Goal: Task Accomplishment & Management: Manage account settings

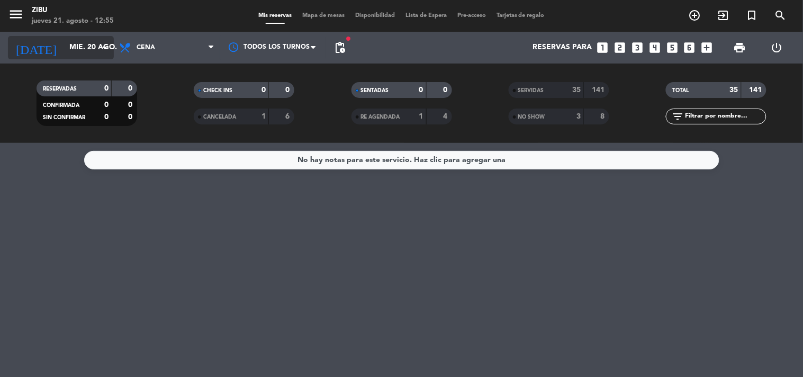
click at [82, 44] on input "mié. 20 ago." at bounding box center [114, 47] width 101 height 19
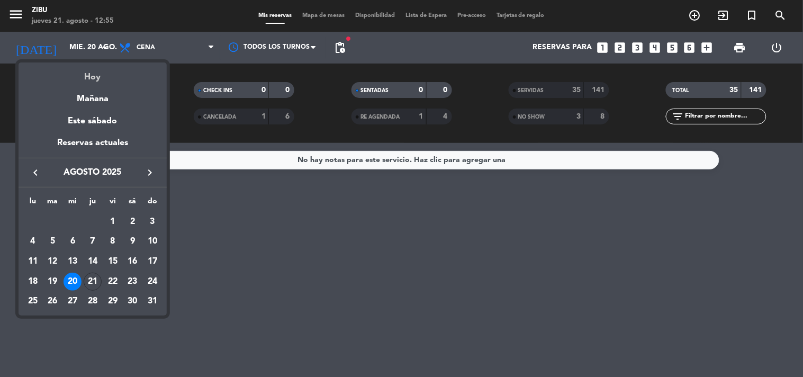
click at [104, 71] on div "Hoy" at bounding box center [93, 73] width 148 height 22
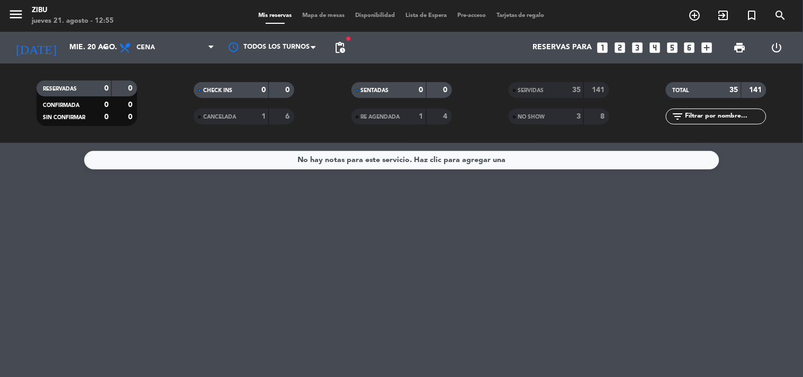
type input "jue. 21 ago."
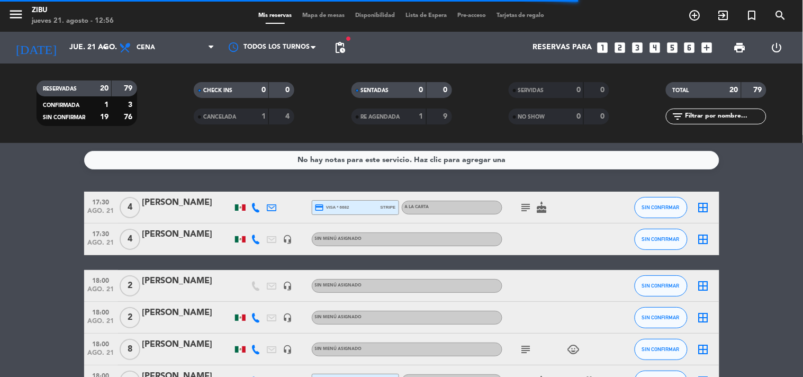
click at [617, 44] on icon "looks_two" at bounding box center [620, 48] width 14 height 14
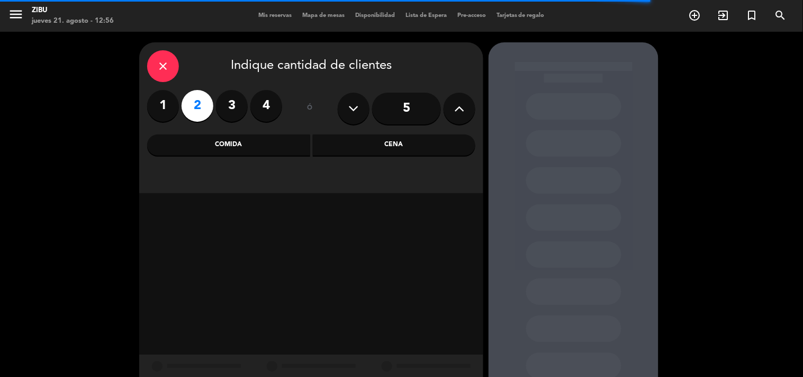
click at [416, 154] on div "Cena" at bounding box center [394, 144] width 163 height 21
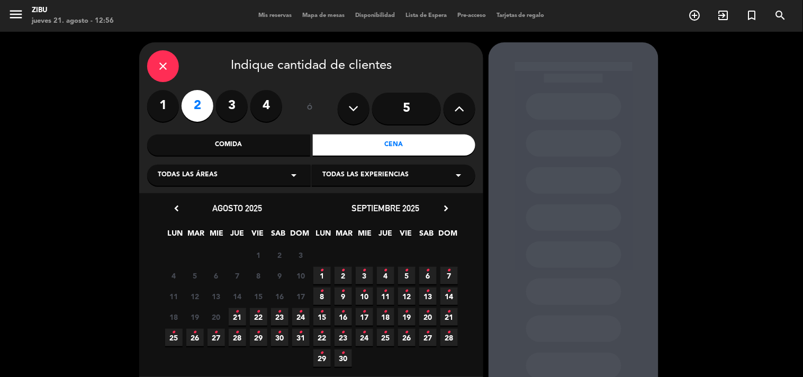
click at [405, 270] on icon "•" at bounding box center [407, 270] width 4 height 17
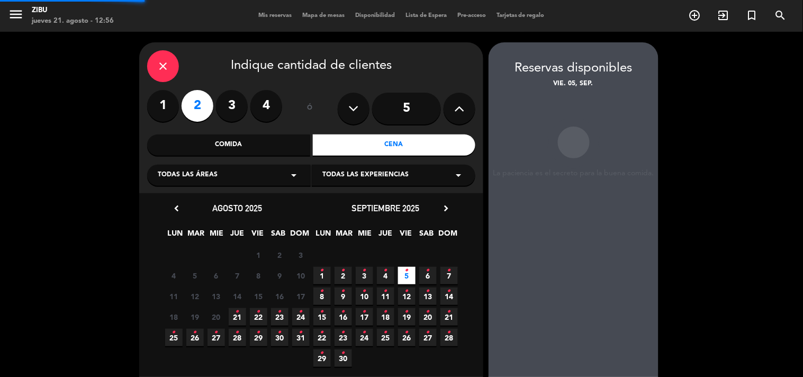
scroll to position [42, 0]
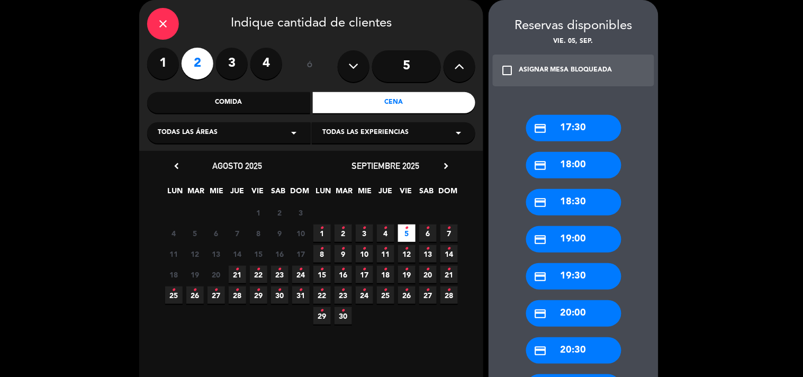
click at [665, 337] on div "close Indique cantidad de clientes 1 2 3 4 ó 5 Comida Cena Todas las áreas arro…" at bounding box center [401, 320] width 803 height 663
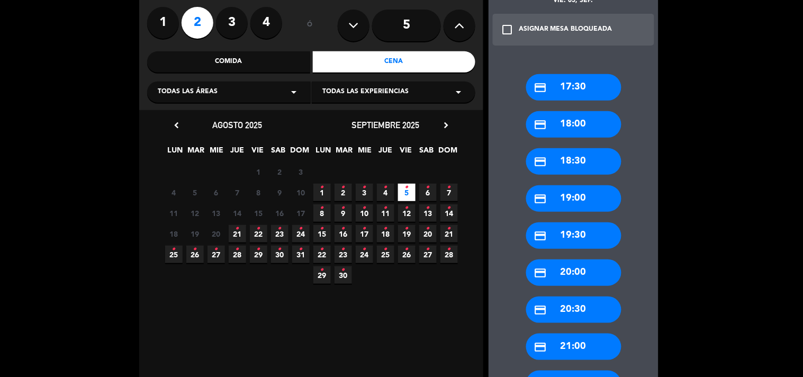
scroll to position [113, 0]
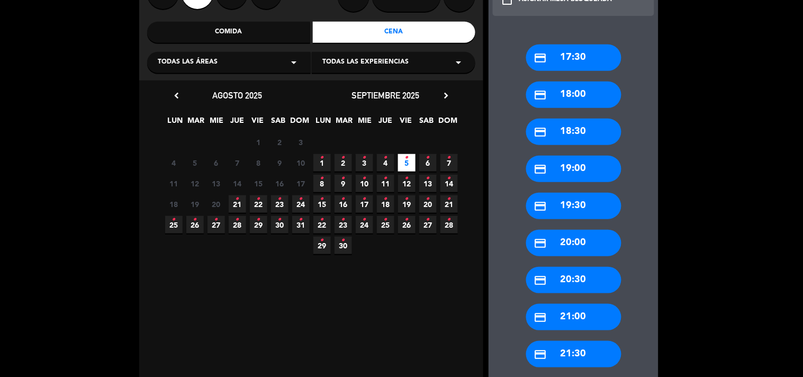
click at [585, 210] on div "credit_card 19:30" at bounding box center [573, 206] width 95 height 26
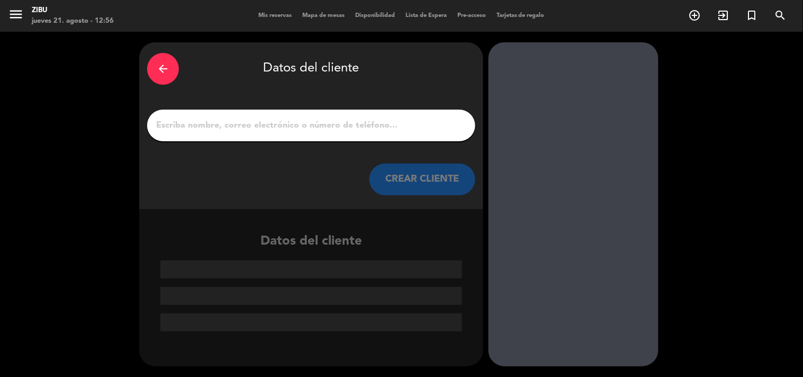
click at [200, 122] on input "1" at bounding box center [311, 125] width 312 height 15
paste input "[PERSON_NAME]"
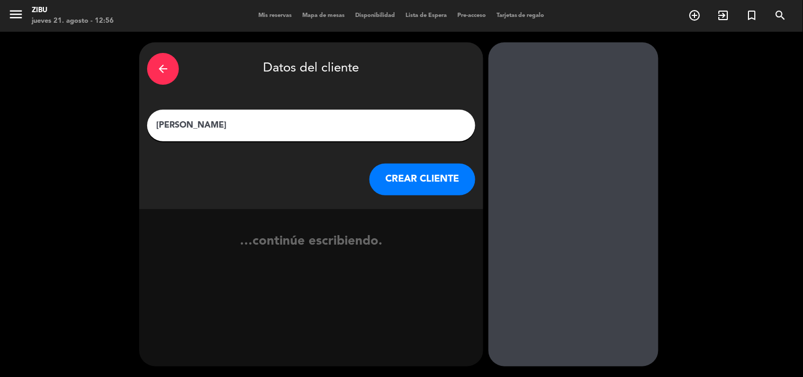
click at [204, 125] on input "[PERSON_NAME]" at bounding box center [311, 125] width 312 height 15
click at [236, 125] on input "[PERSON_NAME]" at bounding box center [311, 125] width 312 height 15
type input "[PERSON_NAME]"
click at [435, 196] on div "arrow_back Datos del cliente [PERSON_NAME] [PERSON_NAME] CLIENTE" at bounding box center [311, 125] width 344 height 167
click at [410, 183] on button "CREAR CLIENTE" at bounding box center [422, 180] width 106 height 32
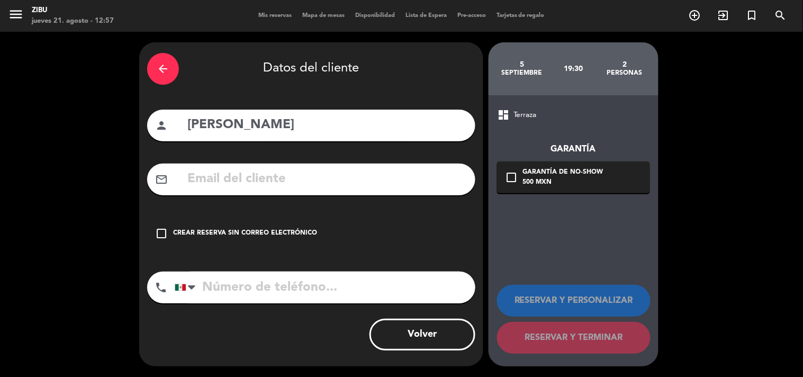
click at [294, 214] on div "arrow_back Datos del cliente person [PERSON_NAME] mail_outline check_box_outlin…" at bounding box center [311, 204] width 344 height 324
click at [278, 228] on div "check_box_outline_blank Crear reserva sin correo electrónico" at bounding box center [311, 234] width 328 height 32
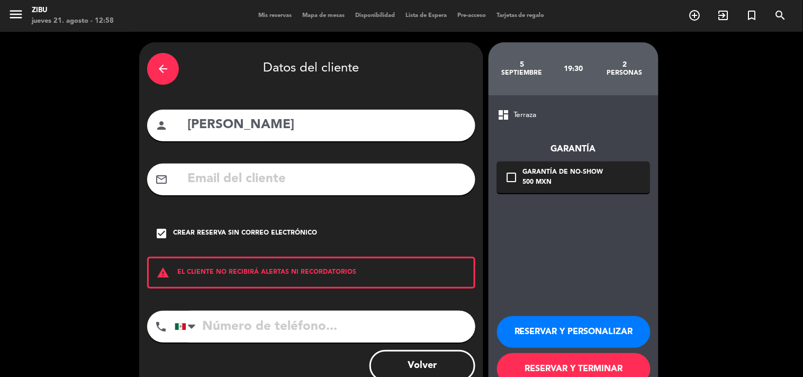
click at [239, 334] on input "tel" at bounding box center [325, 327] width 301 height 32
paste input "777 179 0805"
type input "777 179 0805"
click at [566, 329] on button "RESERVAR Y PERSONALIZAR" at bounding box center [574, 332] width 154 height 32
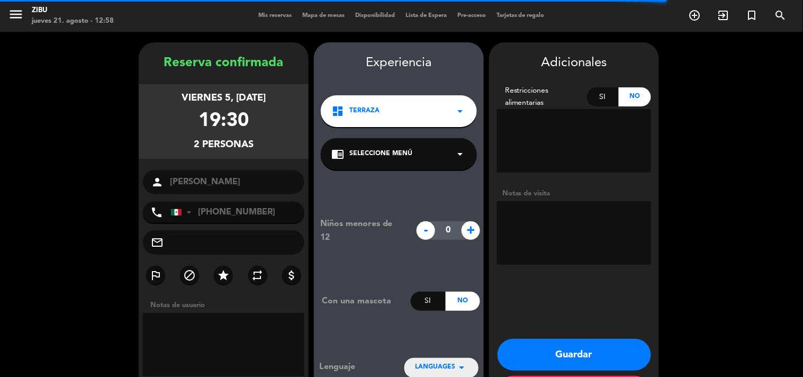
scroll to position [42, 0]
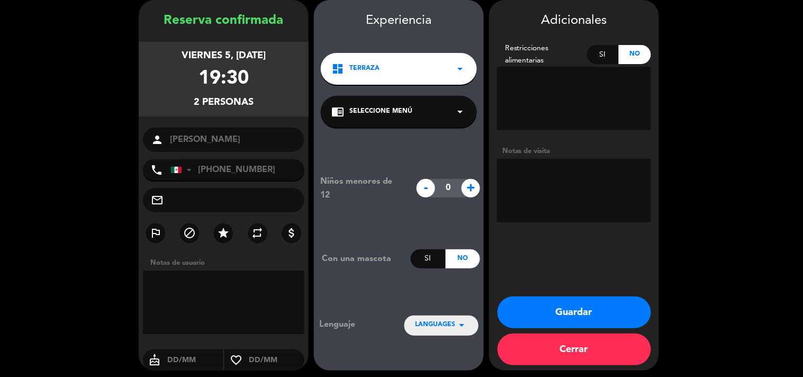
click at [546, 314] on button "Guardar" at bounding box center [575, 312] width 154 height 32
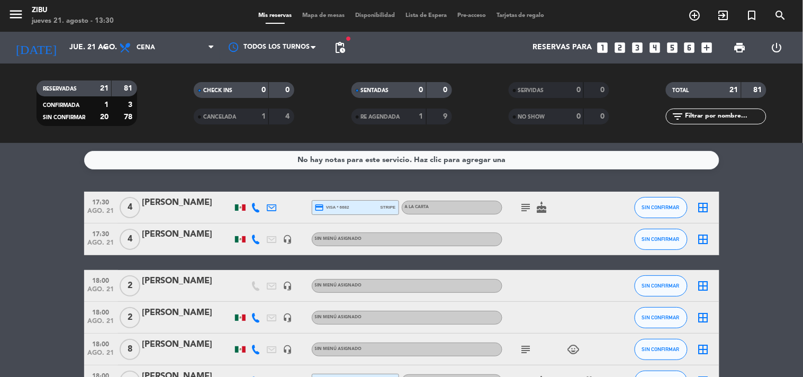
click at [737, 116] on input "text" at bounding box center [725, 117] width 82 height 12
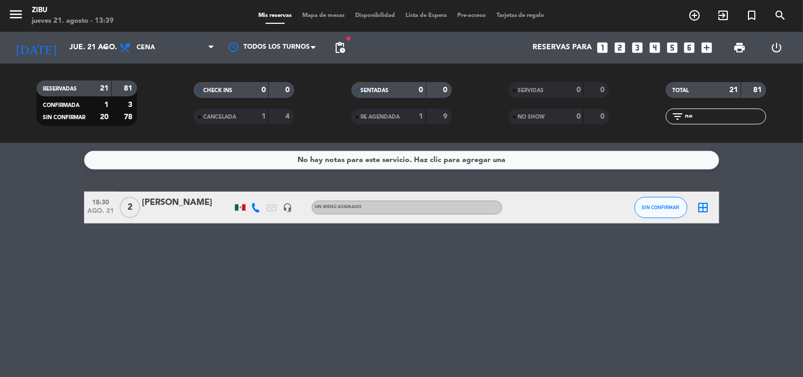
type input "no"
click at [167, 218] on div at bounding box center [187, 214] width 90 height 8
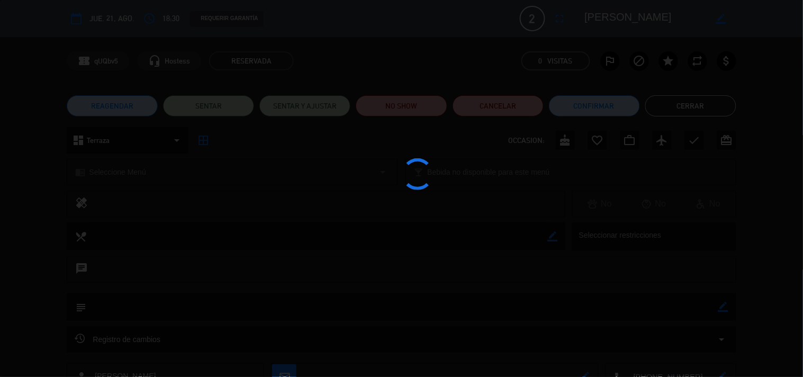
click at [171, 215] on div at bounding box center [401, 188] width 803 height 377
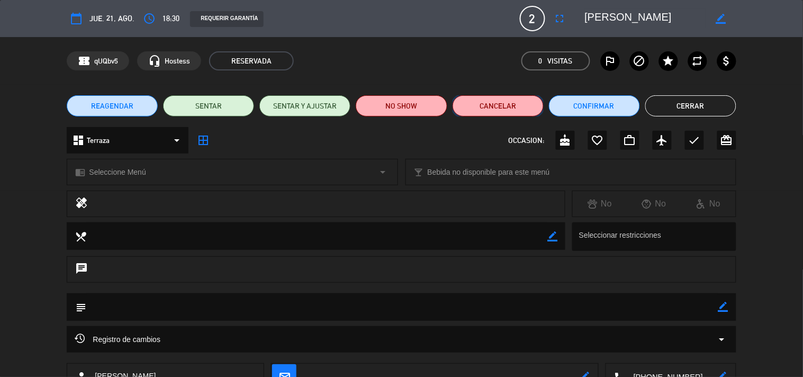
click at [510, 102] on button "Cancelar" at bounding box center [498, 105] width 91 height 21
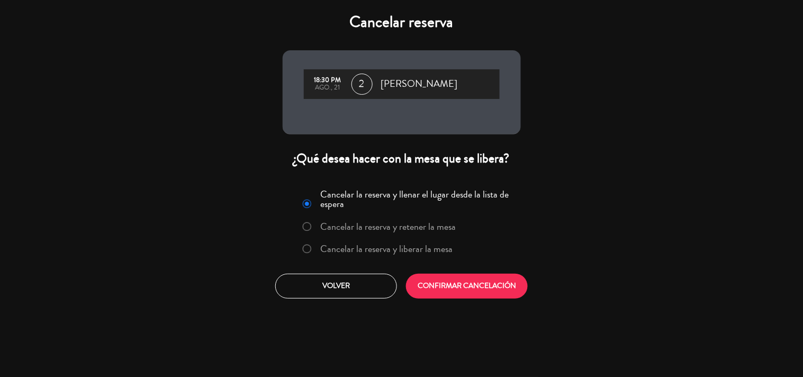
click at [388, 254] on label "Cancelar la reserva y liberar la mesa" at bounding box center [386, 249] width 132 height 10
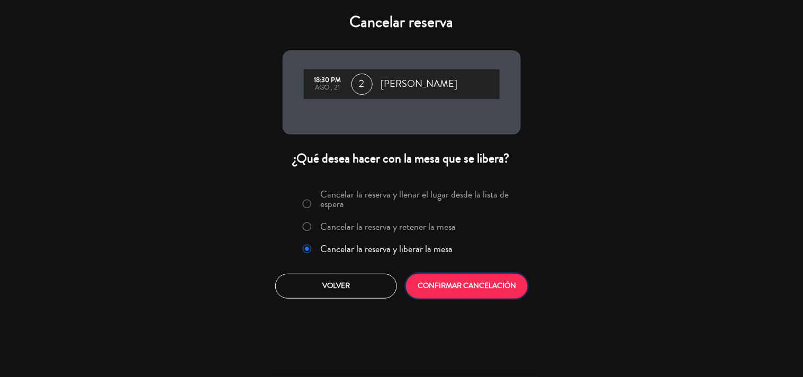
click at [475, 286] on button "CONFIRMAR CANCELACIÓN" at bounding box center [467, 286] width 122 height 25
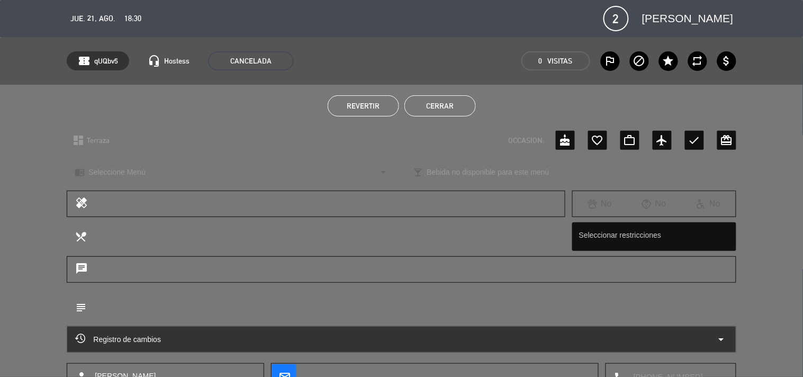
click at [449, 102] on button "Cerrar" at bounding box center [439, 105] width 71 height 21
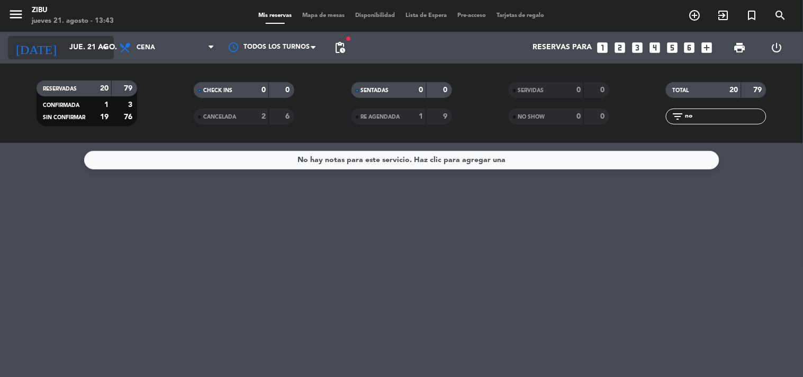
click at [67, 51] on input "jue. 21 ago." at bounding box center [114, 47] width 101 height 19
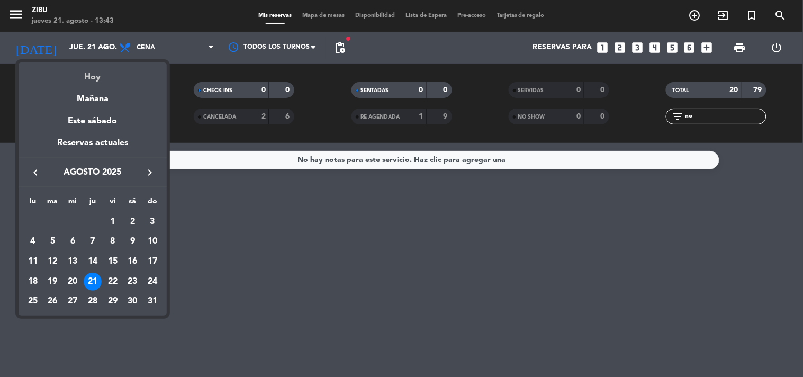
click at [109, 82] on div "Hoy" at bounding box center [93, 73] width 148 height 22
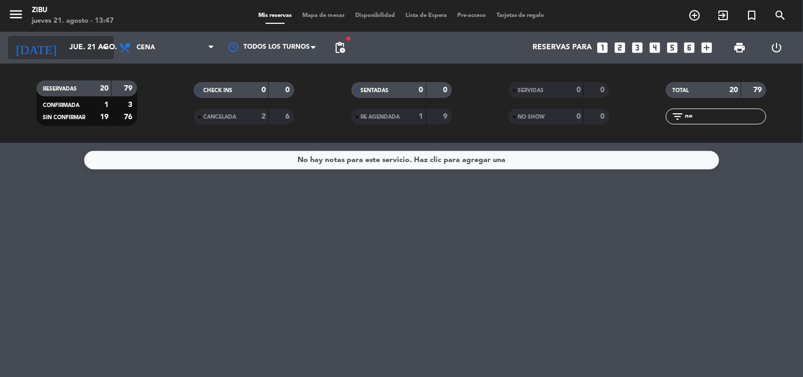
click at [68, 54] on input "jue. 21 ago." at bounding box center [114, 47] width 101 height 19
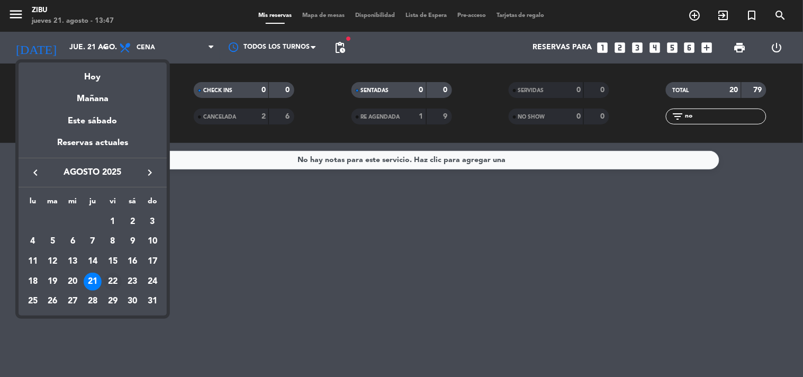
click at [113, 284] on div "22" at bounding box center [113, 282] width 18 height 18
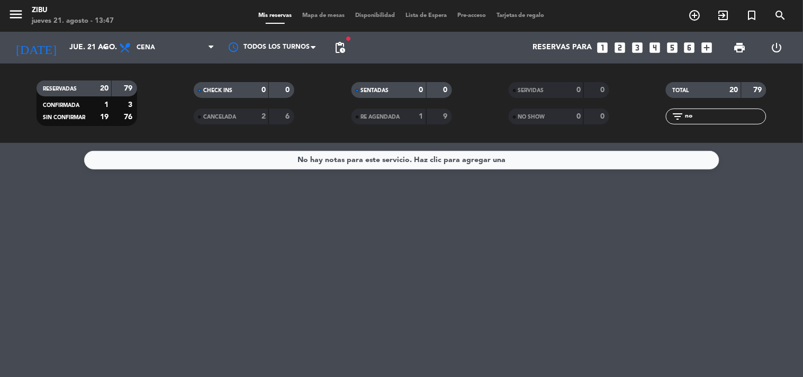
type input "vie. 22 ago."
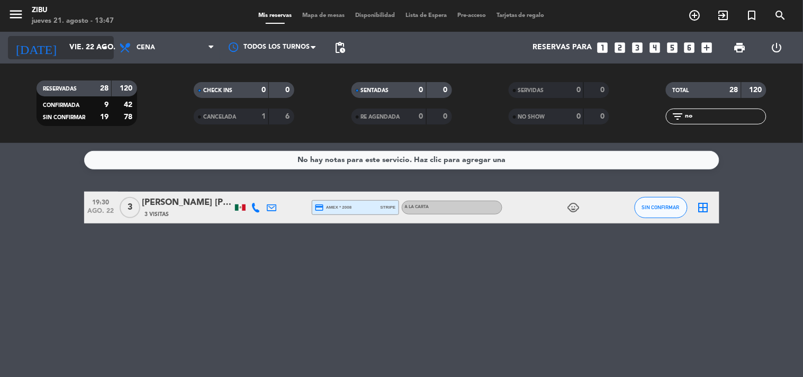
click at [64, 44] on input "vie. 22 ago." at bounding box center [114, 47] width 101 height 19
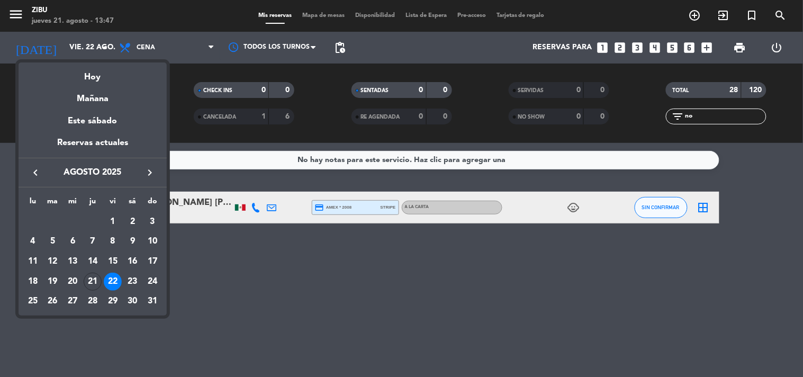
click at [702, 118] on div at bounding box center [401, 188] width 803 height 377
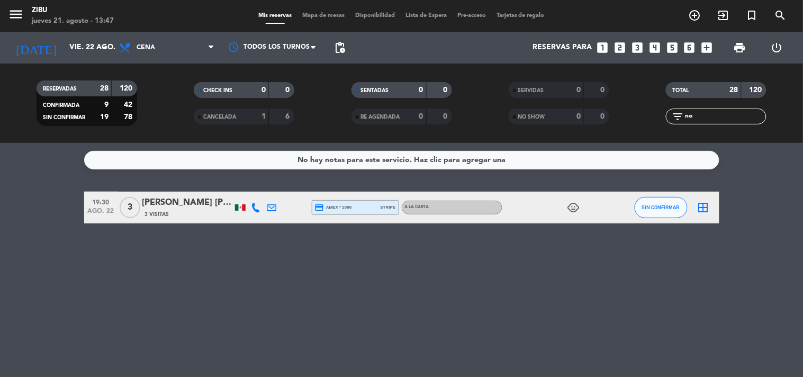
drag, startPoint x: 702, startPoint y: 118, endPoint x: 654, endPoint y: 122, distance: 48.9
click at [656, 122] on div "filter_list no" at bounding box center [716, 117] width 157 height 16
type input "SEN"
click at [165, 206] on div "[PERSON_NAME]" at bounding box center [187, 203] width 90 height 14
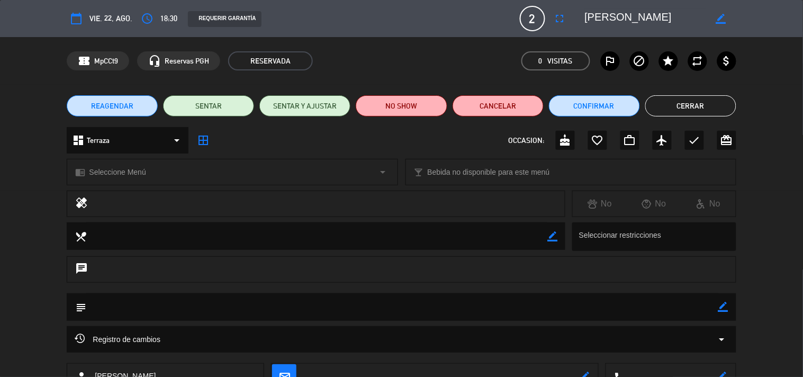
click at [722, 98] on button "Cerrar" at bounding box center [690, 105] width 91 height 21
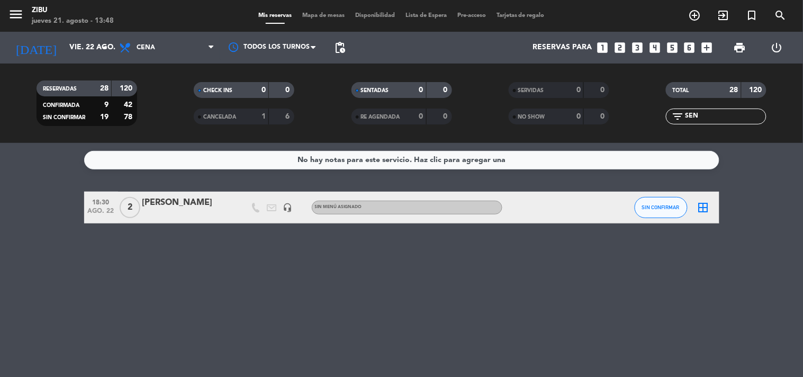
click at [228, 210] on div at bounding box center [187, 214] width 90 height 8
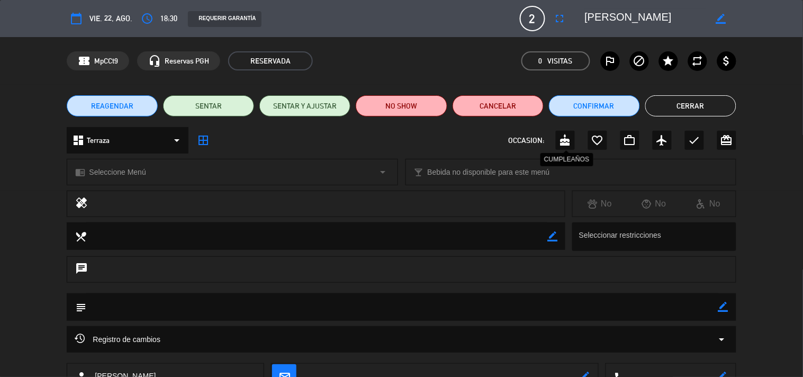
click at [572, 146] on icon "cake" at bounding box center [565, 140] width 13 height 13
click at [722, 300] on div "border_color" at bounding box center [723, 307] width 10 height 28
click at [723, 303] on icon "border_color" at bounding box center [723, 307] width 10 height 10
click at [724, 309] on icon at bounding box center [723, 307] width 10 height 10
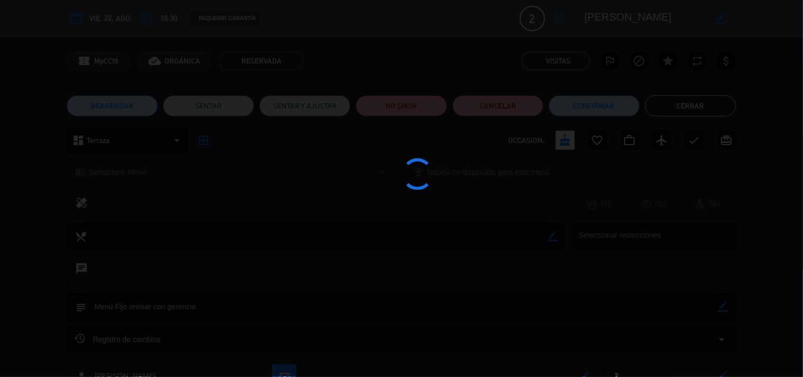
type textarea "Menú Fijo revisar con gerencia"
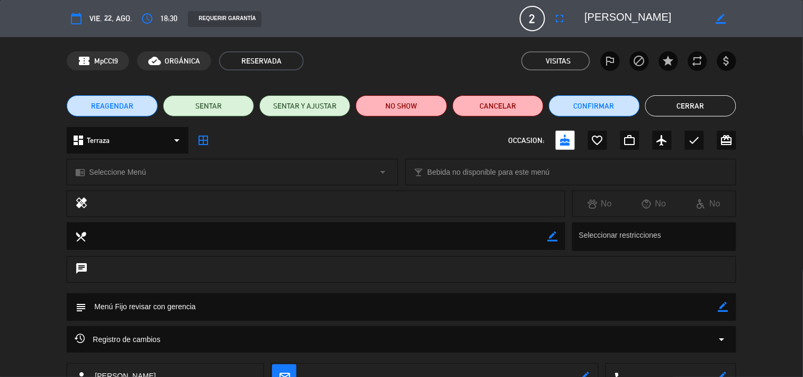
click at [727, 305] on icon "border_color" at bounding box center [723, 307] width 10 height 10
click at [727, 305] on icon at bounding box center [723, 307] width 10 height 10
click at [691, 103] on button "Cerrar" at bounding box center [690, 105] width 91 height 21
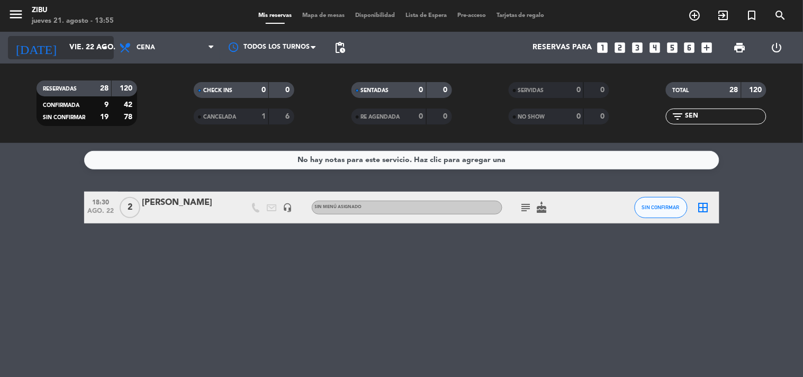
click at [74, 45] on input "vie. 22 ago." at bounding box center [114, 47] width 101 height 19
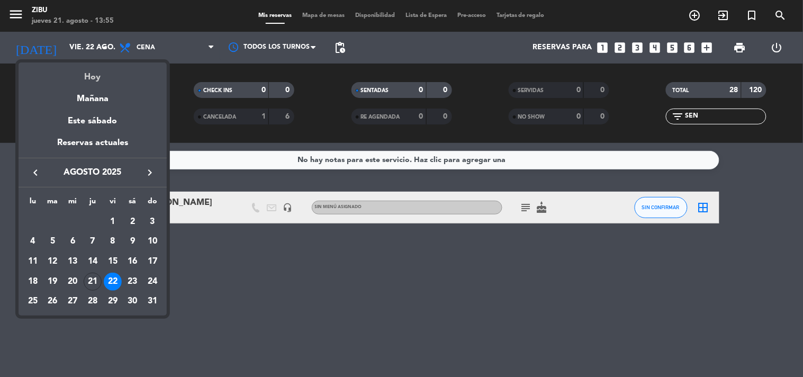
click at [95, 77] on div "Hoy" at bounding box center [93, 73] width 148 height 22
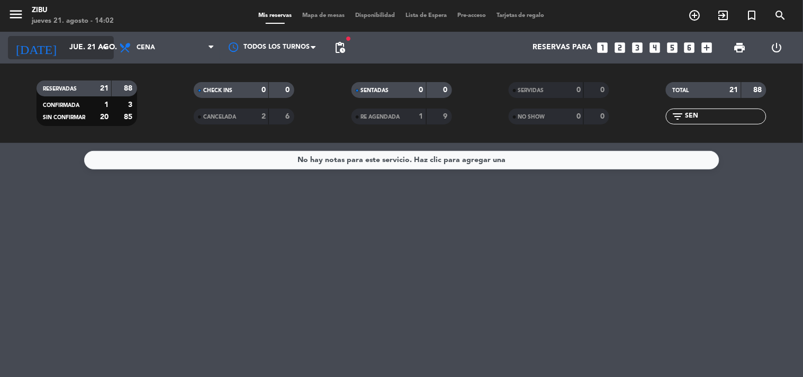
click at [64, 50] on input "jue. 21 ago." at bounding box center [114, 47] width 101 height 19
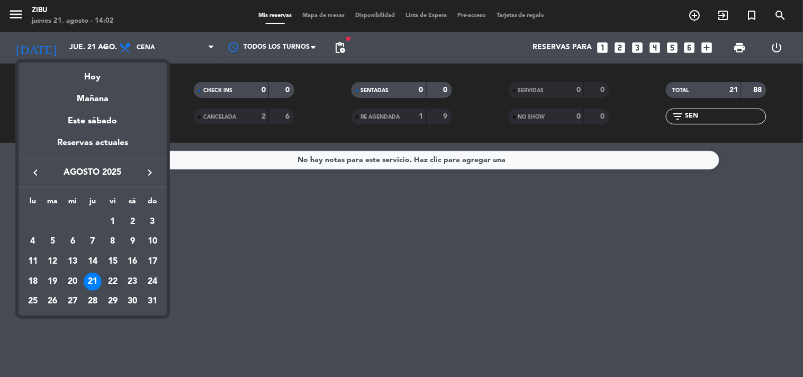
click at [112, 277] on div "22" at bounding box center [113, 282] width 18 height 18
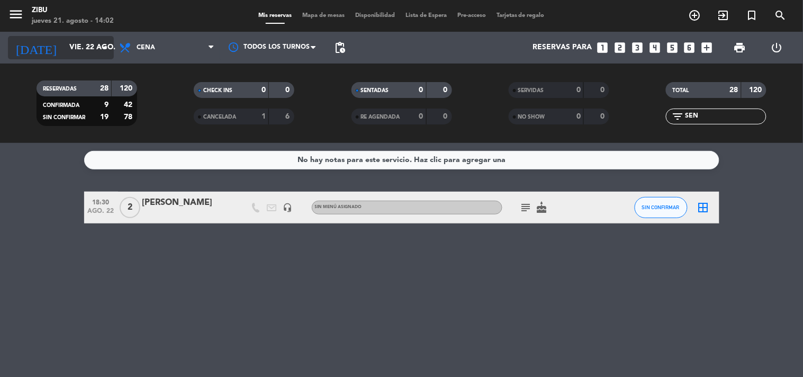
click at [48, 36] on div "[DATE] vie. 22 ago. arrow_drop_down" at bounding box center [61, 47] width 106 height 23
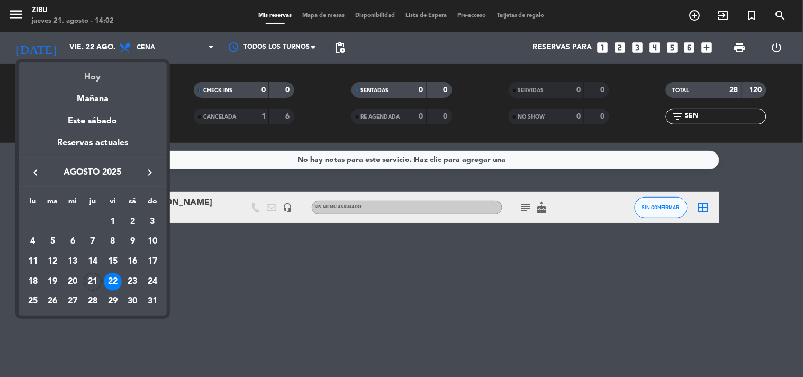
click at [87, 78] on div "Hoy" at bounding box center [93, 73] width 148 height 22
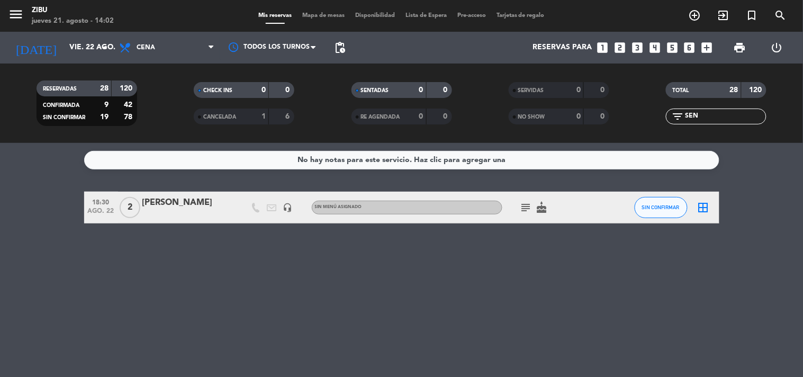
type input "jue. 21 ago."
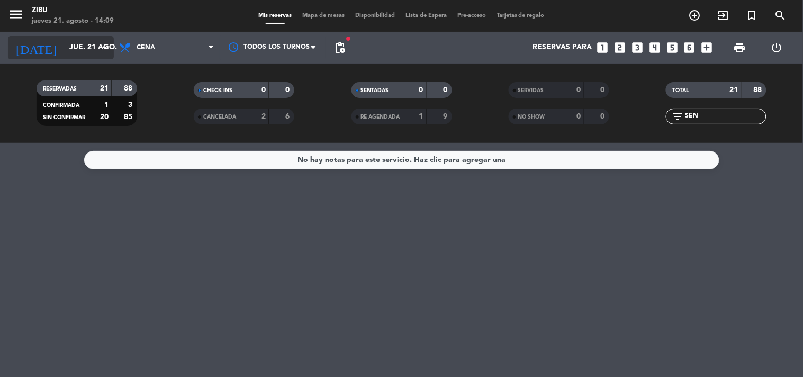
click at [64, 48] on input "jue. 21 ago." at bounding box center [114, 47] width 101 height 19
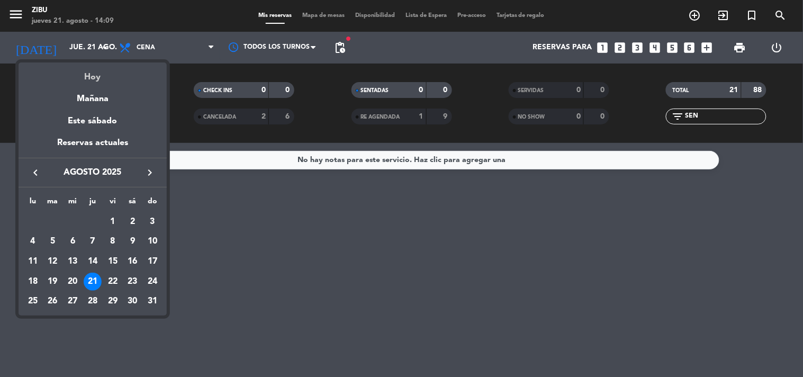
click at [104, 75] on div "Hoy" at bounding box center [93, 73] width 148 height 22
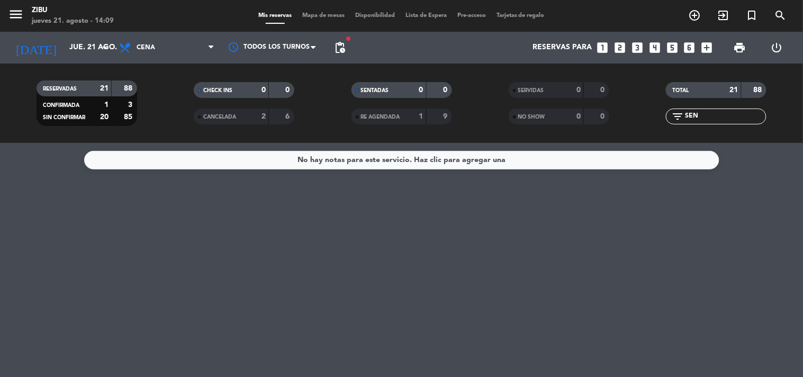
click at [692, 43] on icon "looks_6" at bounding box center [690, 48] width 14 height 14
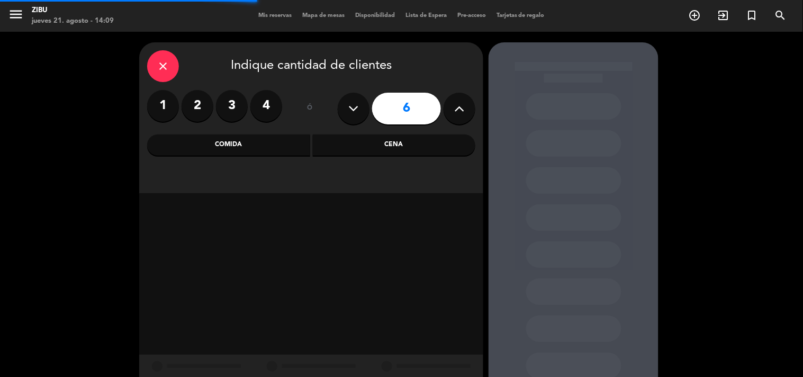
click at [436, 147] on div "Cena" at bounding box center [394, 144] width 163 height 21
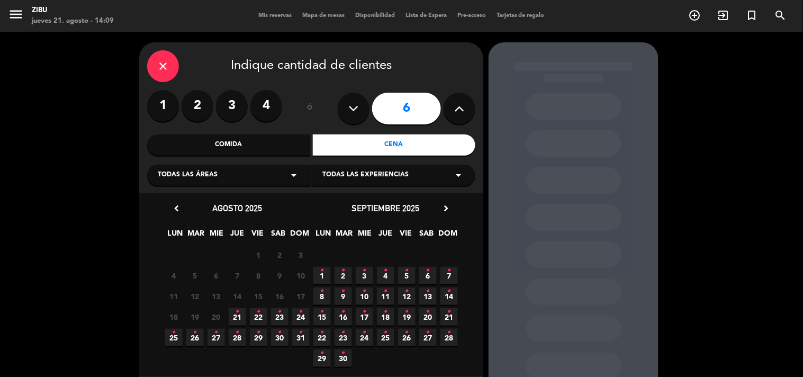
click at [239, 317] on icon "•" at bounding box center [238, 311] width 4 height 17
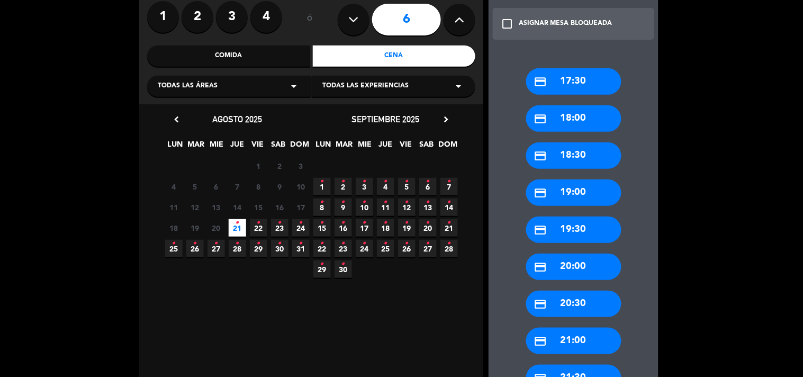
scroll to position [113, 0]
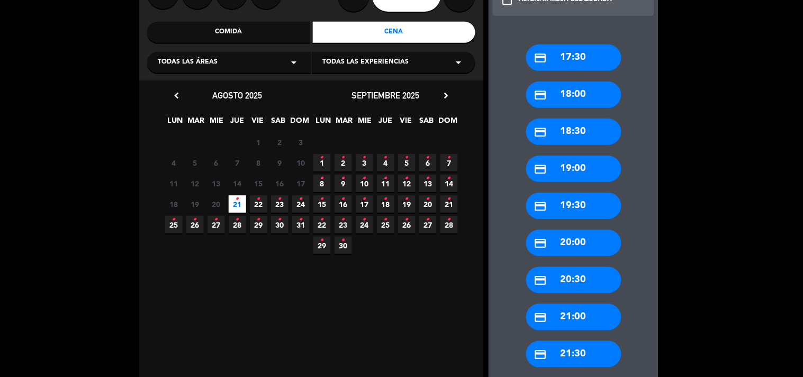
click at [602, 208] on div "credit_card 19:30" at bounding box center [573, 206] width 95 height 26
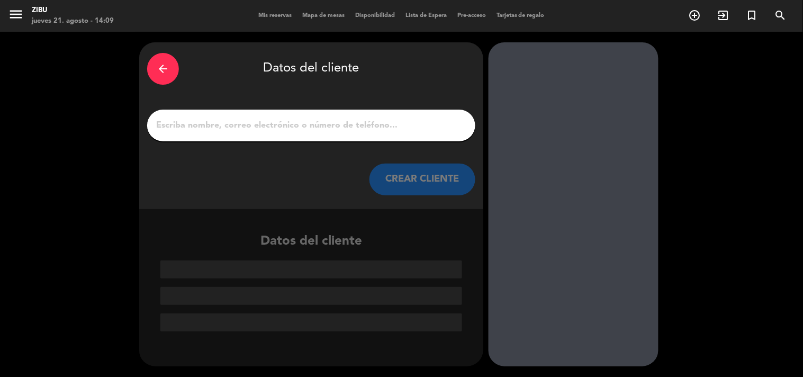
scroll to position [0, 0]
click at [377, 128] on input "1" at bounding box center [311, 125] width 312 height 15
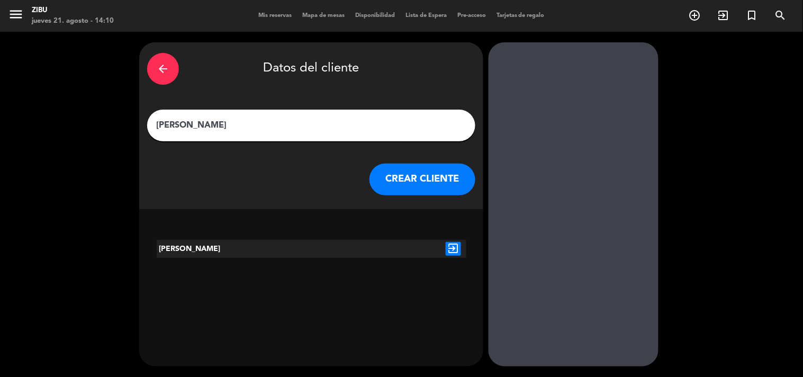
type input "[PERSON_NAME]"
click at [429, 174] on button "CREAR CLIENTE" at bounding box center [422, 180] width 106 height 32
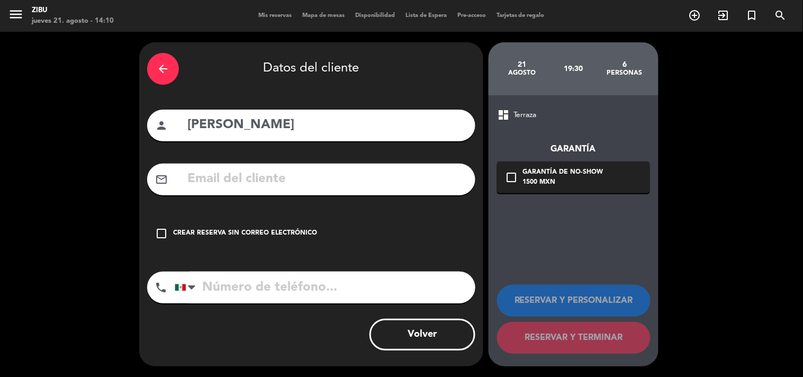
click at [267, 228] on div "check_box_outline_blank Crear reserva sin correo electrónico" at bounding box center [311, 234] width 328 height 32
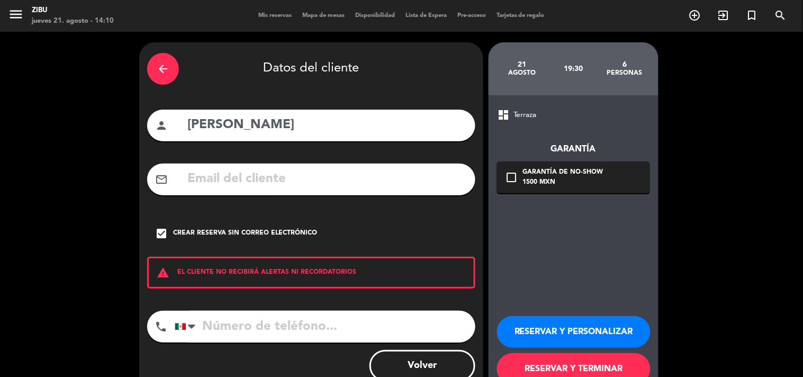
click at [233, 331] on input "tel" at bounding box center [325, 327] width 301 height 32
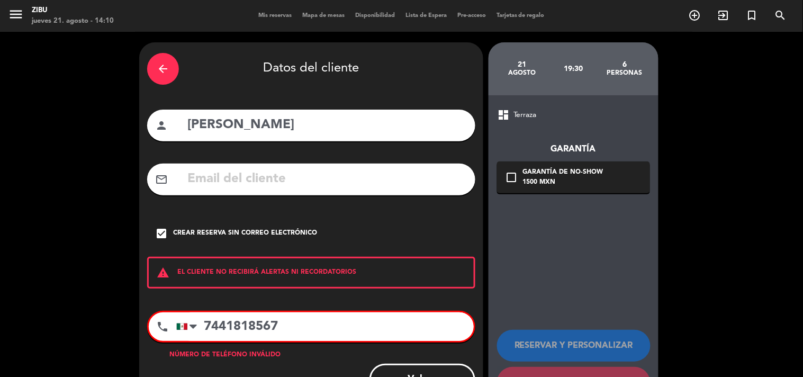
type input "7441818567"
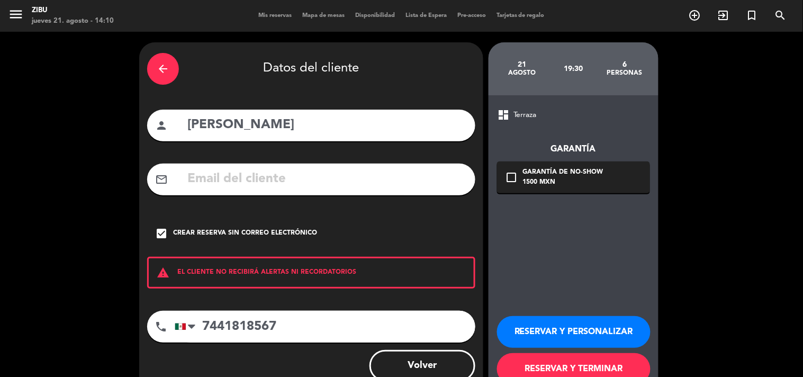
click at [568, 330] on button "RESERVAR Y PERSONALIZAR" at bounding box center [574, 332] width 154 height 32
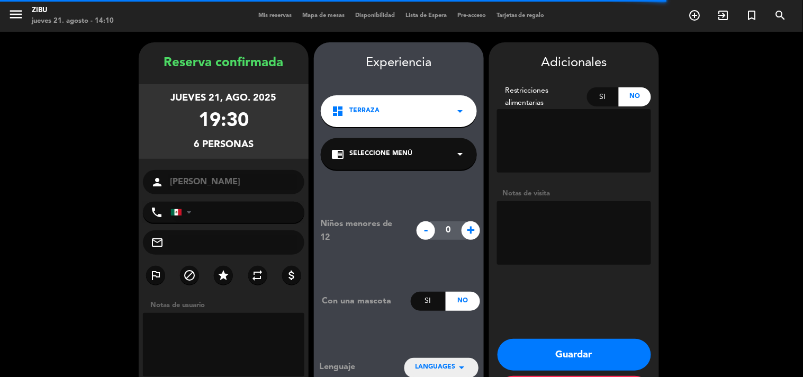
type input "[PHONE_NUMBER]"
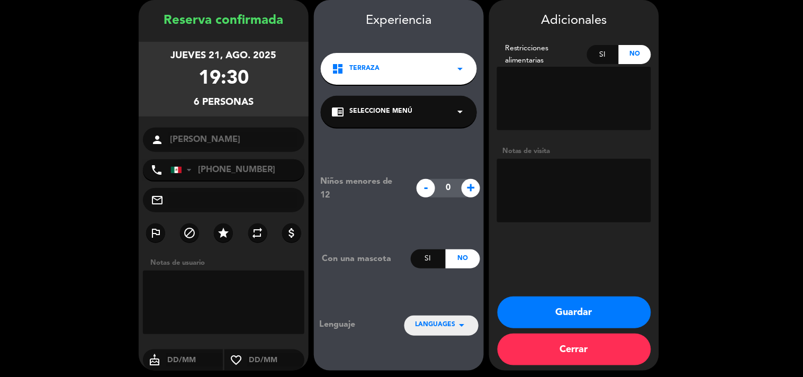
click at [574, 194] on textarea at bounding box center [574, 191] width 154 height 64
type textarea "Cumpleaños"
click at [577, 311] on button "Guardar" at bounding box center [575, 312] width 154 height 32
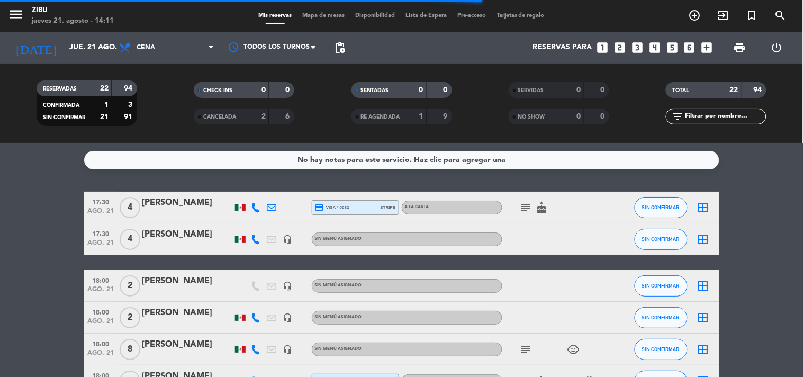
click at [35, 182] on div "No hay notas para este servicio. Haz clic para agregar una 17:30 ago. 21 4 [PER…" at bounding box center [401, 260] width 803 height 234
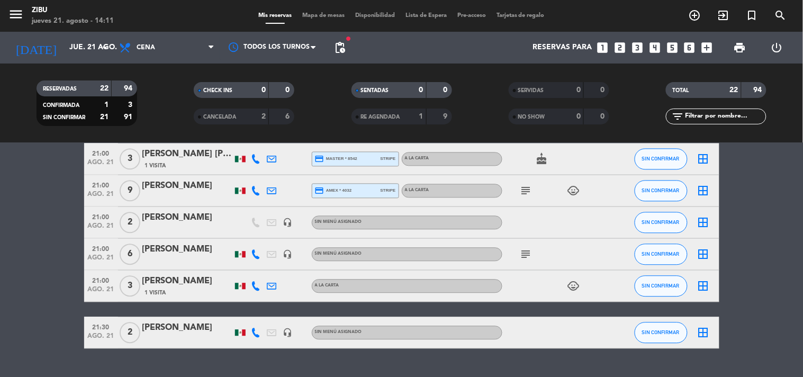
scroll to position [637, 0]
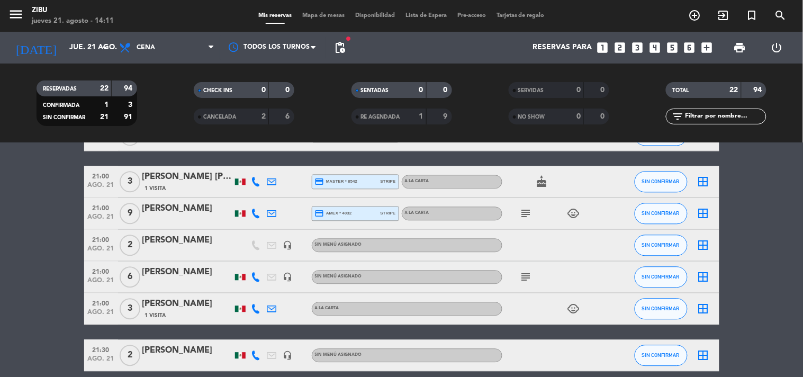
click at [528, 213] on icon "subject" at bounding box center [526, 213] width 13 height 13
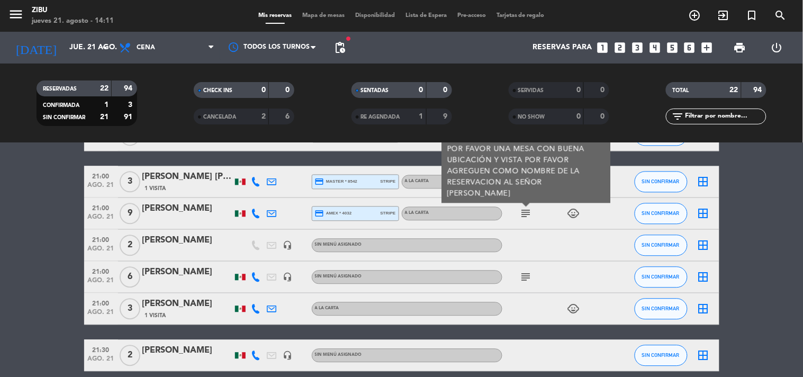
scroll to position [614, 0]
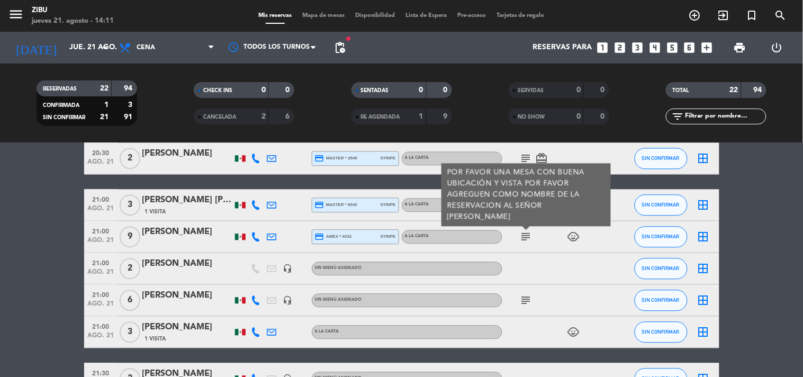
click at [189, 228] on div "[PERSON_NAME]" at bounding box center [187, 232] width 90 height 14
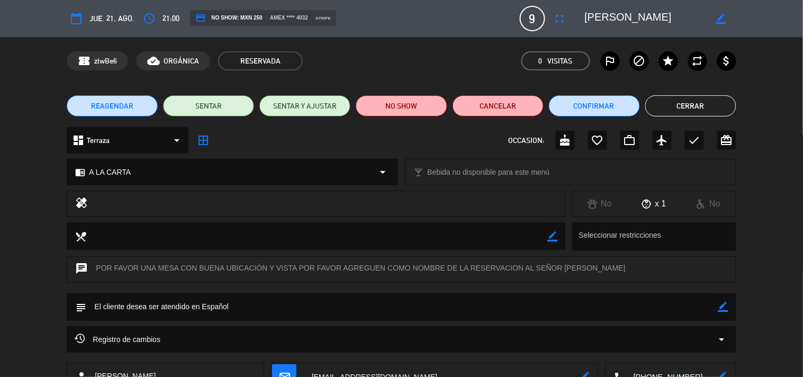
click at [718, 19] on icon "border_color" at bounding box center [721, 19] width 10 height 10
drag, startPoint x: 708, startPoint y: 19, endPoint x: 496, endPoint y: 38, distance: 213.2
click at [496, 38] on div "calendar_today jue. 21, ago. access_time 21:00 credit_card NO SHOW: MXN 250 ame…" at bounding box center [401, 188] width 803 height 377
drag, startPoint x: 584, startPoint y: 16, endPoint x: 690, endPoint y: 20, distance: 106.5
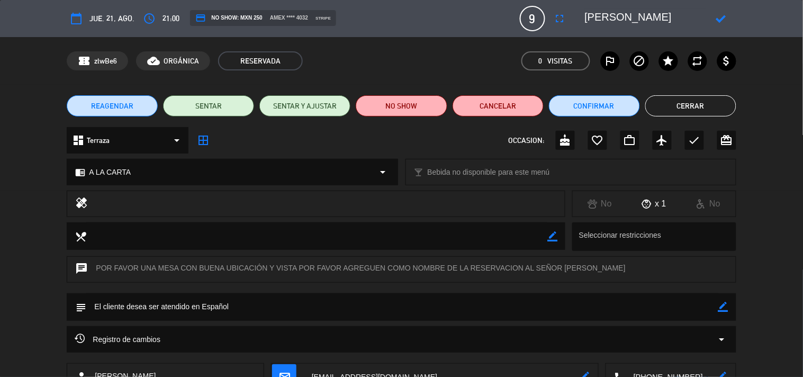
click at [690, 20] on div at bounding box center [656, 18] width 159 height 19
click at [672, 18] on textarea at bounding box center [645, 18] width 121 height 19
drag, startPoint x: 590, startPoint y: 13, endPoint x: 745, endPoint y: 24, distance: 155.5
click at [745, 24] on div "calendar_today jue. 21, ago. access_time 21:00 credit_card NO SHOW: MXN 250 ame…" at bounding box center [401, 18] width 803 height 37
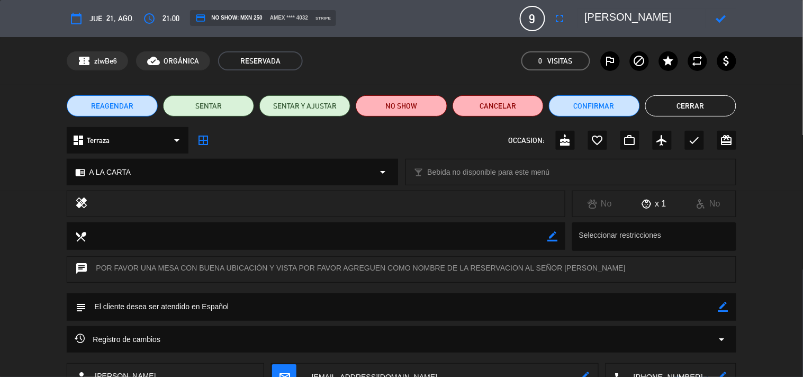
type textarea "R"
type textarea "[PERSON_NAME]"
click at [724, 18] on icon at bounding box center [721, 19] width 10 height 10
click at [705, 99] on button "Cerrar" at bounding box center [690, 105] width 91 height 21
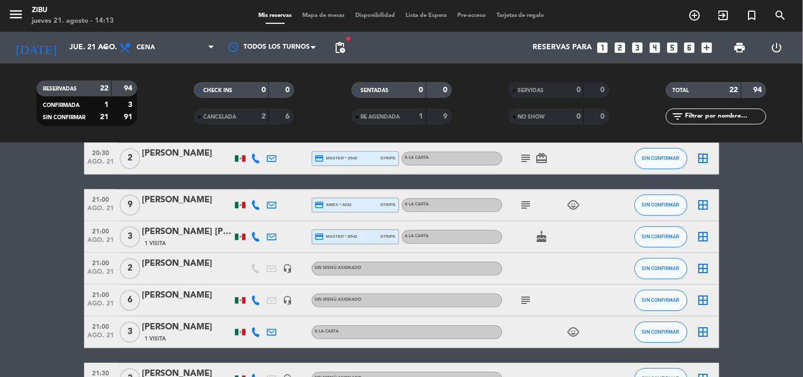
click at [526, 207] on icon "subject" at bounding box center [526, 205] width 13 height 13
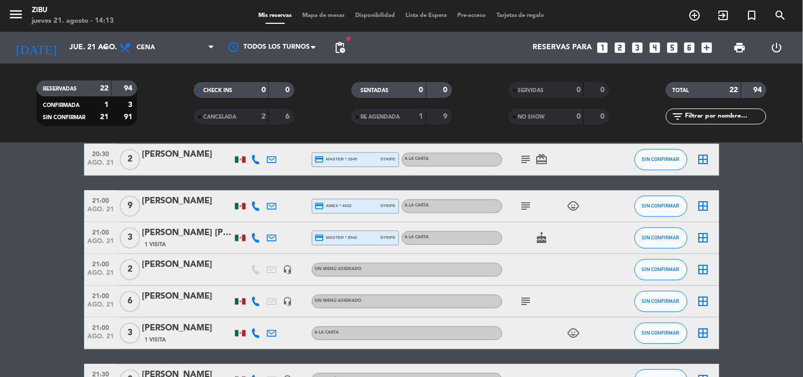
scroll to position [614, 0]
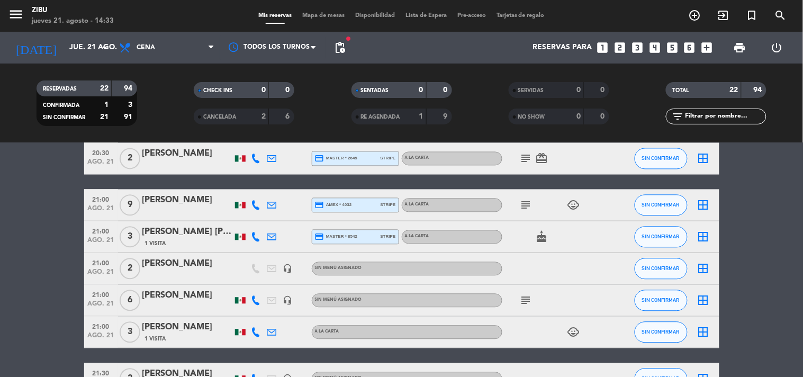
click at [671, 48] on icon "looks_5" at bounding box center [672, 48] width 14 height 14
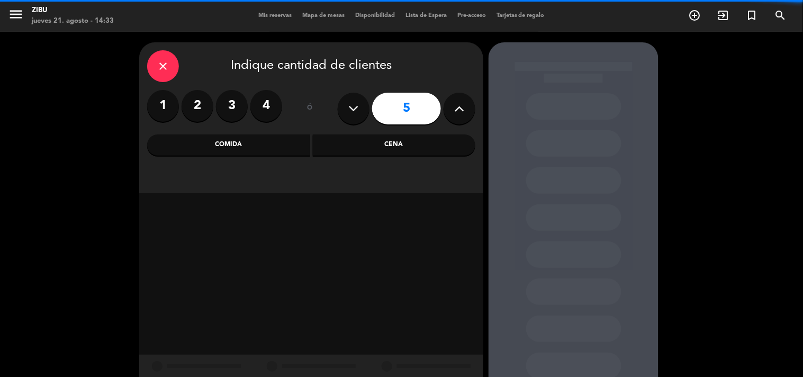
click at [389, 141] on div "Cena" at bounding box center [394, 144] width 163 height 21
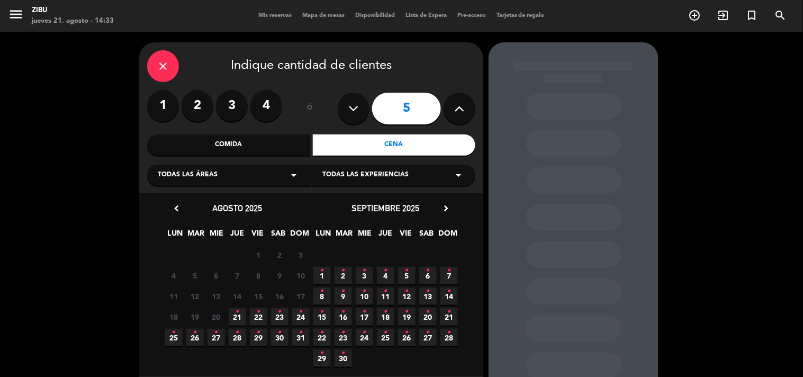
click at [237, 313] on icon "•" at bounding box center [238, 311] width 4 height 17
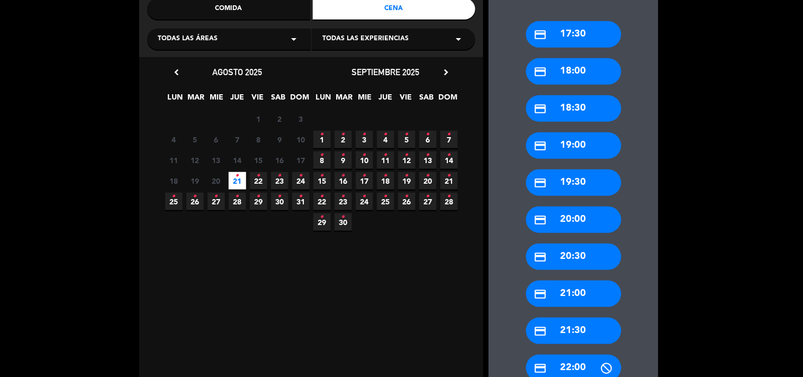
scroll to position [160, 0]
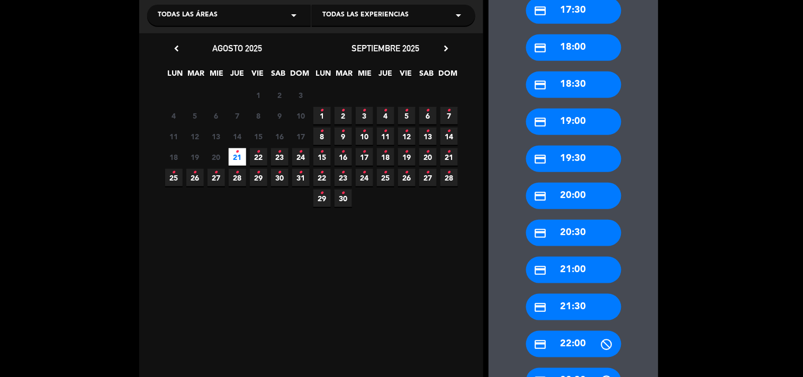
click at [583, 264] on div "credit_card 21:00" at bounding box center [573, 270] width 95 height 26
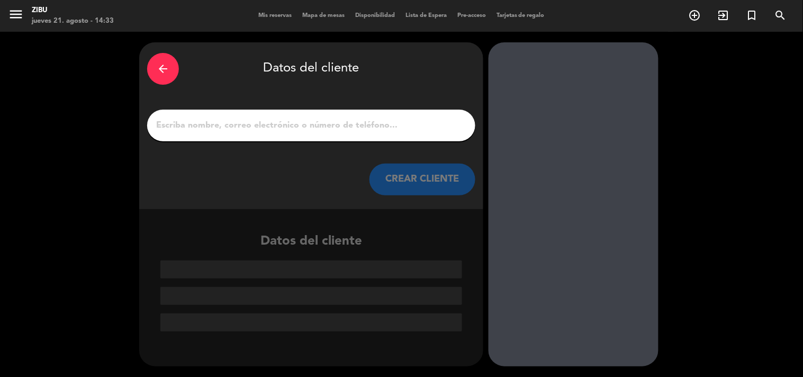
click at [440, 130] on input "1" at bounding box center [311, 125] width 312 height 15
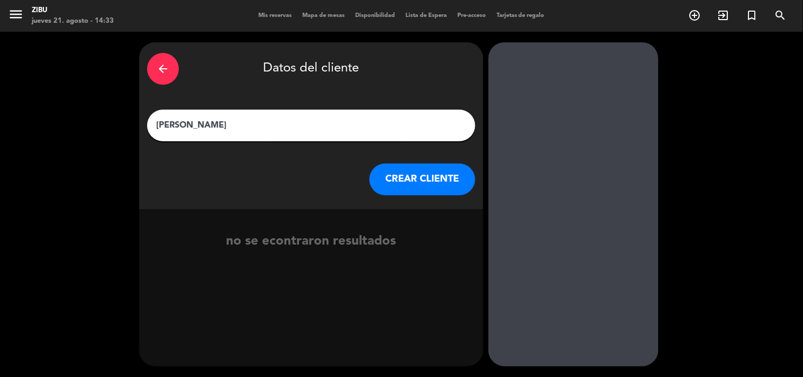
type input "[PERSON_NAME]"
click at [418, 179] on button "CREAR CLIENTE" at bounding box center [422, 180] width 106 height 32
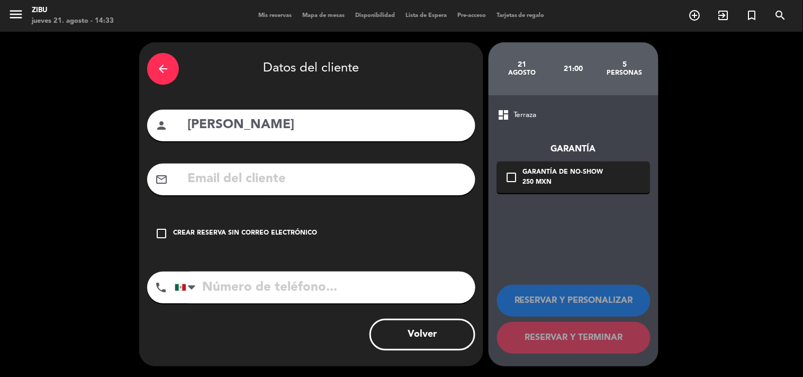
click at [257, 246] on div "check_box_outline_blank Crear reserva sin correo electrónico" at bounding box center [311, 234] width 328 height 32
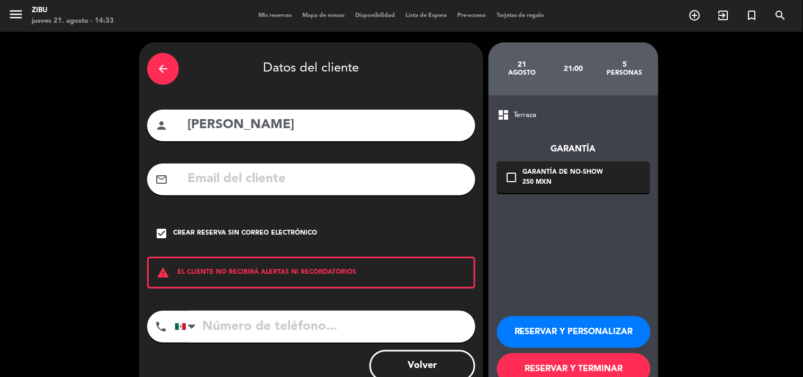
click at [258, 307] on div "arrow_back Datos del cliente person [PERSON_NAME] mail_outline check_box Crear …" at bounding box center [311, 219] width 344 height 355
click at [234, 332] on input "tel" at bounding box center [325, 327] width 301 height 32
type input "7341402471"
click at [569, 331] on button "RESERVAR Y PERSONALIZAR" at bounding box center [574, 332] width 154 height 32
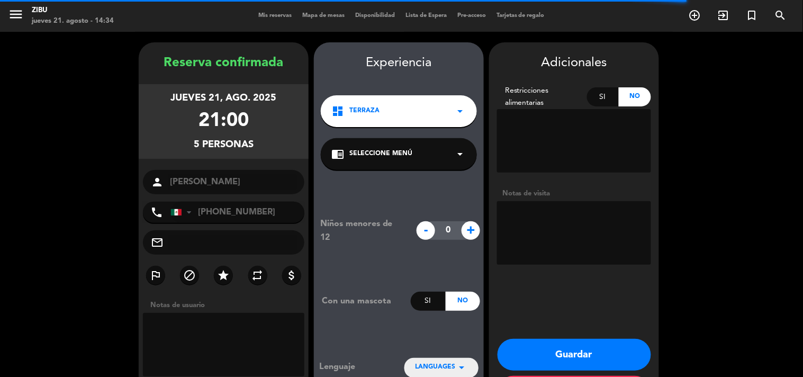
scroll to position [42, 0]
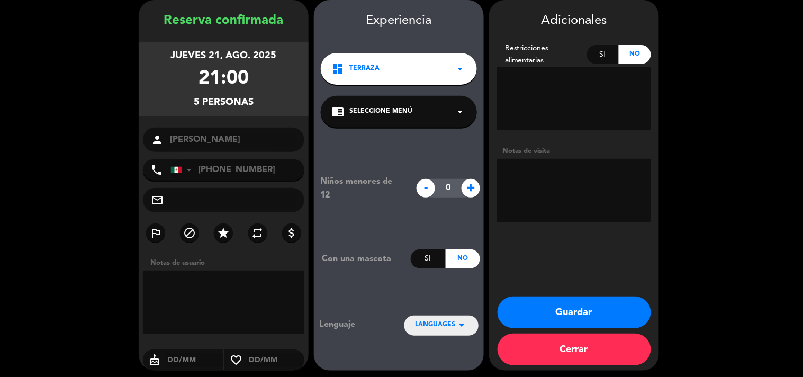
click at [470, 181] on span "+" at bounding box center [471, 188] width 19 height 19
type input "2"
click at [527, 182] on textarea at bounding box center [574, 191] width 154 height 64
type textarea "Periquera"
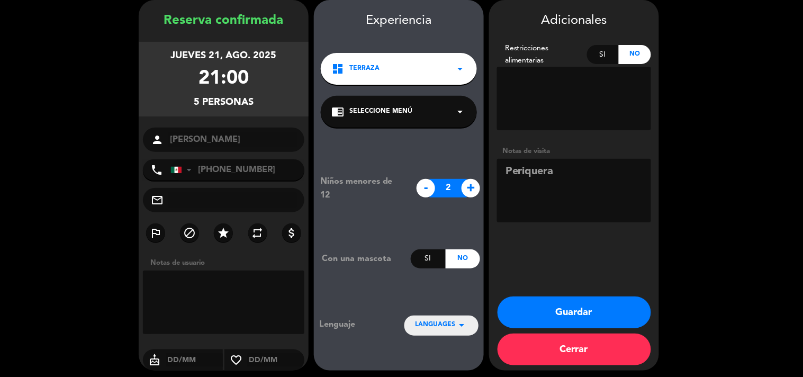
click at [579, 309] on button "Guardar" at bounding box center [575, 312] width 154 height 32
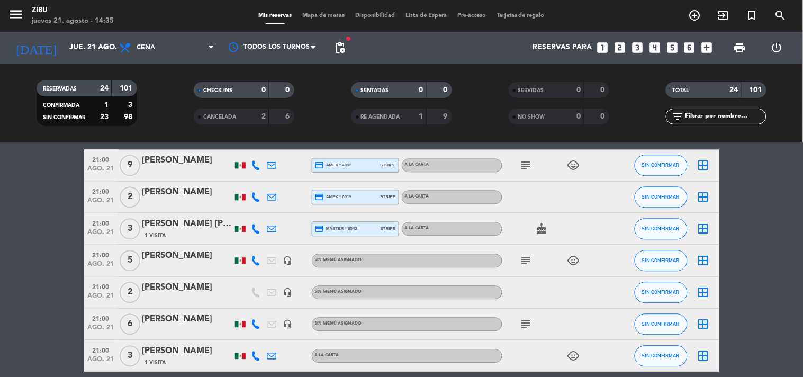
scroll to position [630, 0]
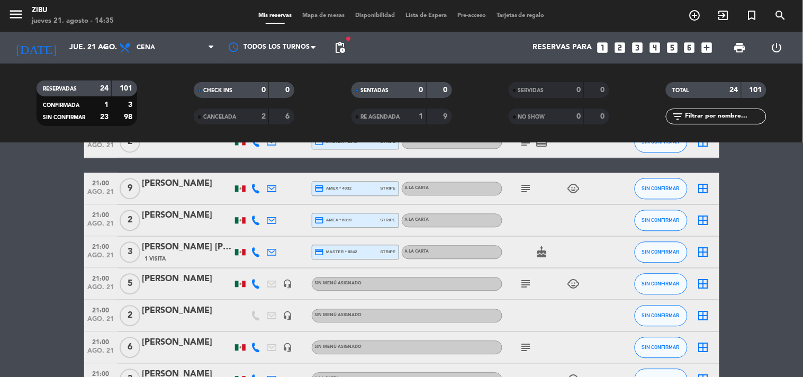
click at [748, 50] on span "print" at bounding box center [739, 47] width 21 height 21
click at [742, 49] on span "print" at bounding box center [740, 47] width 13 height 13
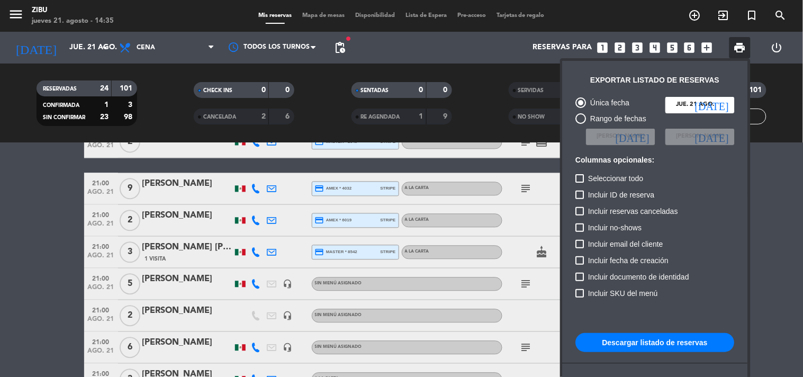
click at [702, 176] on div "Seleccionar todo" at bounding box center [655, 180] width 159 height 16
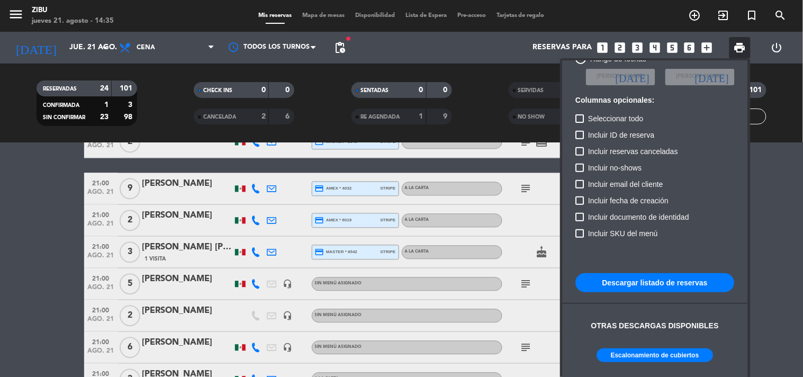
scroll to position [64, 0]
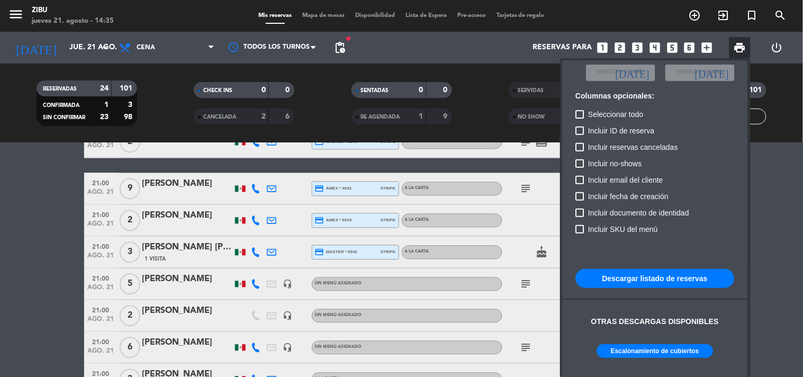
click at [663, 350] on button "Escalonamiento de cubiertos" at bounding box center [655, 351] width 116 height 14
click at [24, 221] on div at bounding box center [401, 188] width 803 height 377
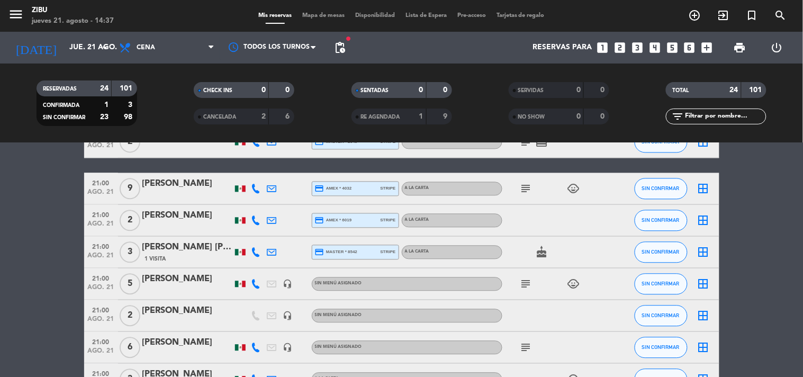
click at [764, 241] on bookings-row "17:30 ago. 21 4 [PERSON_NAME] credit_card visa * 6682 stripe A LA CARTA subject…" at bounding box center [401, 1] width 803 height 881
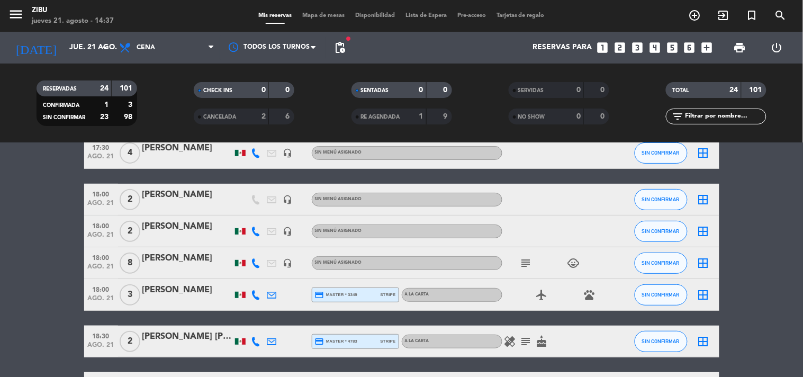
scroll to position [0, 0]
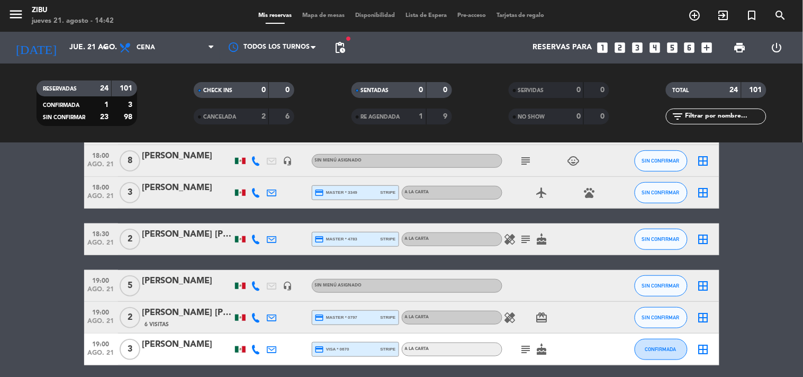
scroll to position [188, 0]
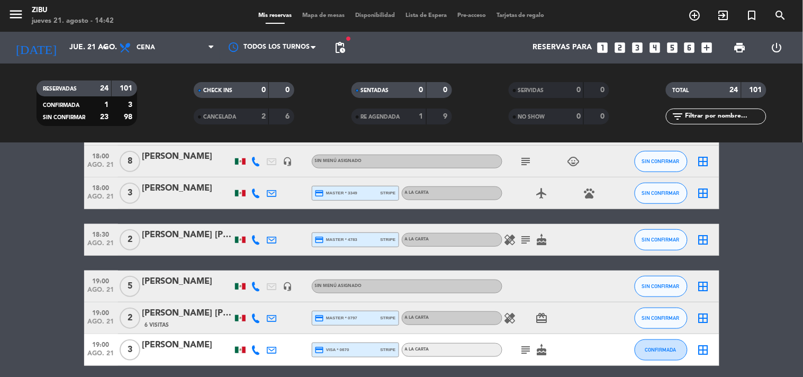
click at [163, 282] on div "[PERSON_NAME]" at bounding box center [187, 282] width 90 height 14
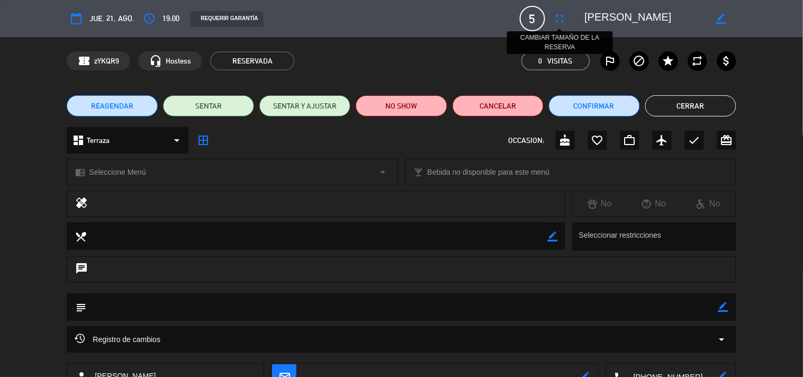
click at [562, 17] on icon "fullscreen" at bounding box center [560, 18] width 13 height 13
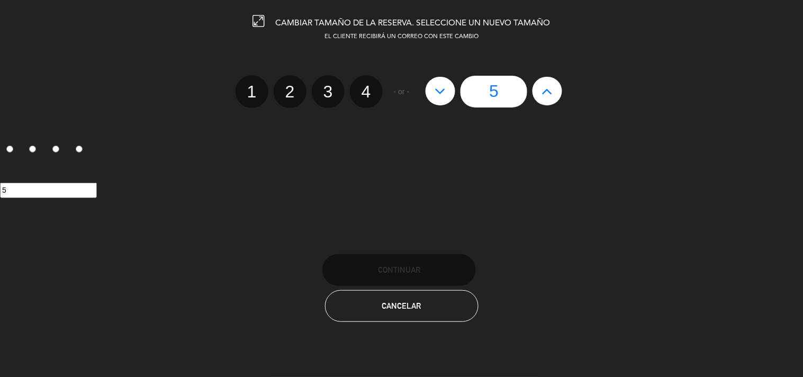
click at [544, 94] on icon at bounding box center [547, 91] width 11 height 17
type input "6"
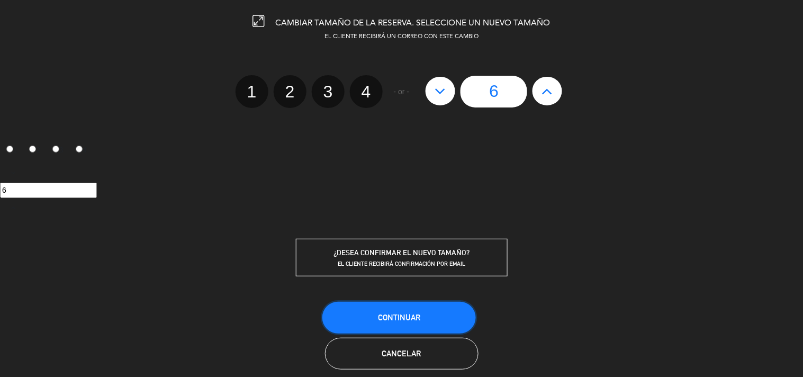
click at [414, 317] on span "Continuar" at bounding box center [399, 317] width 42 height 9
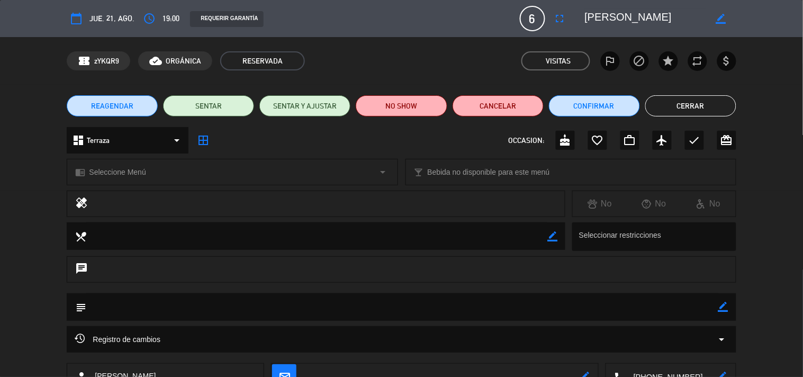
click at [700, 106] on button "Cerrar" at bounding box center [690, 105] width 91 height 21
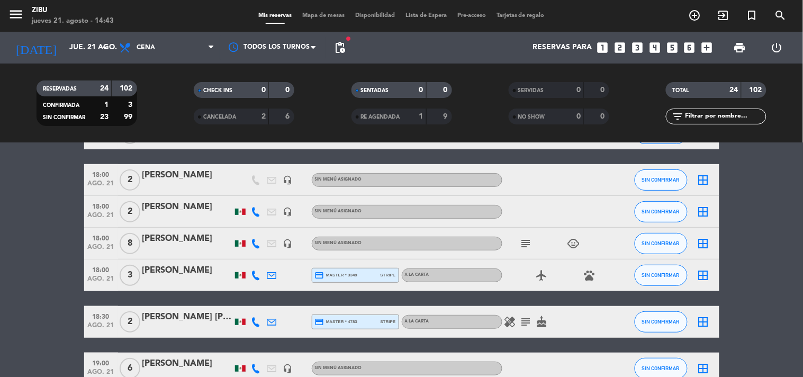
scroll to position [0, 0]
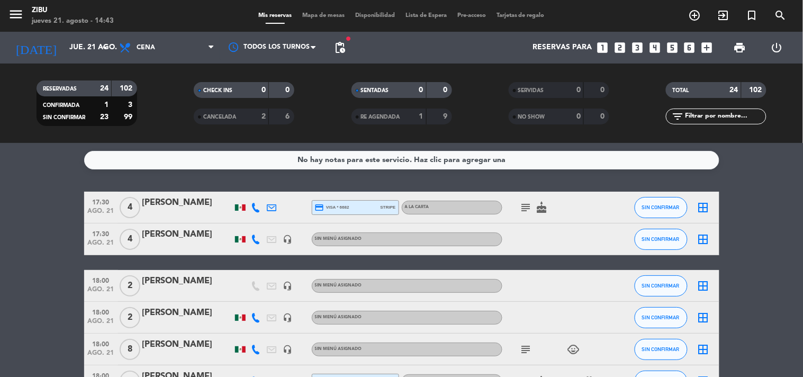
click at [655, 49] on icon "looks_4" at bounding box center [655, 48] width 14 height 14
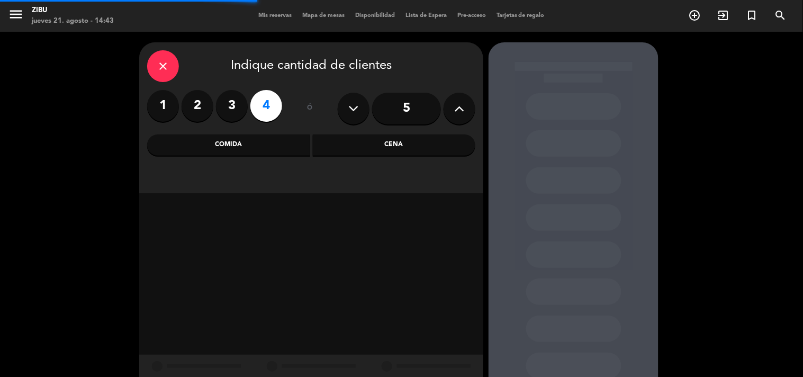
click at [441, 140] on div "Cena" at bounding box center [394, 144] width 163 height 21
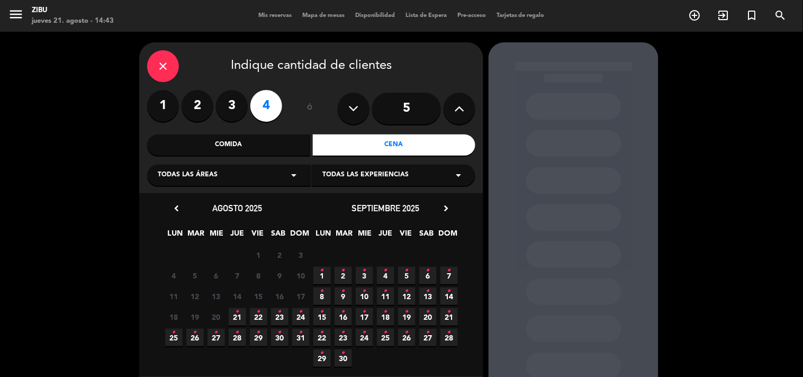
click at [232, 313] on span "21 •" at bounding box center [237, 316] width 17 height 17
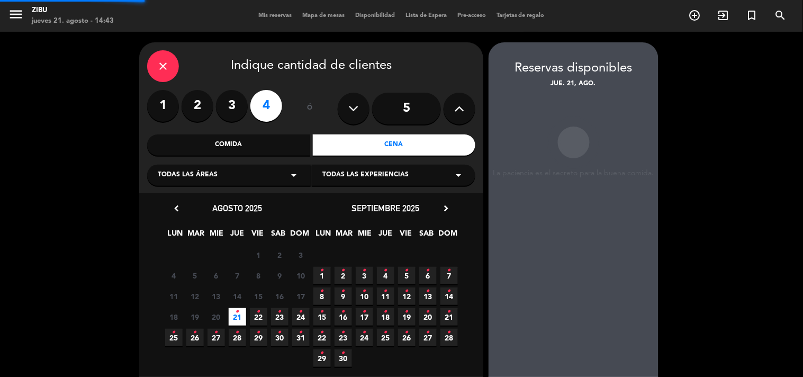
scroll to position [42, 0]
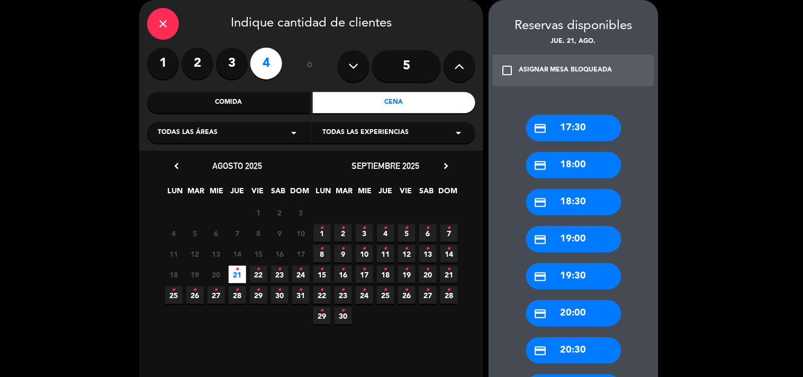
click at [580, 168] on div "credit_card 18:00" at bounding box center [573, 165] width 95 height 26
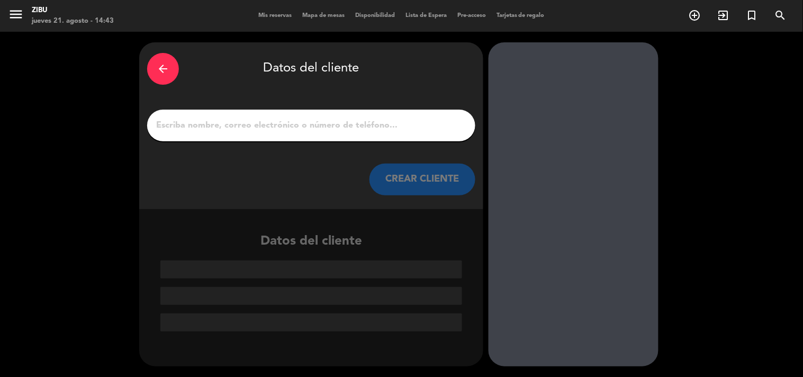
scroll to position [0, 0]
click at [417, 132] on input "1" at bounding box center [311, 125] width 312 height 15
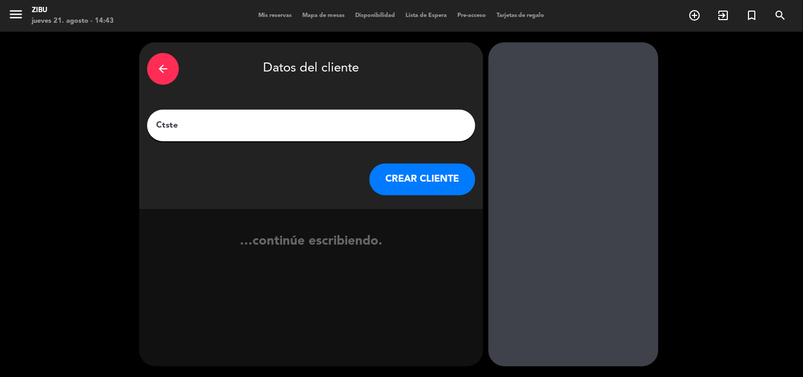
click at [156, 130] on input "Ctste" at bounding box center [311, 125] width 312 height 15
click at [193, 123] on input "[PERSON_NAME]" at bounding box center [311, 125] width 312 height 15
type input "[PERSON_NAME]"
click at [428, 174] on button "CREAR CLIENTE" at bounding box center [422, 180] width 106 height 32
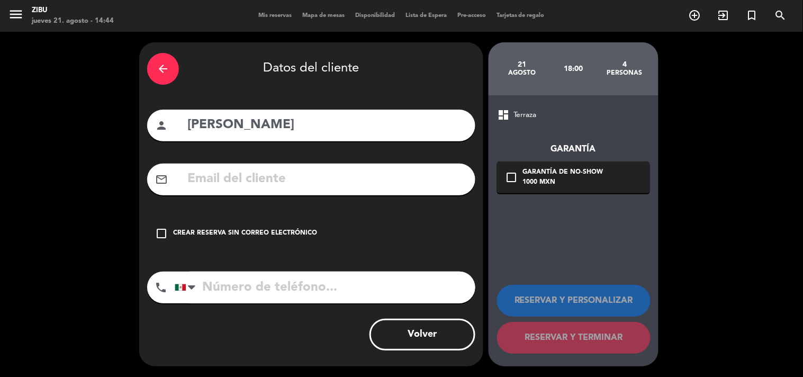
click at [270, 233] on div "Crear reserva sin correo electrónico" at bounding box center [245, 233] width 144 height 11
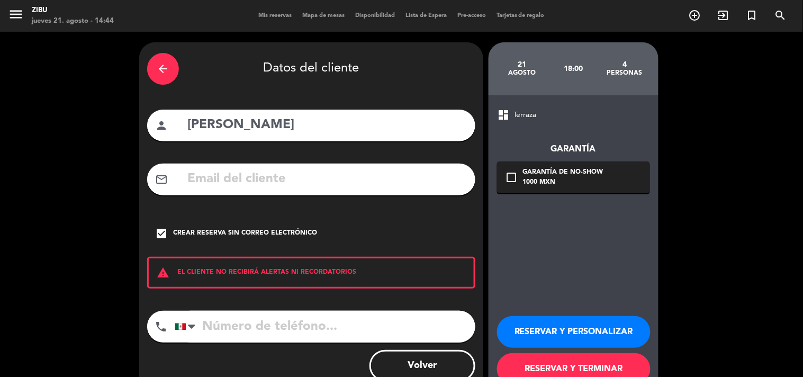
click at [246, 319] on input "tel" at bounding box center [325, 327] width 301 height 32
type input "5534556020"
click at [584, 327] on button "RESERVAR Y PERSONALIZAR" at bounding box center [574, 332] width 154 height 32
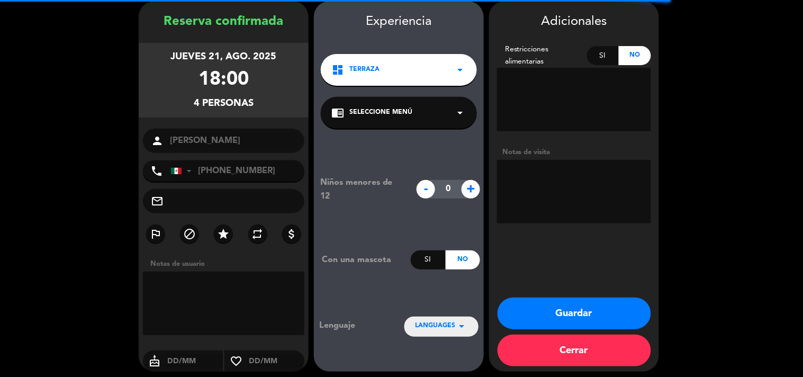
scroll to position [42, 0]
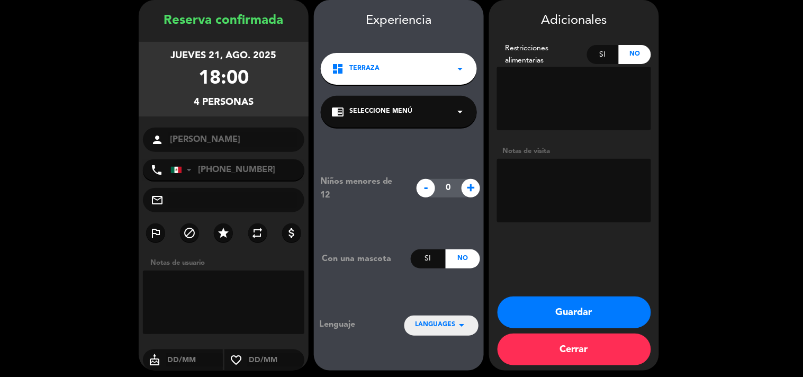
click at [521, 186] on textarea at bounding box center [574, 191] width 154 height 64
type textarea "Cumpleaños"
click at [592, 304] on button "Guardar" at bounding box center [575, 312] width 154 height 32
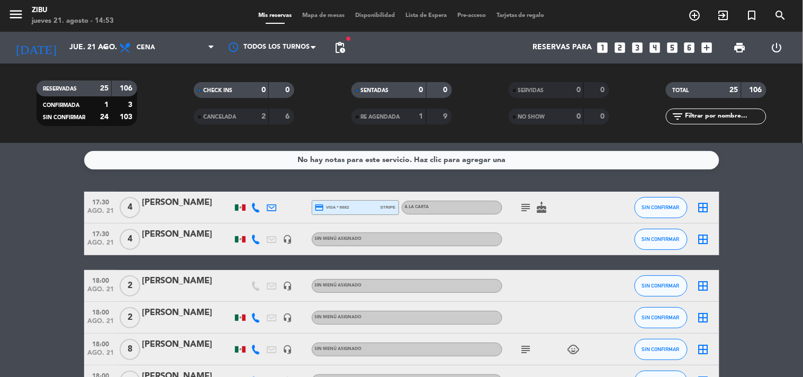
click at [656, 50] on icon "looks_4" at bounding box center [655, 48] width 14 height 14
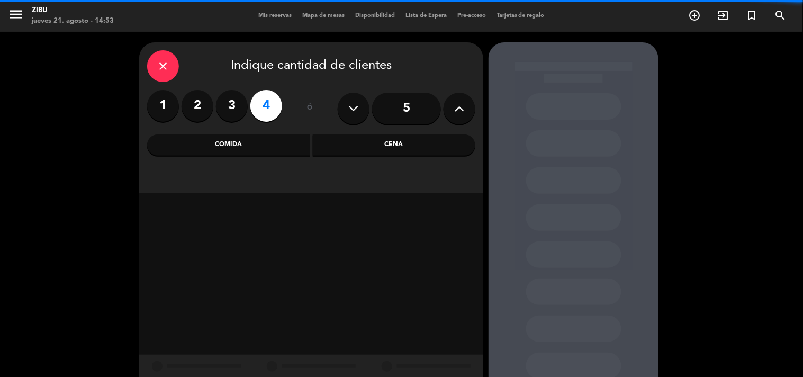
click at [414, 154] on div "Cena" at bounding box center [394, 144] width 163 height 21
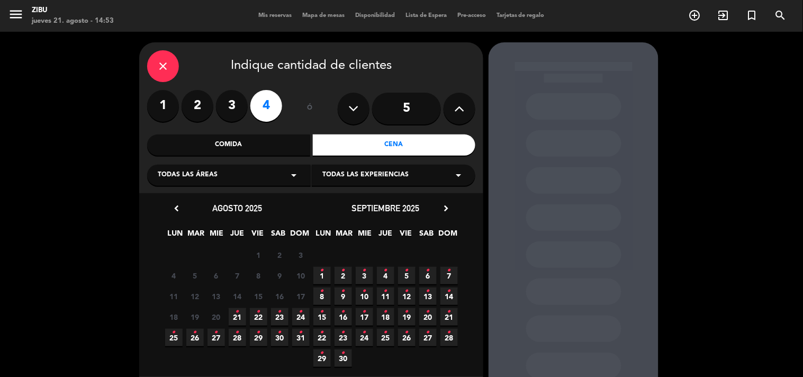
click at [303, 313] on span "24 •" at bounding box center [300, 316] width 17 height 17
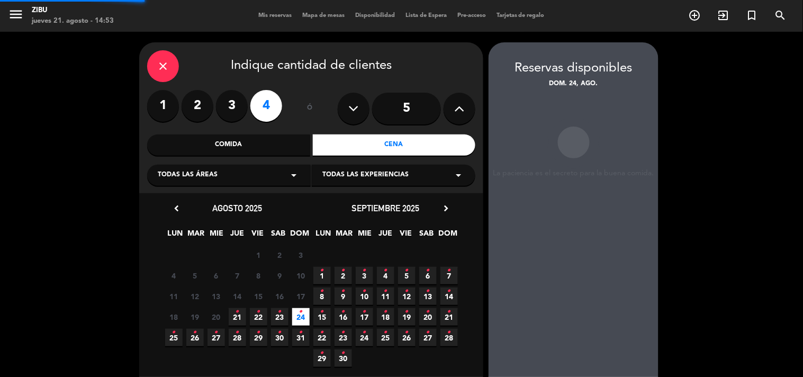
scroll to position [42, 0]
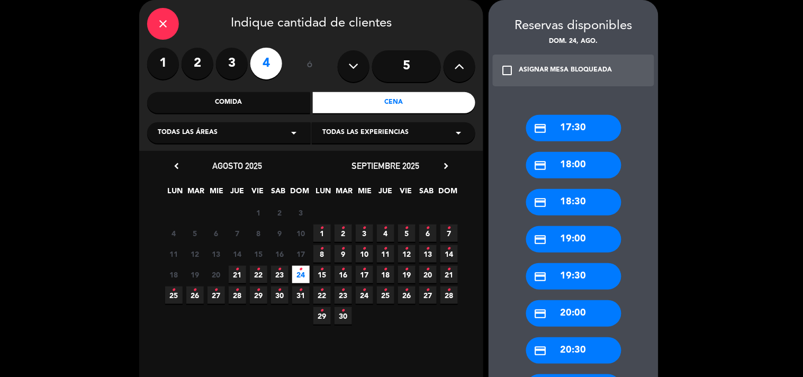
click at [578, 242] on div "credit_card 19:00" at bounding box center [573, 239] width 95 height 26
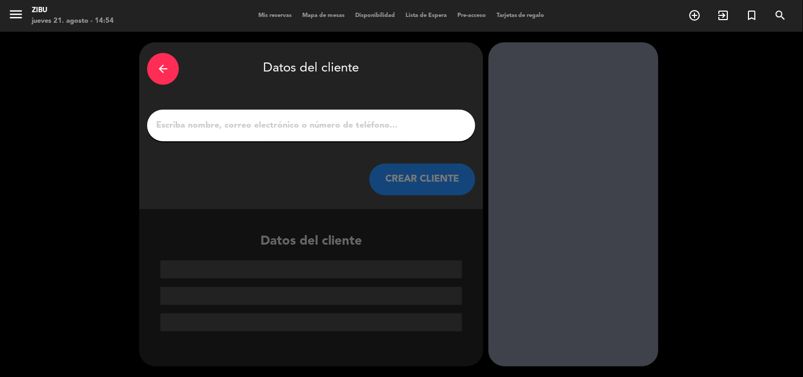
scroll to position [0, 0]
click at [410, 104] on div "arrow_back Datos del cliente CREAR CLIENTE" at bounding box center [311, 125] width 344 height 167
click at [407, 105] on div "arrow_back Datos del cliente CREAR CLIENTE" at bounding box center [311, 125] width 344 height 167
click at [388, 114] on div at bounding box center [311, 126] width 328 height 32
click at [377, 130] on input "1" at bounding box center [311, 125] width 312 height 15
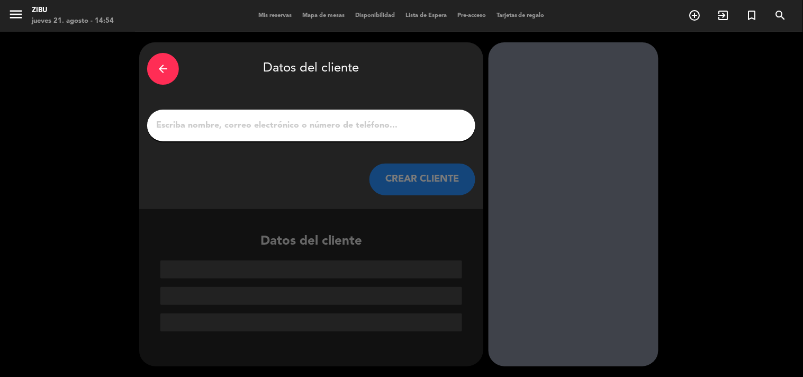
click at [267, 114] on div at bounding box center [311, 126] width 328 height 32
click at [175, 144] on div "arrow_back Datos del cliente CREAR CLIENTE" at bounding box center [311, 125] width 344 height 167
click at [181, 126] on input "1" at bounding box center [311, 125] width 312 height 15
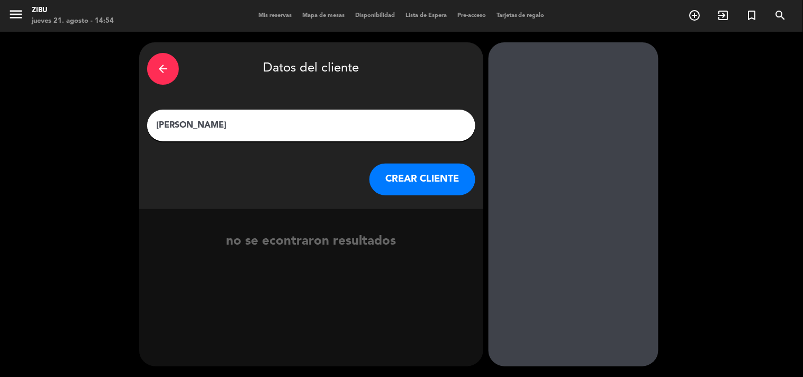
click at [188, 129] on input "[PERSON_NAME]" at bounding box center [311, 125] width 312 height 15
type input "[PERSON_NAME]"
click at [420, 183] on button "CREAR CLIENTE" at bounding box center [422, 180] width 106 height 32
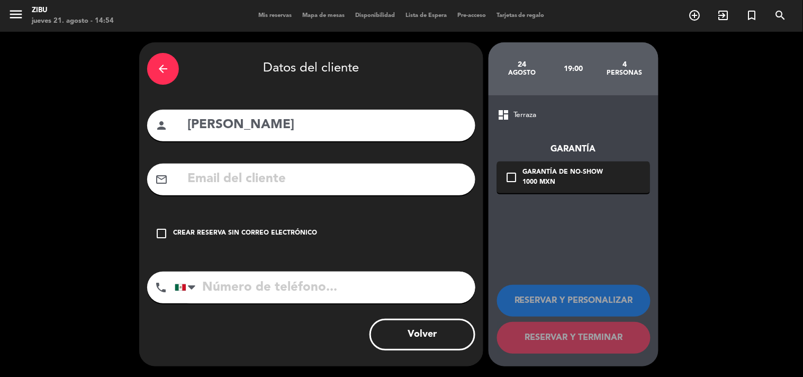
click at [240, 129] on input "[PERSON_NAME]" at bounding box center [326, 125] width 281 height 22
click at [291, 130] on input "[PERSON_NAME]" at bounding box center [326, 125] width 281 height 22
type input "[PERSON_NAME]"
click at [184, 238] on div "Crear reserva sin correo electrónico" at bounding box center [245, 233] width 144 height 11
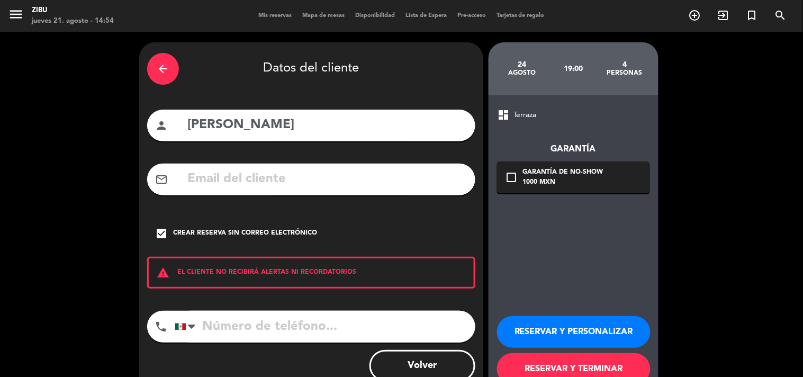
click at [245, 321] on input "tel" at bounding box center [325, 327] width 301 height 32
click at [270, 329] on input "tel" at bounding box center [325, 327] width 301 height 32
type input "5545938235"
click at [594, 323] on button "RESERVAR Y PERSONALIZAR" at bounding box center [574, 332] width 154 height 32
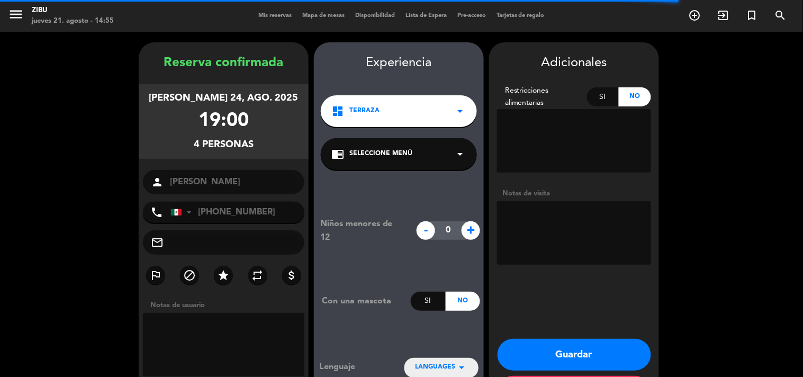
scroll to position [42, 0]
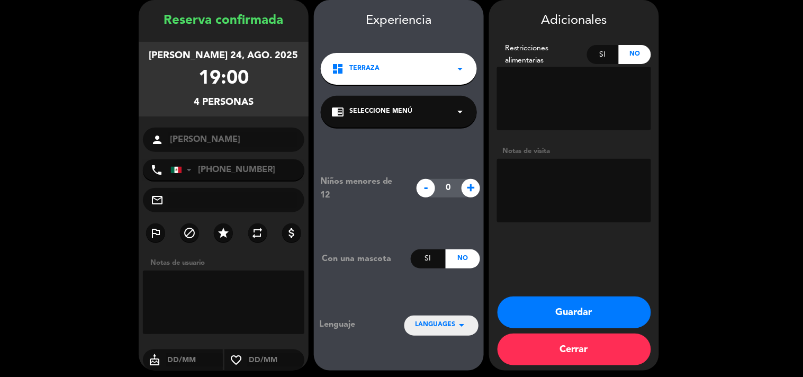
click at [564, 176] on textarea at bounding box center [574, 191] width 154 height 64
type textarea "Cumpleaños"
click at [566, 312] on button "Guardar" at bounding box center [575, 312] width 154 height 32
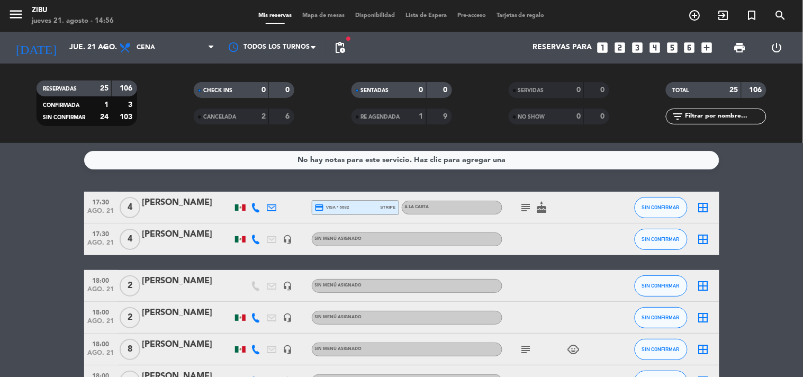
click at [759, 155] on service-notes "No hay notas para este servicio. Haz clic para agregar una" at bounding box center [401, 160] width 803 height 19
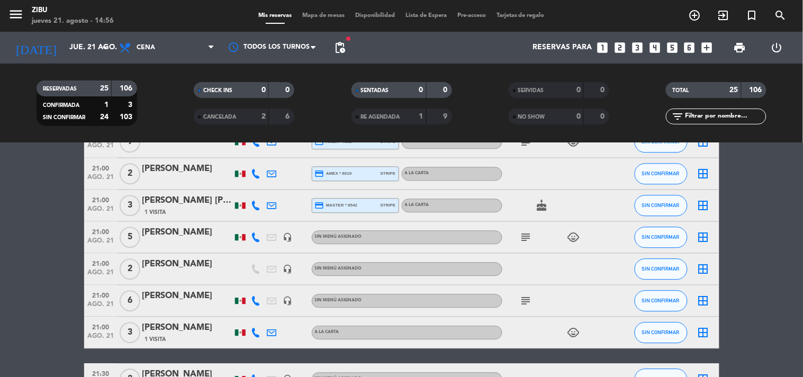
scroll to position [638, 0]
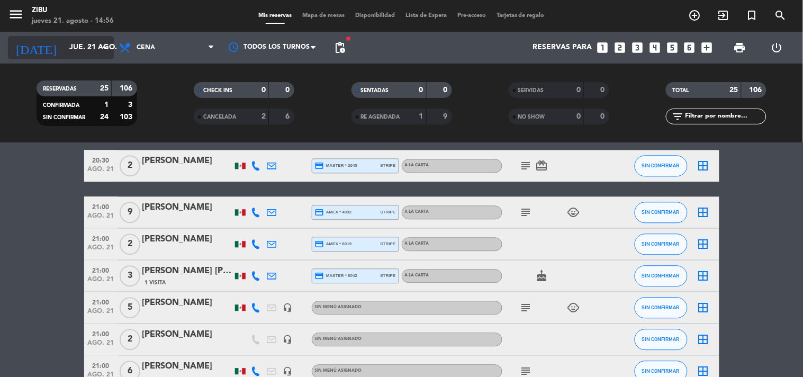
click at [64, 50] on input "jue. 21 ago." at bounding box center [114, 47] width 101 height 19
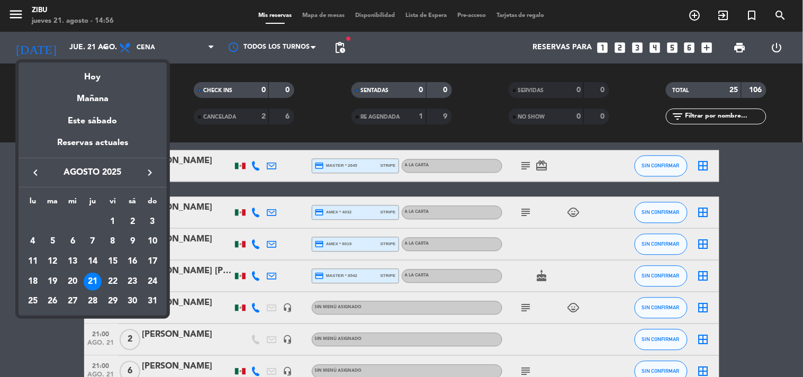
click at [2, 241] on div at bounding box center [401, 188] width 803 height 377
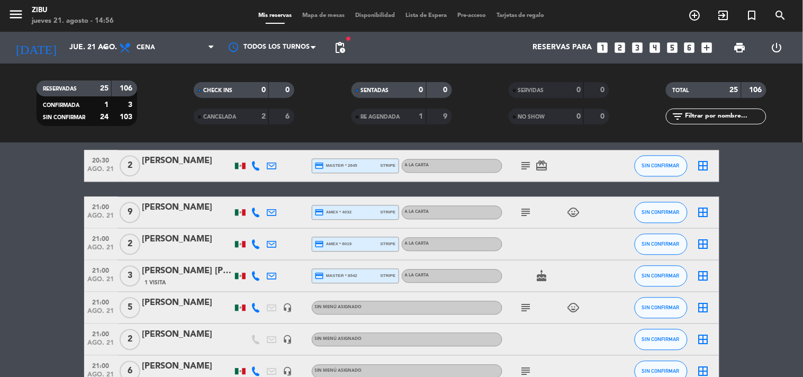
click at [717, 118] on input "text" at bounding box center [725, 117] width 82 height 12
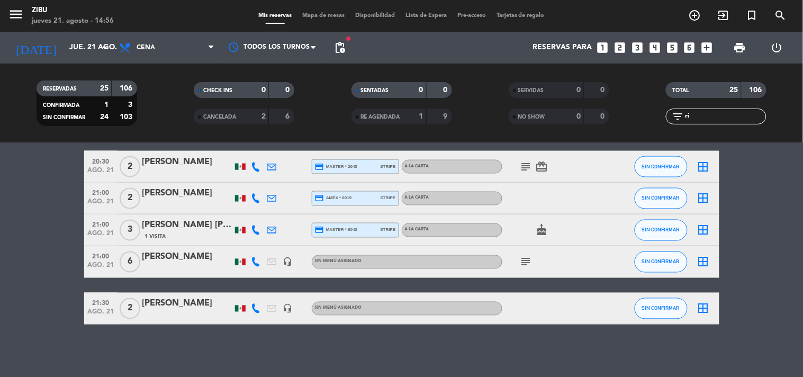
scroll to position [0, 0]
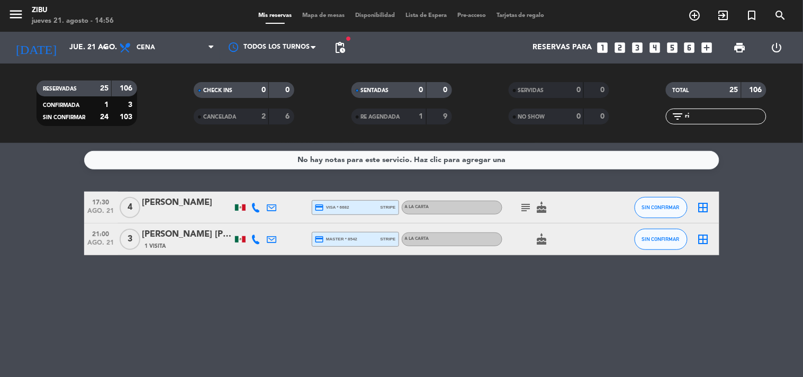
type input "r"
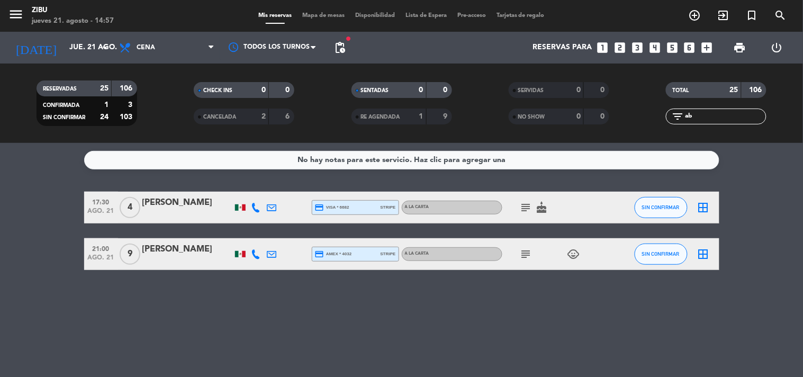
type input "ab"
click at [521, 254] on icon "subject" at bounding box center [526, 254] width 13 height 13
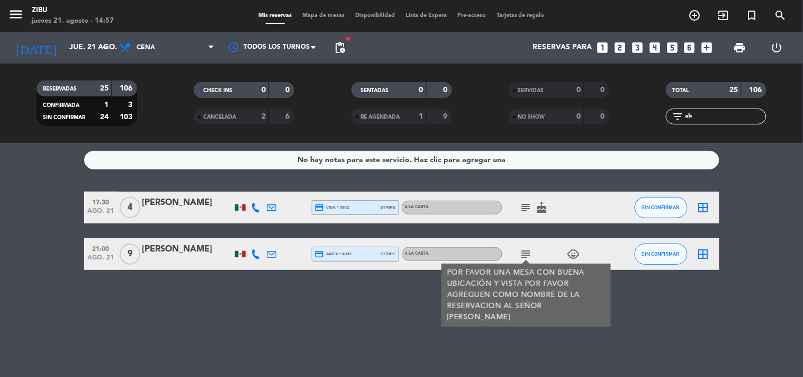
click at [414, 308] on div "No hay notas para este servicio. Haz clic para agregar una 17:30 ago. 21 4 [PER…" at bounding box center [401, 260] width 803 height 234
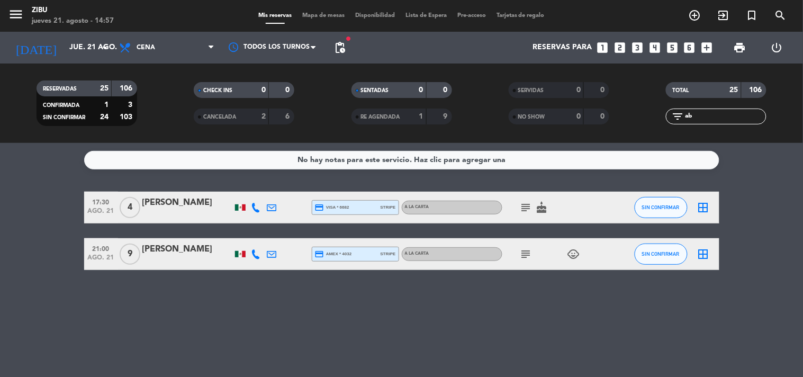
click at [572, 250] on icon "child_care" at bounding box center [573, 254] width 13 height 13
click at [558, 277] on div "No hay notas para este servicio. Haz clic para agregar una 17:30 ago. 21 4 [PER…" at bounding box center [401, 260] width 803 height 234
click at [75, 48] on input "jue. 21 ago." at bounding box center [114, 47] width 101 height 19
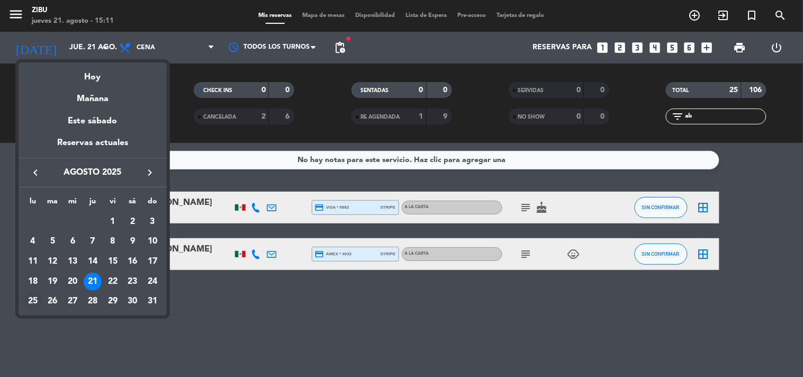
click at [32, 300] on div "25" at bounding box center [33, 301] width 18 height 18
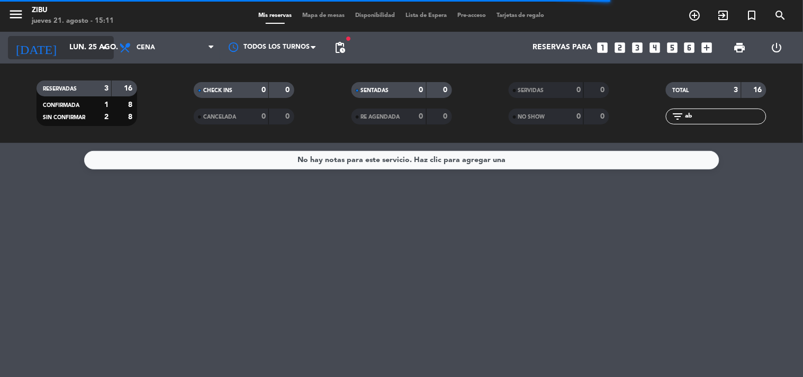
click at [68, 48] on input "lun. 25 ago." at bounding box center [114, 47] width 101 height 19
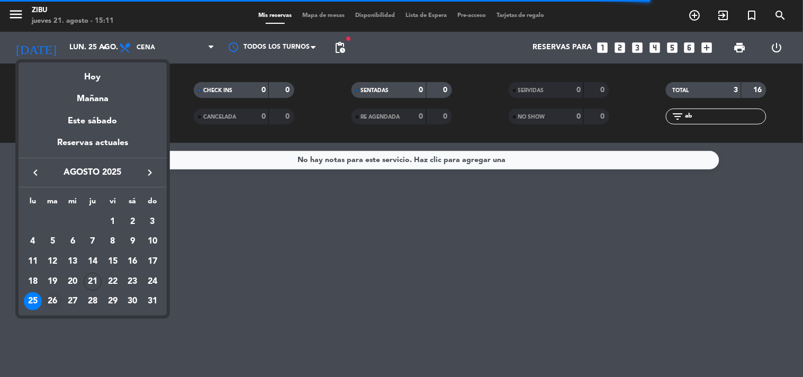
click at [54, 297] on div "26" at bounding box center [53, 301] width 18 height 18
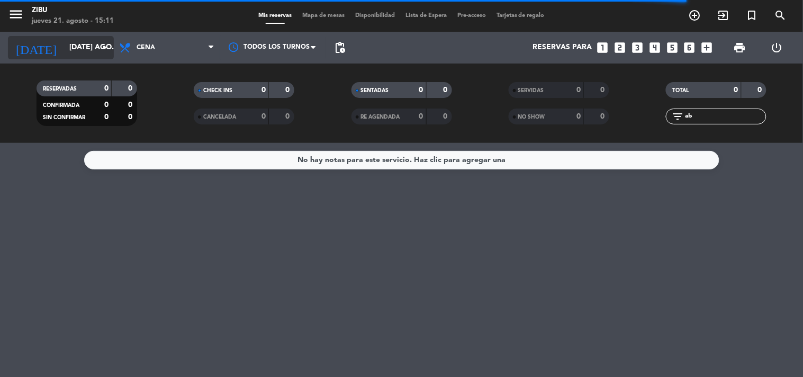
click at [64, 44] on input "[DATE] ago." at bounding box center [114, 47] width 101 height 19
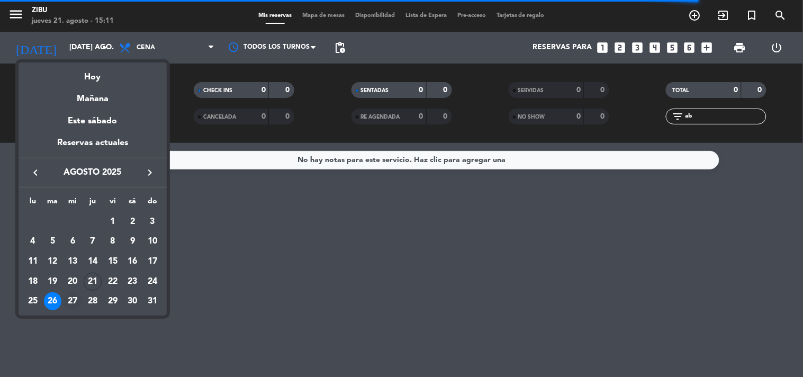
click at [75, 299] on div "27" at bounding box center [73, 301] width 18 height 18
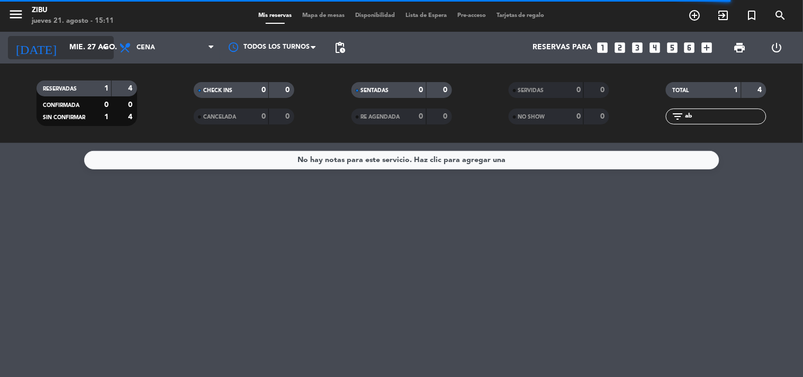
click at [64, 42] on input "mié. 27 ago." at bounding box center [114, 47] width 101 height 19
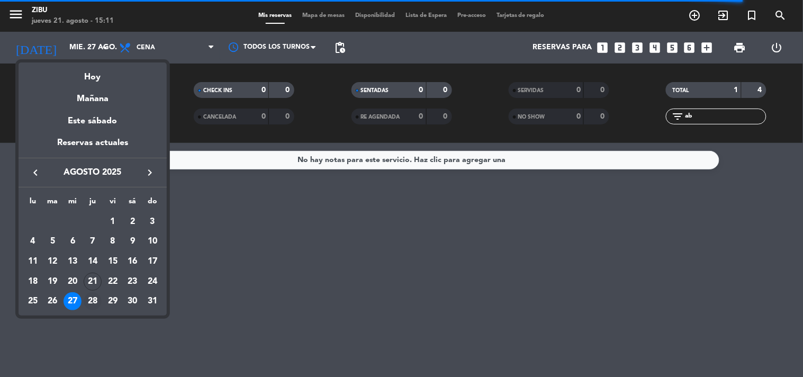
click at [96, 301] on div "28" at bounding box center [93, 301] width 18 height 18
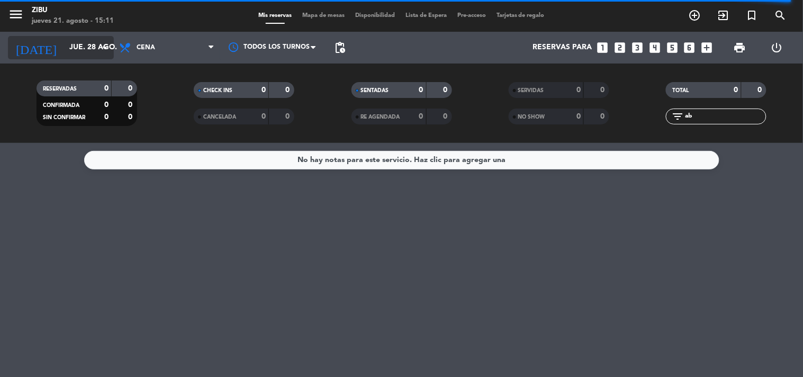
click at [71, 48] on input "jue. 28 ago." at bounding box center [114, 47] width 101 height 19
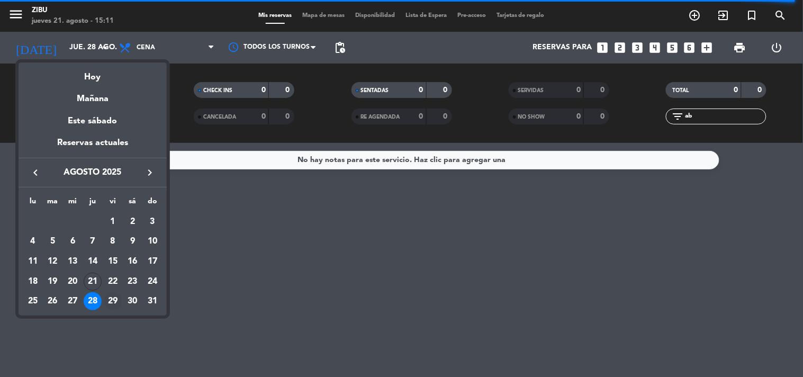
click at [112, 300] on div "29" at bounding box center [113, 301] width 18 height 18
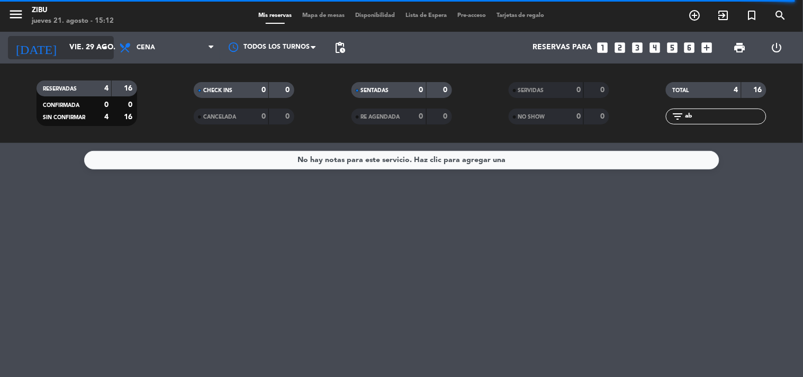
click at [64, 54] on input "vie. 29 ago." at bounding box center [114, 47] width 101 height 19
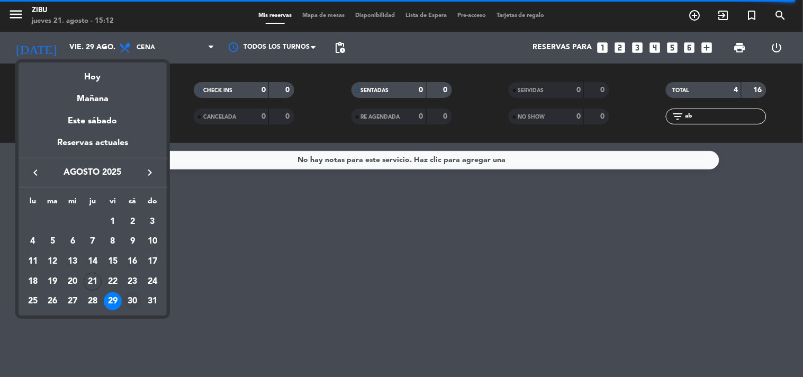
click at [137, 299] on div "30" at bounding box center [132, 301] width 18 height 18
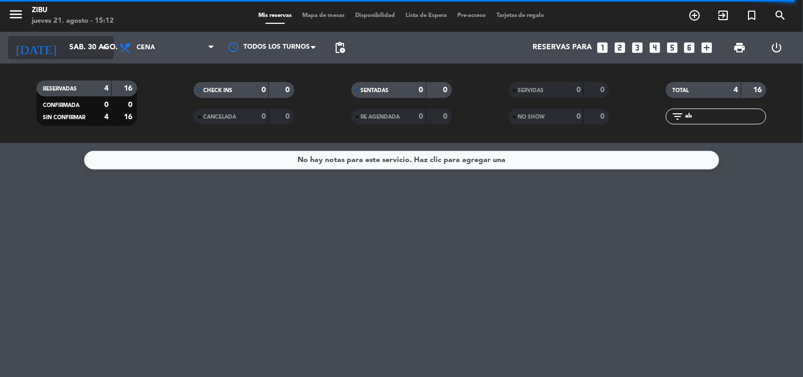
click at [64, 49] on input "sáb. 30 ago." at bounding box center [114, 47] width 101 height 19
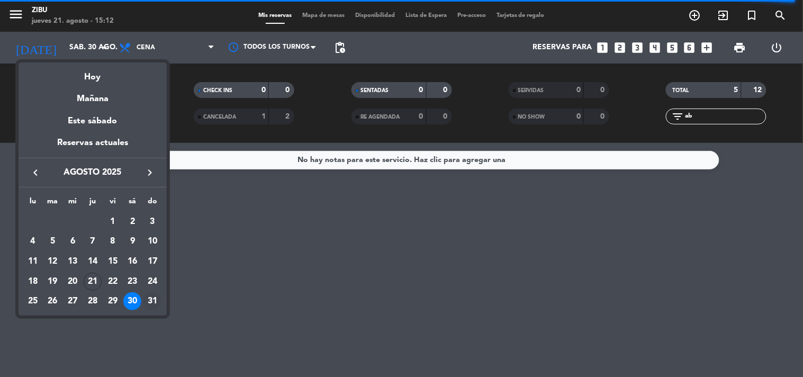
click at [151, 303] on div "31" at bounding box center [152, 301] width 18 height 18
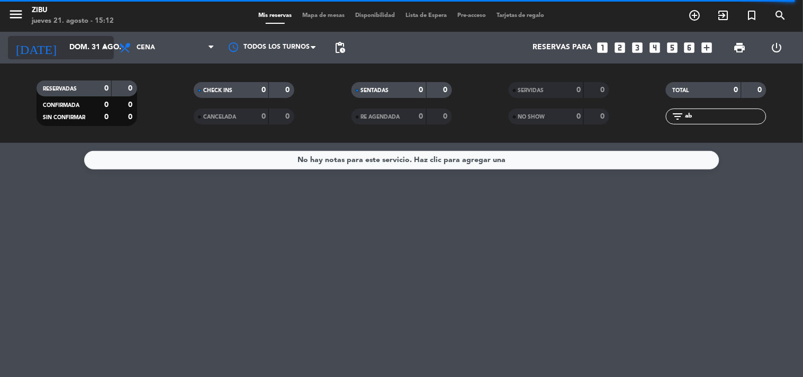
click at [73, 43] on input "dom. 31 ago." at bounding box center [114, 47] width 101 height 19
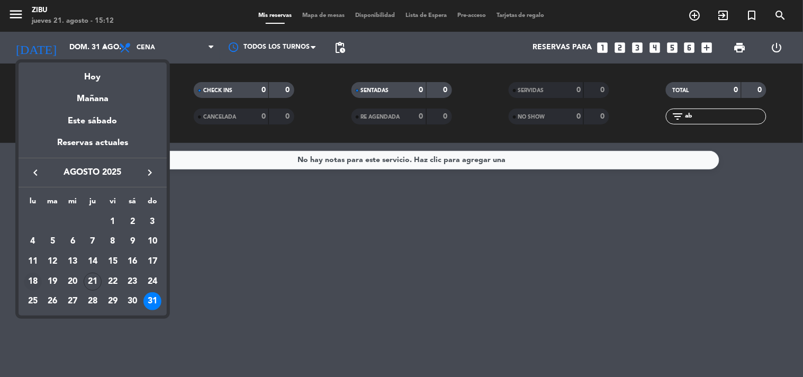
click at [35, 278] on div "18" at bounding box center [33, 282] width 18 height 18
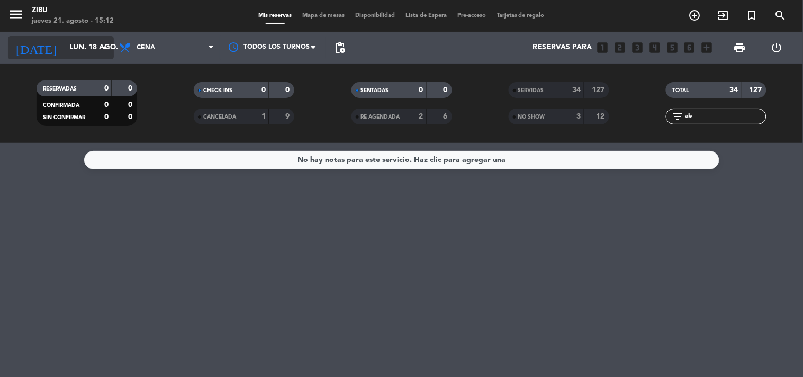
click at [80, 48] on input "lun. 18 ago." at bounding box center [114, 47] width 101 height 19
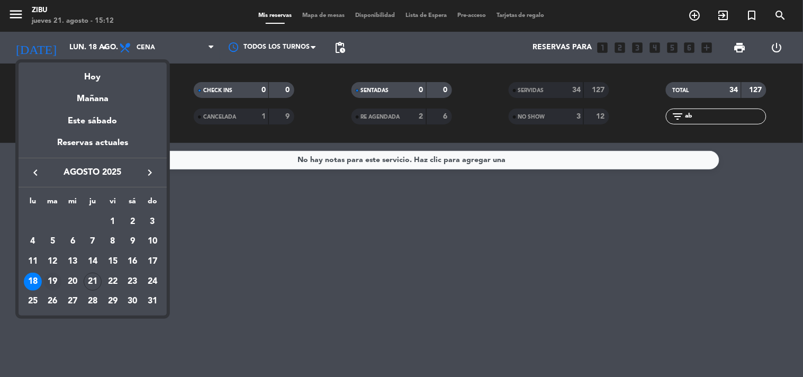
click at [51, 278] on div "19" at bounding box center [53, 282] width 18 height 18
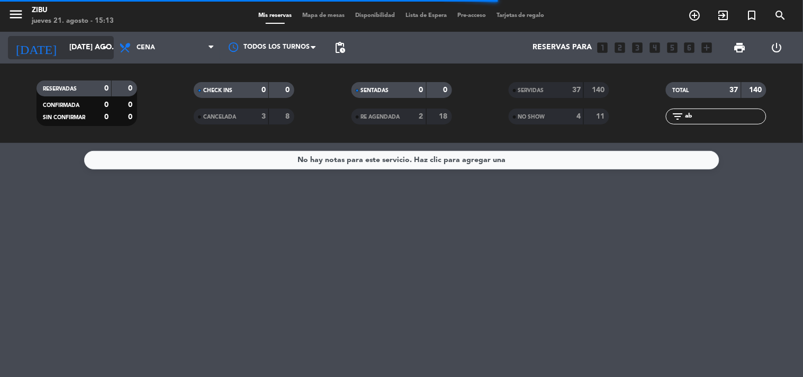
click at [64, 46] on input "[DATE] ago." at bounding box center [114, 47] width 101 height 19
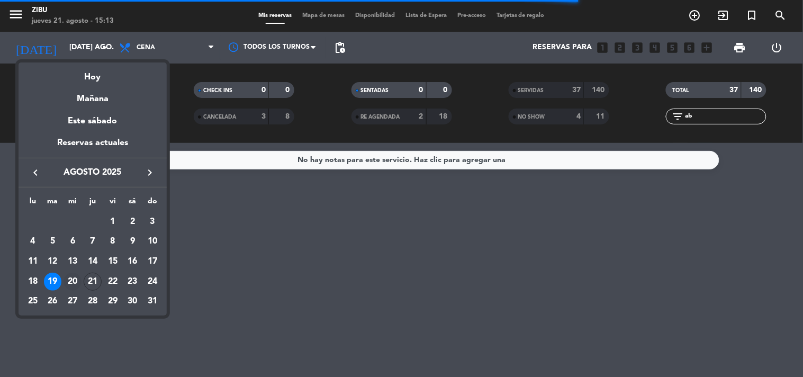
click at [73, 279] on div "20" at bounding box center [73, 282] width 18 height 18
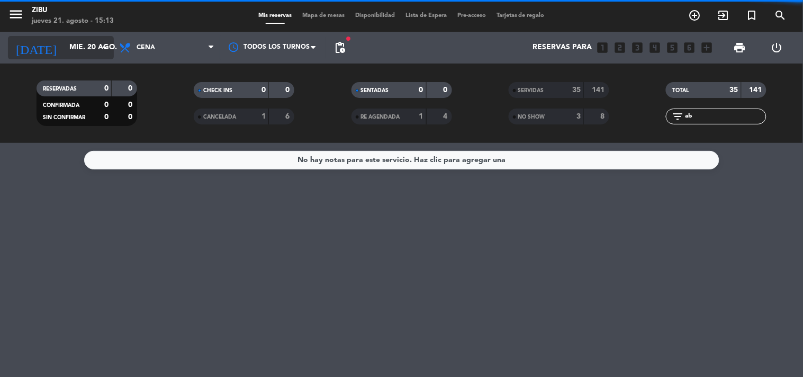
click at [70, 53] on input "mié. 20 ago." at bounding box center [114, 47] width 101 height 19
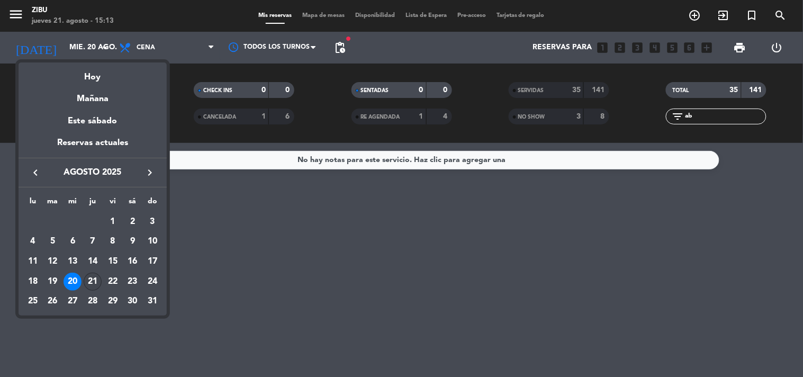
click at [98, 281] on div "21" at bounding box center [93, 282] width 18 height 18
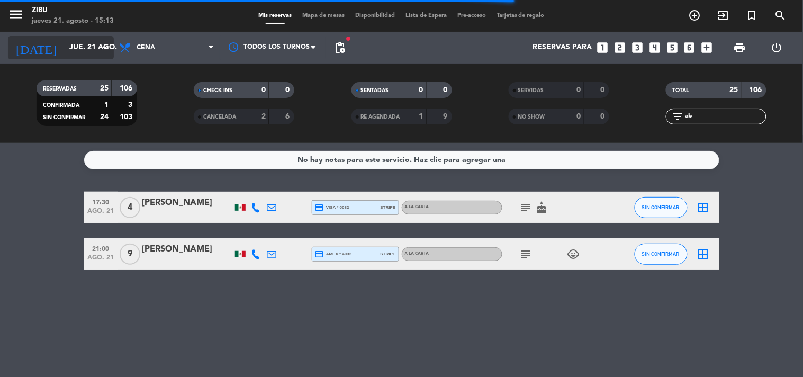
click at [64, 49] on input "jue. 21 ago." at bounding box center [114, 47] width 101 height 19
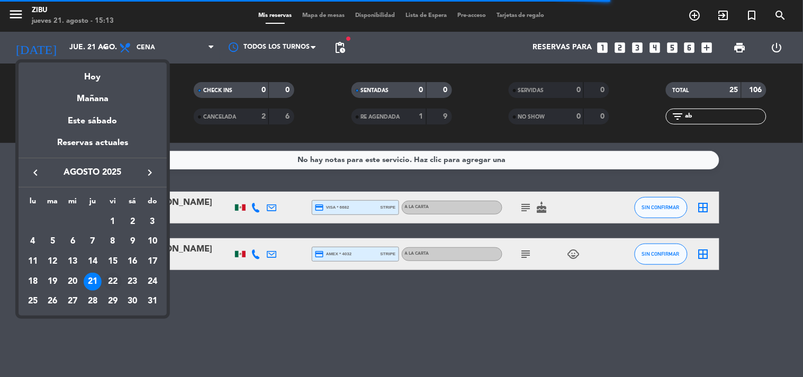
click at [112, 279] on div "22" at bounding box center [113, 282] width 18 height 18
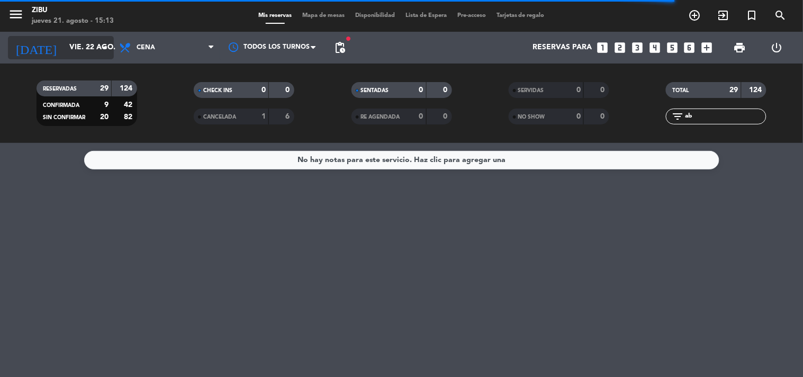
click at [66, 36] on div "[DATE] vie. 22 ago. arrow_drop_down" at bounding box center [61, 47] width 106 height 23
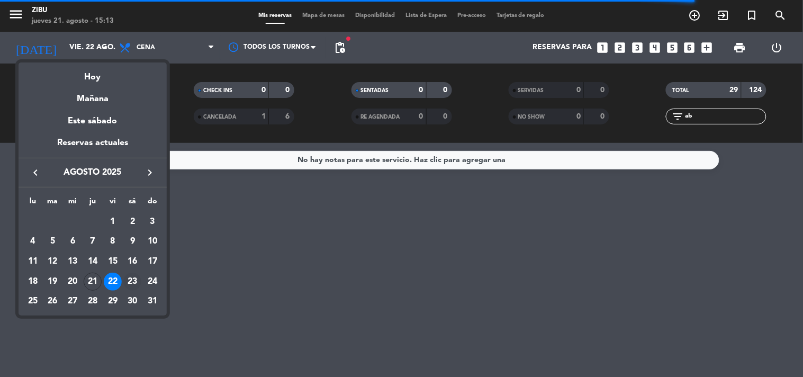
click at [129, 279] on div "23" at bounding box center [132, 282] width 18 height 18
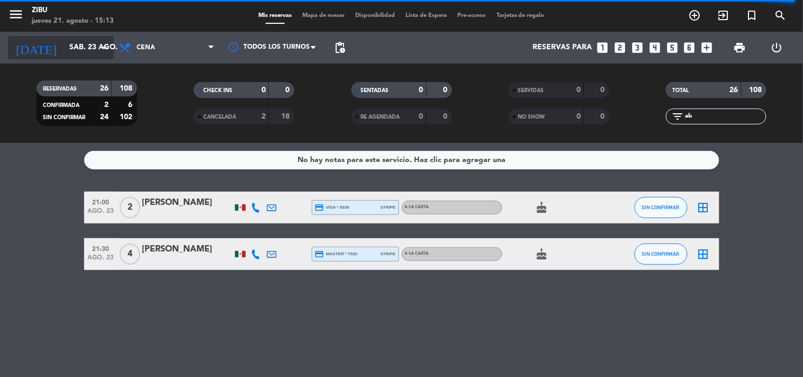
click at [75, 43] on input "sáb. 23 ago." at bounding box center [114, 47] width 101 height 19
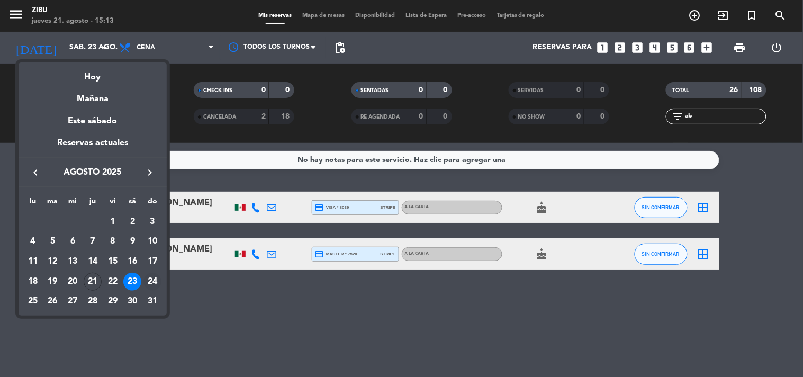
click at [148, 279] on div "24" at bounding box center [152, 282] width 18 height 18
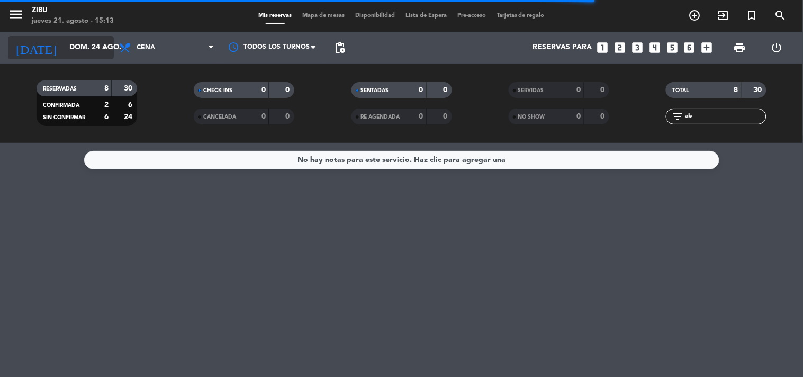
click at [64, 46] on input "dom. 24 ago." at bounding box center [114, 47] width 101 height 19
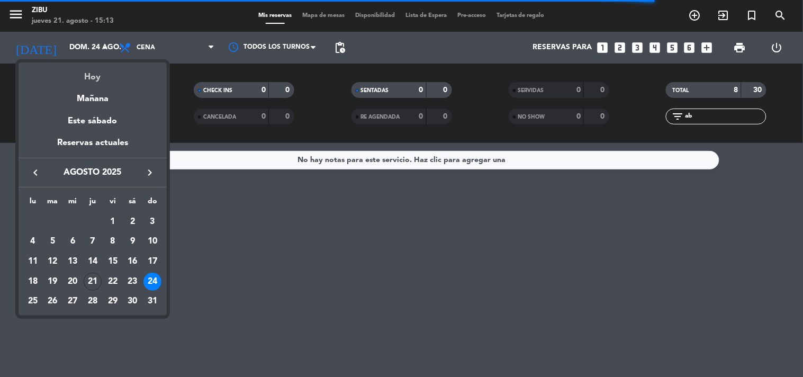
click at [93, 76] on div "Hoy" at bounding box center [93, 73] width 148 height 22
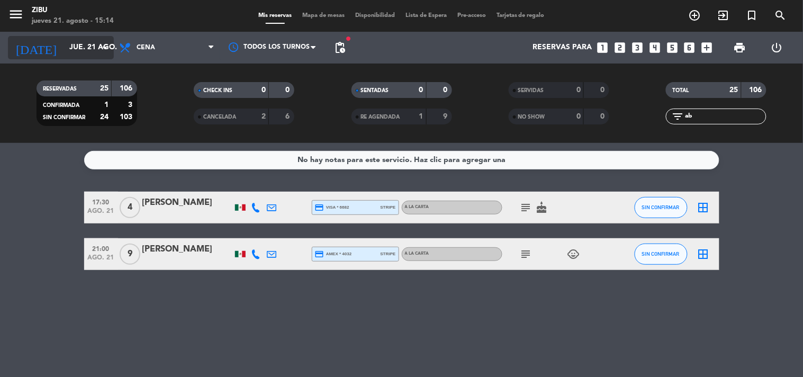
click at [76, 49] on input "jue. 21 ago." at bounding box center [114, 47] width 101 height 19
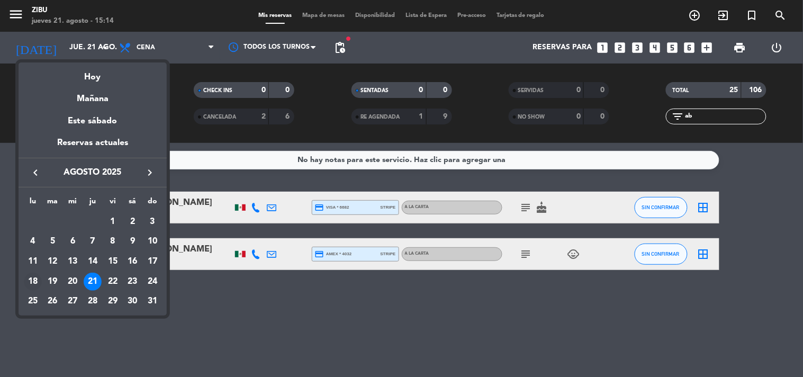
click at [34, 281] on div "18" at bounding box center [33, 282] width 18 height 18
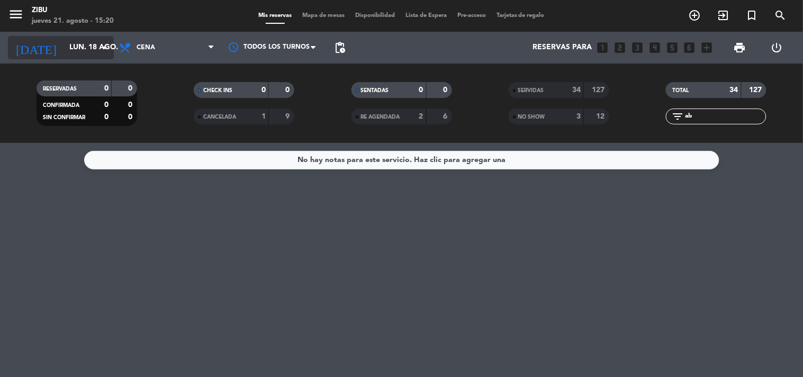
click at [33, 46] on icon "[DATE]" at bounding box center [36, 47] width 56 height 23
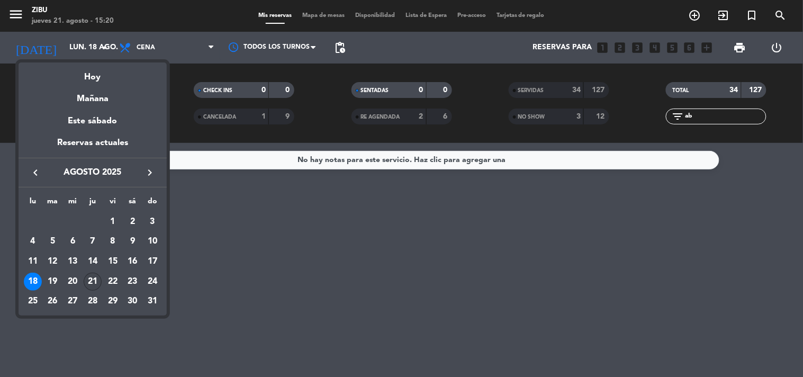
click at [94, 282] on div "21" at bounding box center [93, 282] width 18 height 18
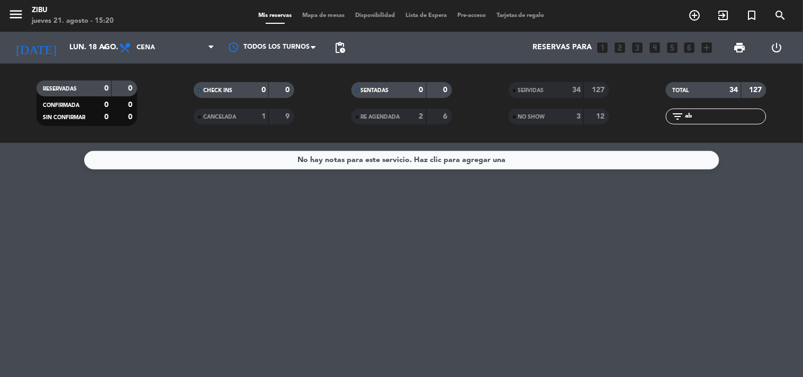
type input "jue. 21 ago."
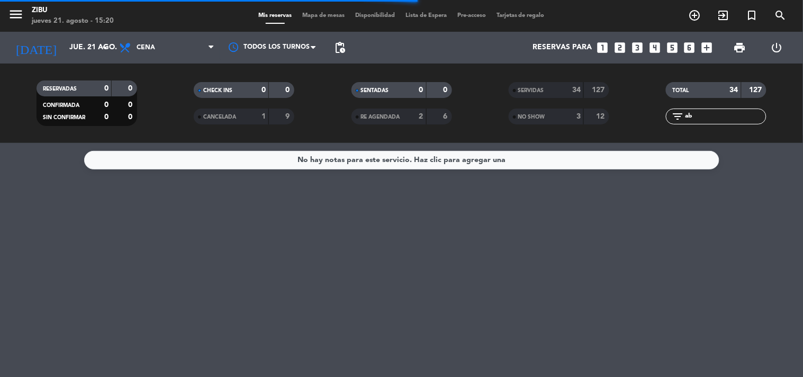
click at [715, 39] on div "Reservas para looks_one looks_two looks_3 looks_4 looks_5 looks_6 add_box" at bounding box center [533, 48] width 367 height 32
click at [711, 43] on icon "add_box" at bounding box center [707, 48] width 14 height 14
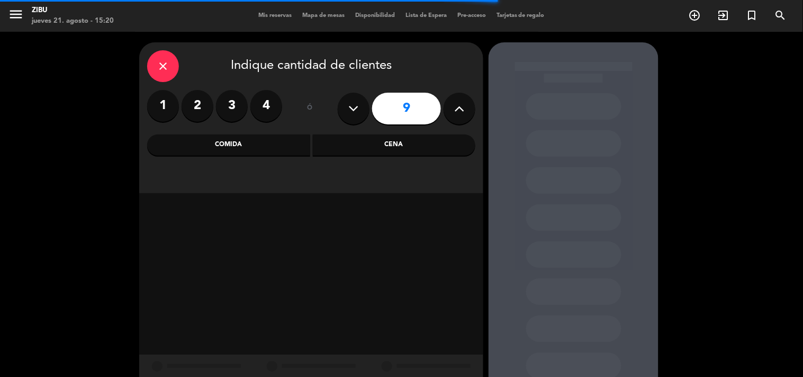
click at [356, 99] on button at bounding box center [354, 109] width 32 height 32
type input "7"
click at [403, 146] on div "Cena" at bounding box center [394, 144] width 163 height 21
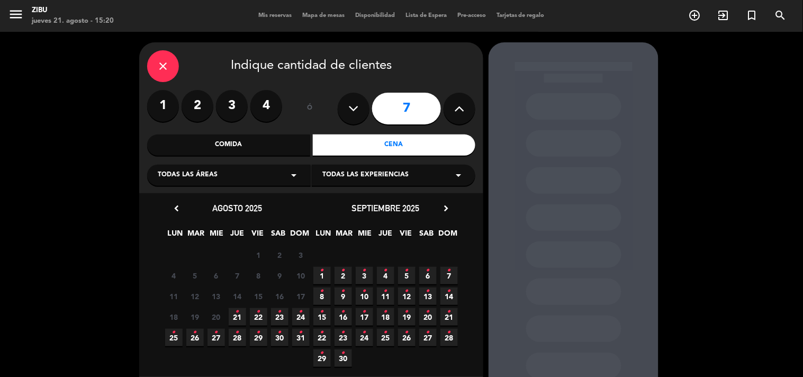
click at [294, 310] on span "24 •" at bounding box center [300, 316] width 17 height 17
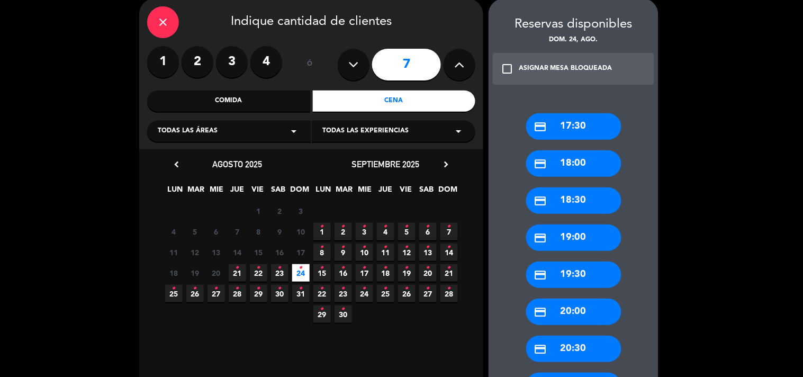
scroll to position [42, 0]
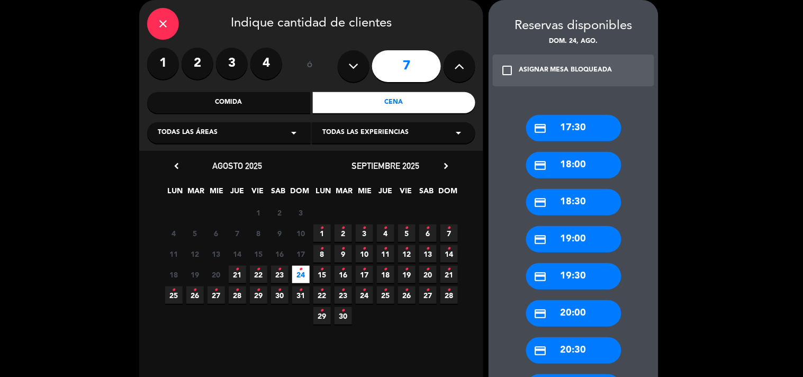
click at [577, 125] on div "credit_card 17:30" at bounding box center [573, 128] width 95 height 26
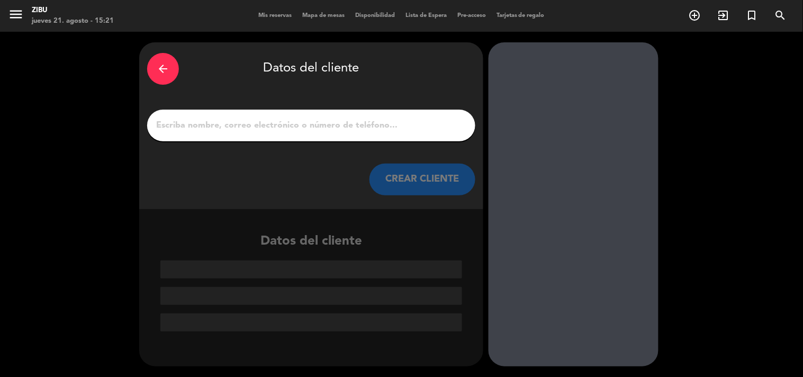
scroll to position [0, 0]
click at [196, 126] on input "1" at bounding box center [311, 125] width 312 height 15
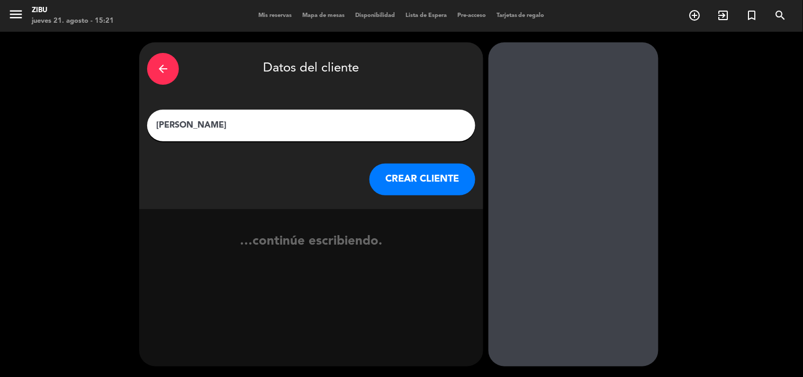
type input "[PERSON_NAME]"
click at [449, 187] on button "CREAR CLIENTE" at bounding box center [422, 180] width 106 height 32
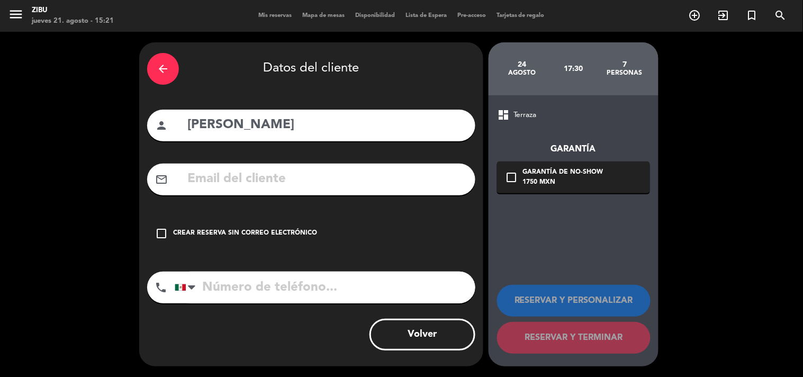
click at [261, 235] on div "Crear reserva sin correo electrónico" at bounding box center [245, 233] width 144 height 11
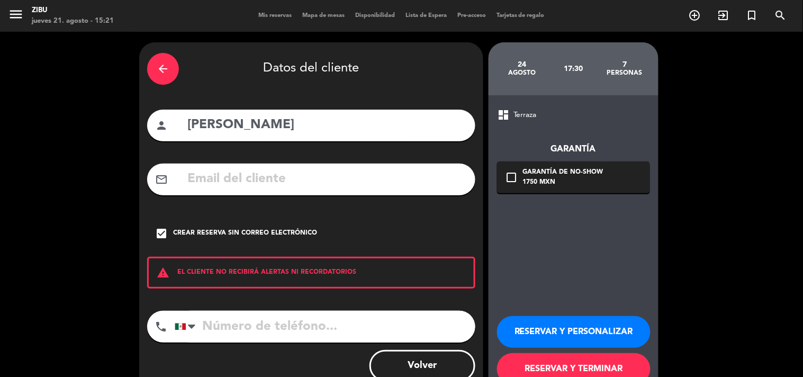
click at [239, 337] on input "tel" at bounding box center [325, 327] width 301 height 32
click at [236, 330] on input "tel" at bounding box center [325, 327] width 301 height 32
type input "4423182022"
click at [603, 325] on button "RESERVAR Y PERSONALIZAR" at bounding box center [574, 332] width 154 height 32
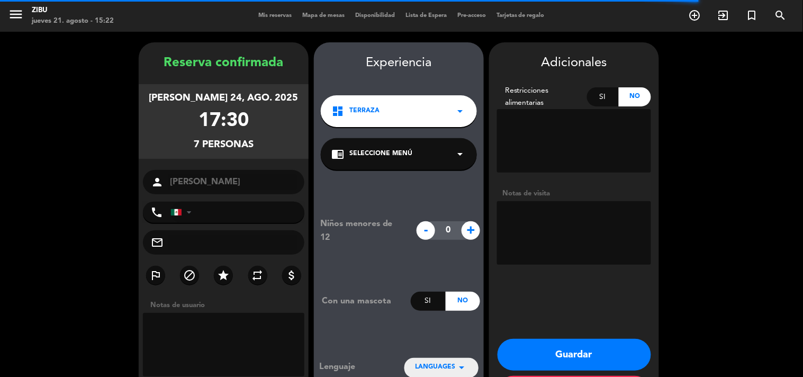
type input "[PHONE_NUMBER]"
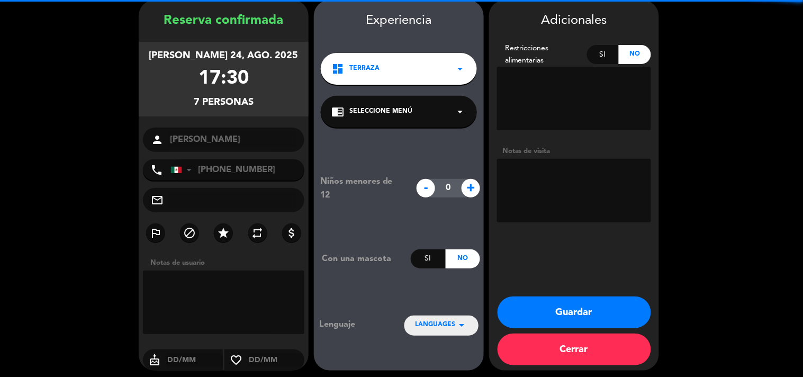
click at [575, 198] on textarea at bounding box center [574, 191] width 154 height 64
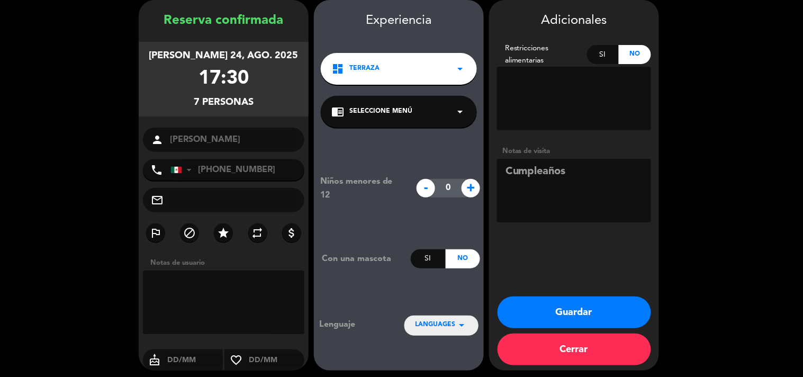
type textarea "Cumpleaños"
click at [470, 199] on div "Niños menores de 12 - 0 +" at bounding box center [399, 189] width 170 height 28
click at [470, 192] on span "+" at bounding box center [471, 188] width 19 height 19
type input "1"
click at [577, 314] on button "Guardar" at bounding box center [575, 312] width 154 height 32
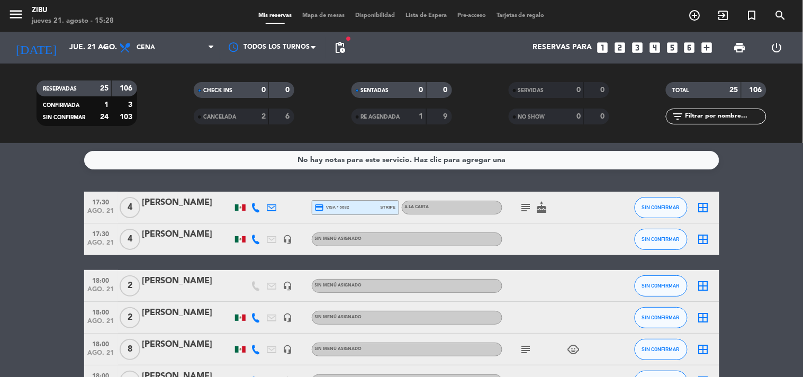
click at [654, 41] on icon "looks_4" at bounding box center [655, 48] width 14 height 14
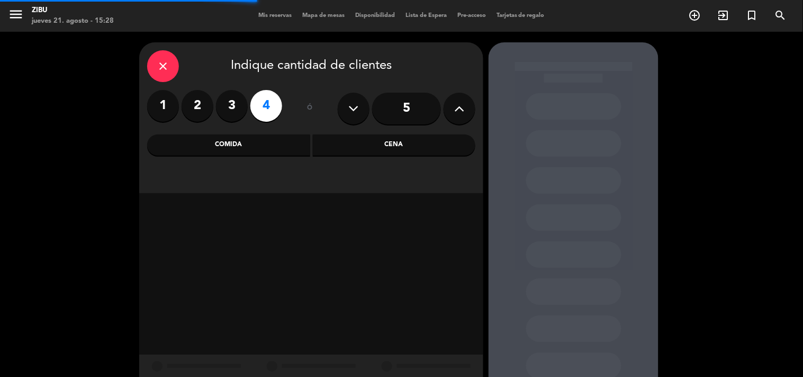
click at [452, 143] on div "Cena" at bounding box center [394, 144] width 163 height 21
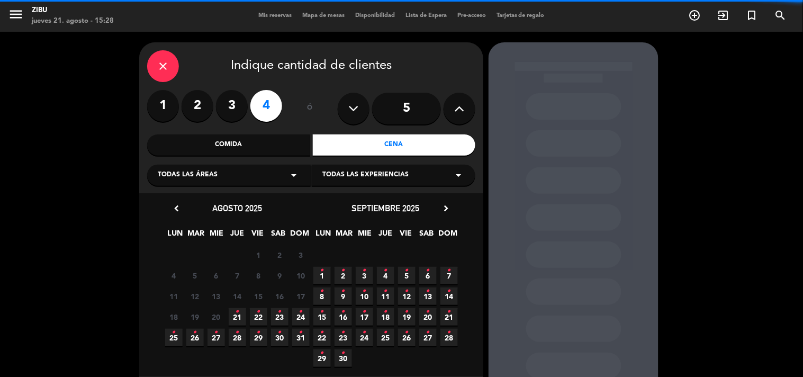
click at [790, 250] on div "close Indique cantidad de clientes 1 2 3 4 ó 5 Comida Cena Todas las áreas arro…" at bounding box center [401, 232] width 803 height 401
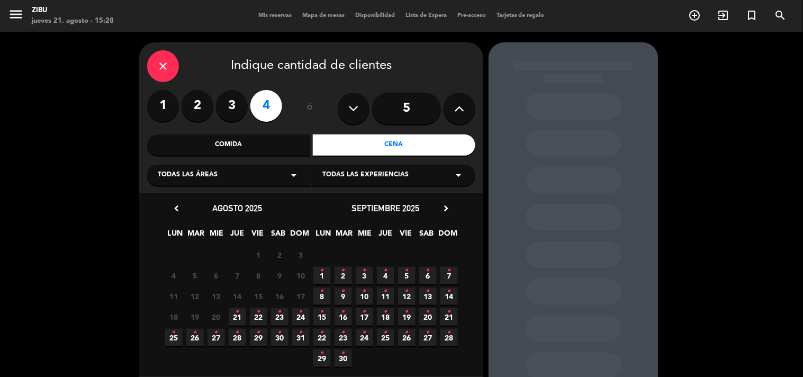
click at [236, 321] on span "21 •" at bounding box center [237, 316] width 17 height 17
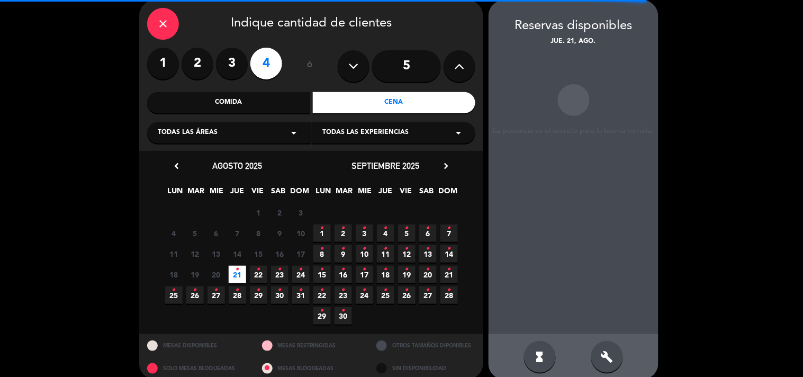
scroll to position [55, 0]
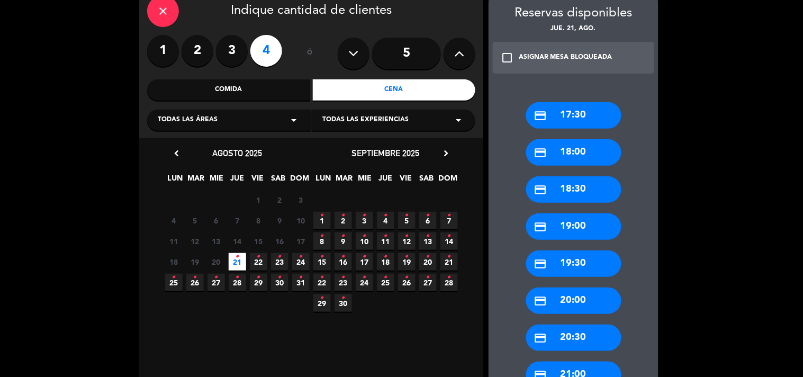
click at [569, 228] on div "credit_card 19:00" at bounding box center [573, 226] width 95 height 26
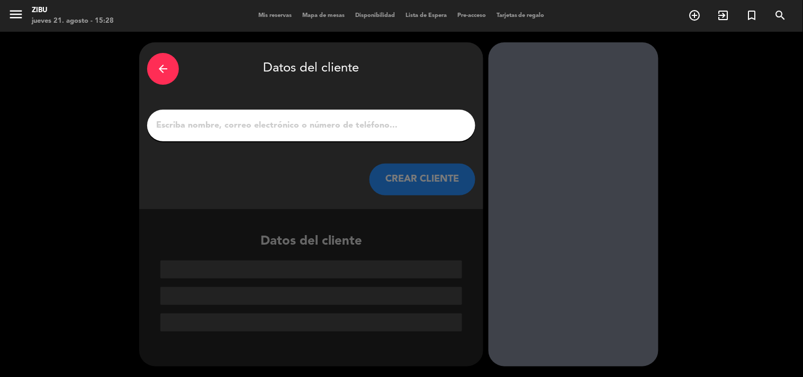
click at [324, 131] on input "1" at bounding box center [311, 125] width 312 height 15
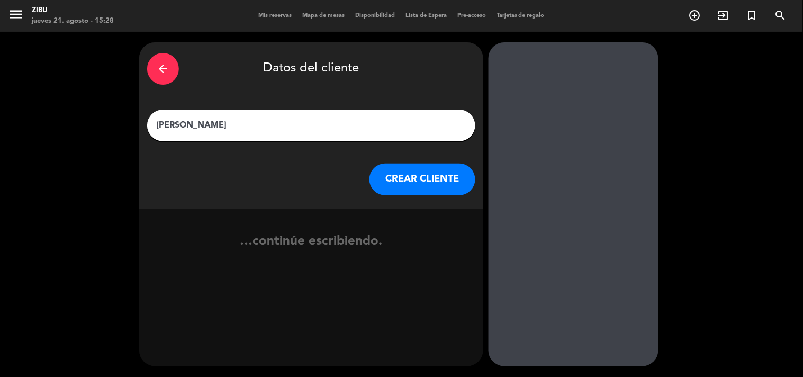
type input "[PERSON_NAME]"
click at [448, 185] on button "CREAR CLIENTE" at bounding box center [422, 180] width 106 height 32
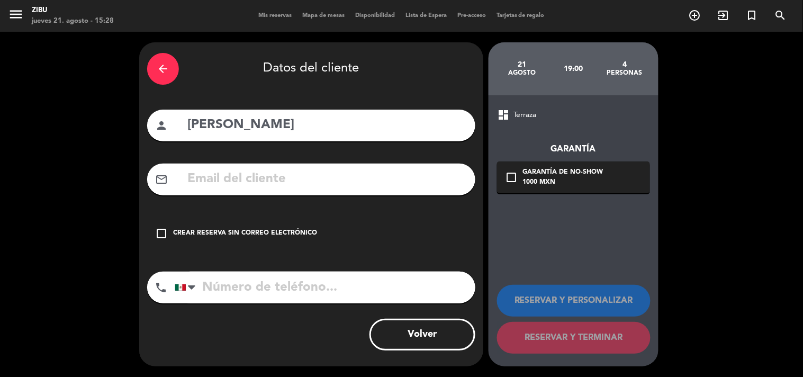
click at [246, 234] on div "Crear reserva sin correo electrónico" at bounding box center [245, 233] width 144 height 11
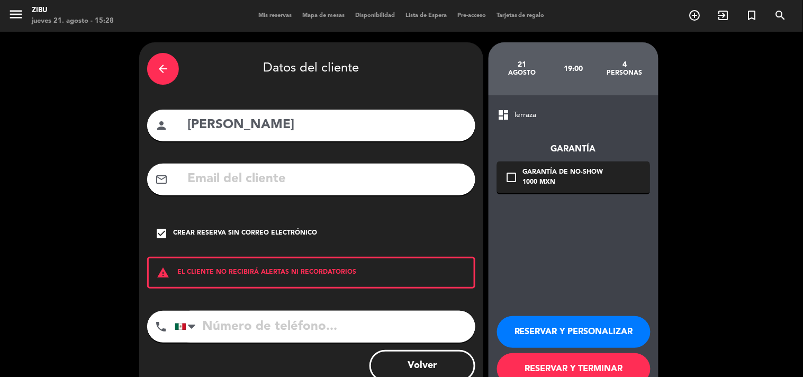
click at [233, 327] on input "tel" at bounding box center [325, 327] width 301 height 32
type input "2215274441"
click at [627, 363] on button "RESERVAR Y TERMINAR" at bounding box center [574, 369] width 154 height 32
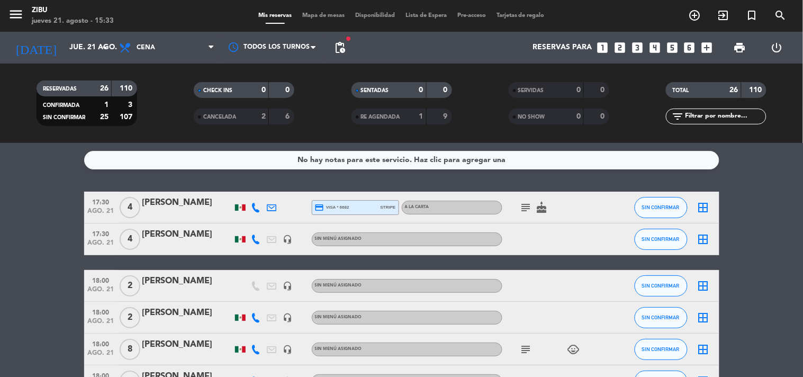
click at [43, 159] on service-notes "No hay notas para este servicio. Haz clic para agregar una" at bounding box center [401, 160] width 803 height 19
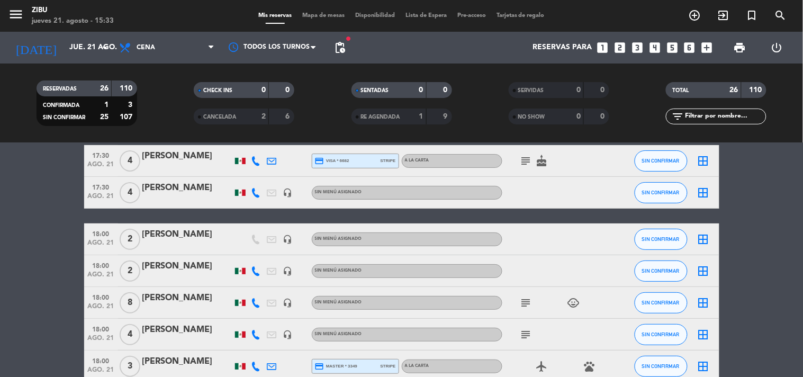
scroll to position [23, 0]
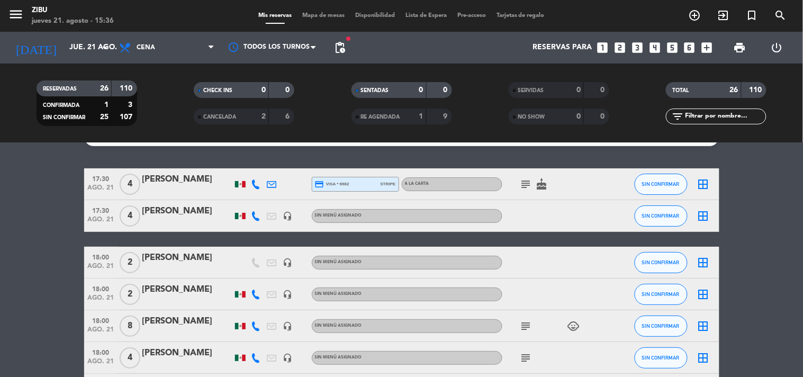
click at [615, 49] on icon "looks_two" at bounding box center [620, 48] width 14 height 14
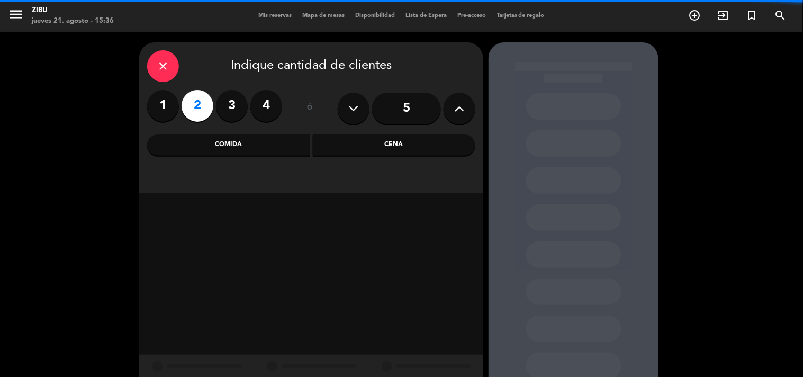
click at [401, 141] on div "Cena" at bounding box center [394, 144] width 163 height 21
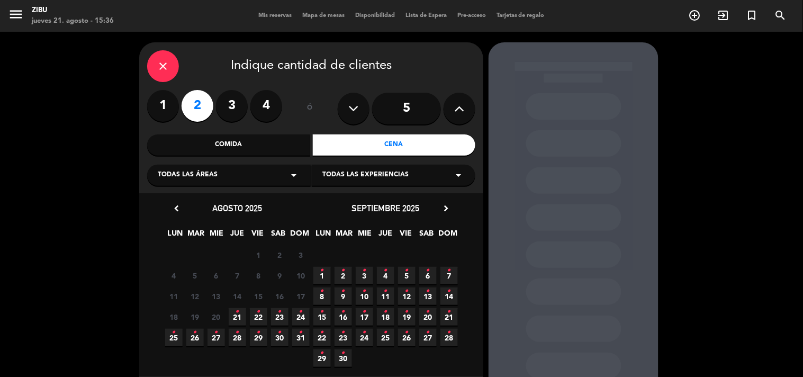
click at [106, 263] on div "close Indique cantidad de clientes 1 2 3 4 ó 5 Comida Cena Todas las áreas arro…" at bounding box center [401, 232] width 803 height 401
click at [149, 281] on div "chevron_left agosto 2025 LUN MAR [PERSON_NAME] VIE SAB DOM 28 29 30 31 1 2 3 4 …" at bounding box center [311, 284] width 344 height 183
click at [39, 133] on div "close Indique cantidad de clientes 1 2 3 4 ó 5 Comida Cena Todas las áreas arro…" at bounding box center [401, 232] width 803 height 401
click at [230, 100] on label "3" at bounding box center [232, 106] width 32 height 32
click at [234, 318] on span "21 •" at bounding box center [237, 316] width 17 height 17
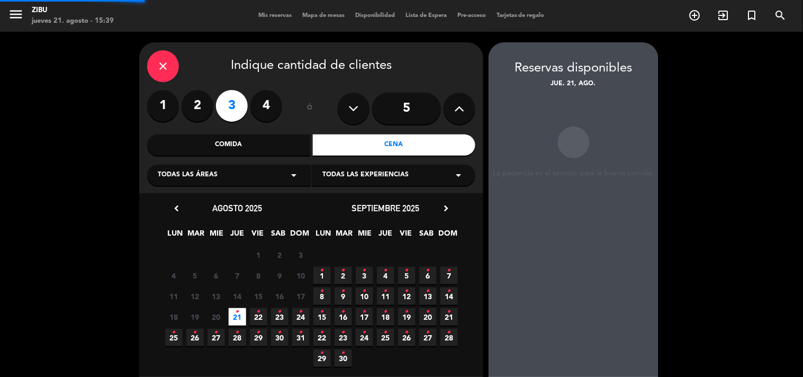
scroll to position [42, 0]
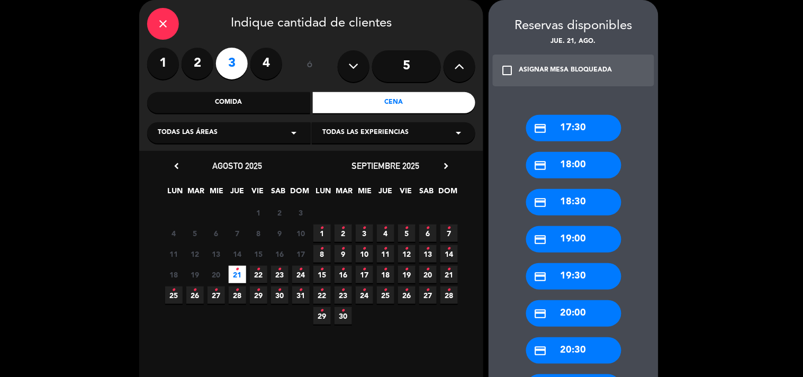
click at [560, 194] on div "credit_card 18:30" at bounding box center [573, 202] width 95 height 26
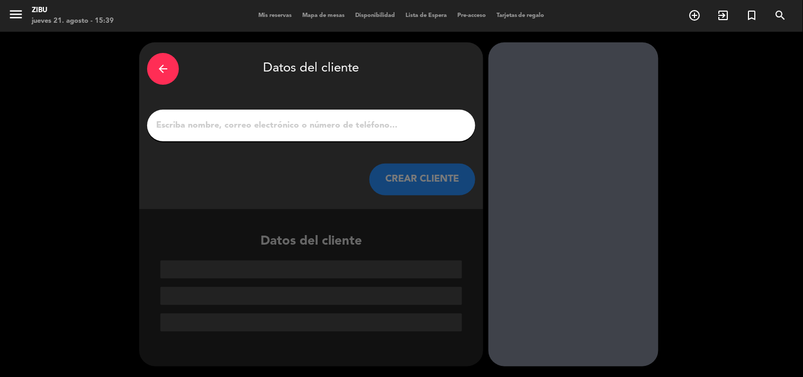
scroll to position [0, 0]
click at [351, 107] on div "arrow_back Datos del cliente CREAR CLIENTE" at bounding box center [311, 125] width 344 height 167
click at [338, 120] on input "1" at bounding box center [311, 125] width 312 height 15
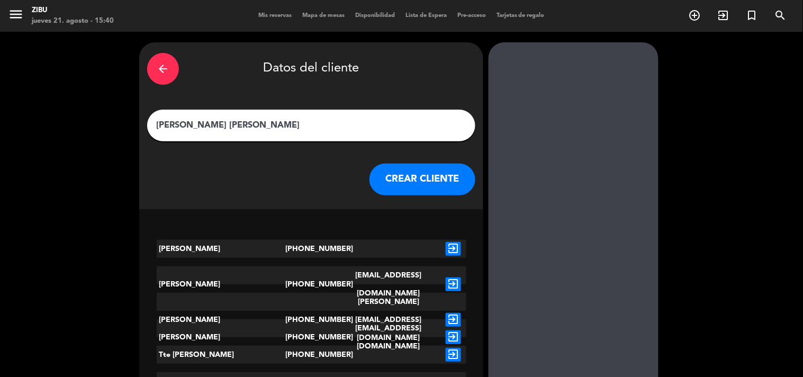
type input "[PERSON_NAME] [PERSON_NAME]"
click at [451, 175] on button "CREAR CLIENTE" at bounding box center [422, 180] width 106 height 32
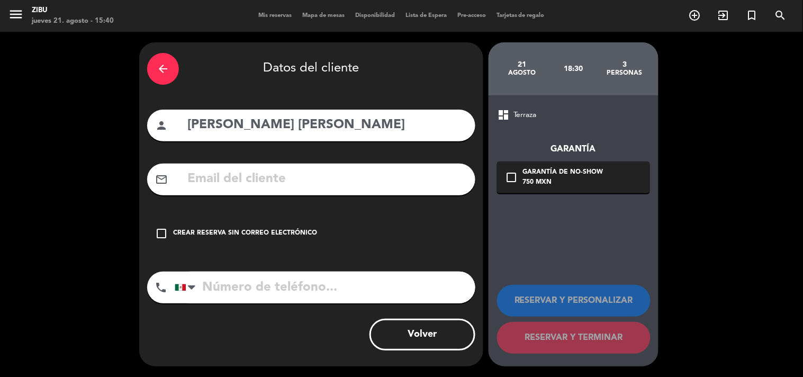
click at [255, 227] on div "check_box_outline_blank Crear reserva sin correo electrónico" at bounding box center [311, 234] width 328 height 32
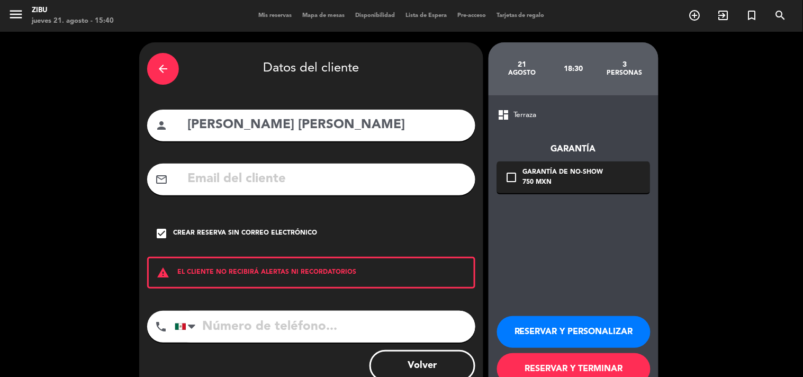
click at [216, 330] on input "tel" at bounding box center [325, 327] width 301 height 32
click at [593, 218] on div "dashboard Terraza Garantía check_box_outline_blank Garantía de no-show 750 MXN …" at bounding box center [574, 246] width 170 height 302
click at [376, 320] on input "tel" at bounding box center [325, 327] width 301 height 32
type input "5567923577"
click at [609, 364] on button "RESERVAR Y TERMINAR" at bounding box center [574, 369] width 154 height 32
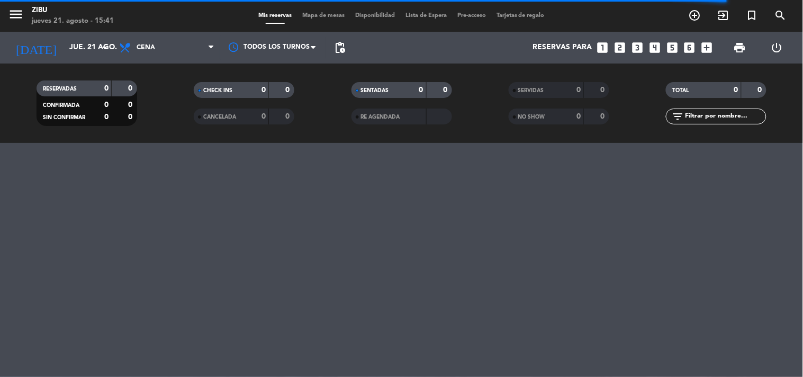
click at [614, 44] on icon "looks_two" at bounding box center [620, 48] width 14 height 14
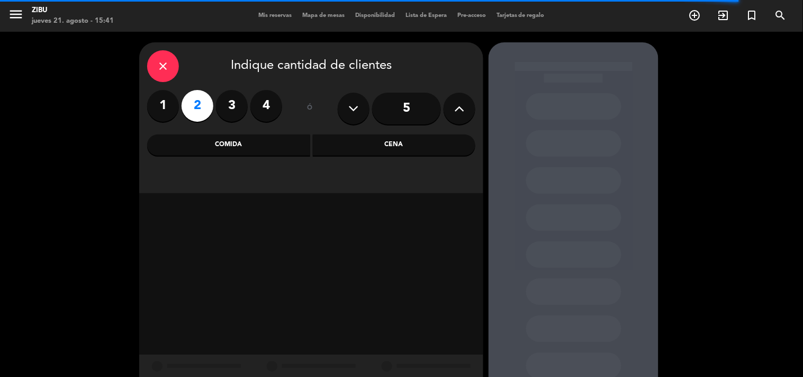
click at [387, 143] on div "Cena" at bounding box center [394, 144] width 163 height 21
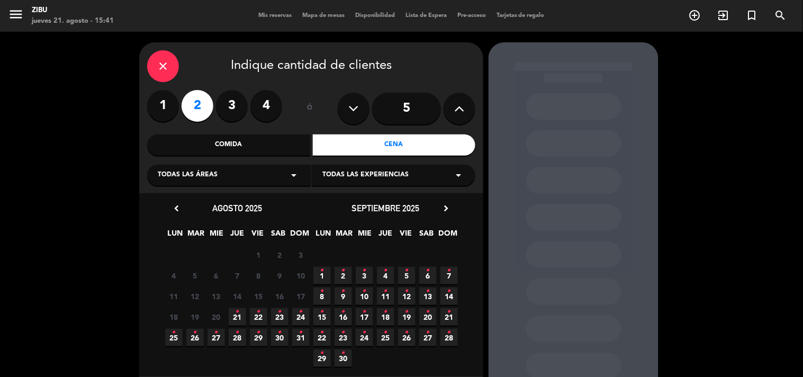
click at [238, 315] on icon "•" at bounding box center [238, 311] width 4 height 17
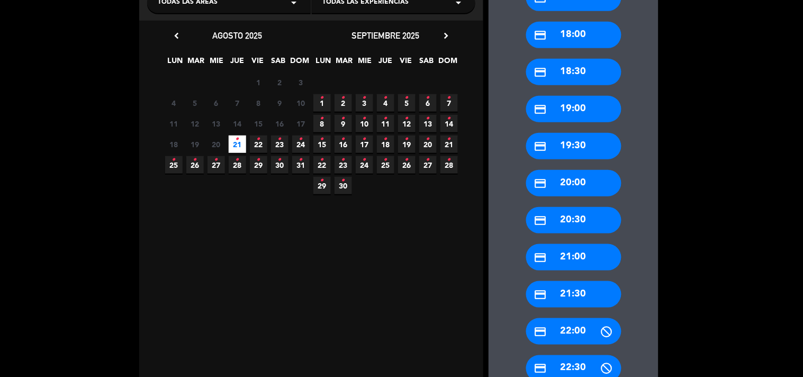
scroll to position [196, 0]
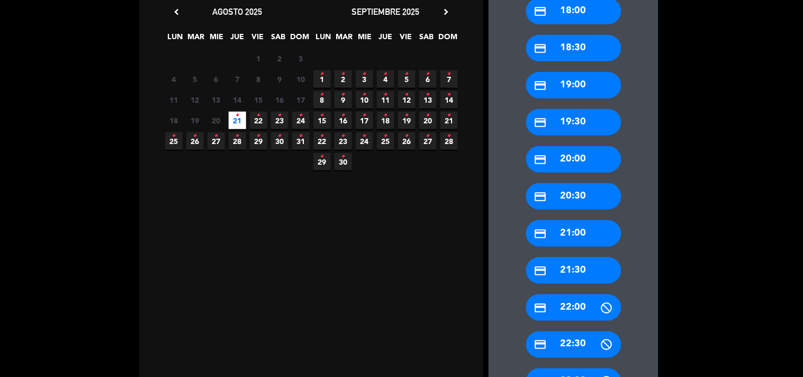
click at [579, 195] on div "credit_card 20:30" at bounding box center [573, 196] width 95 height 26
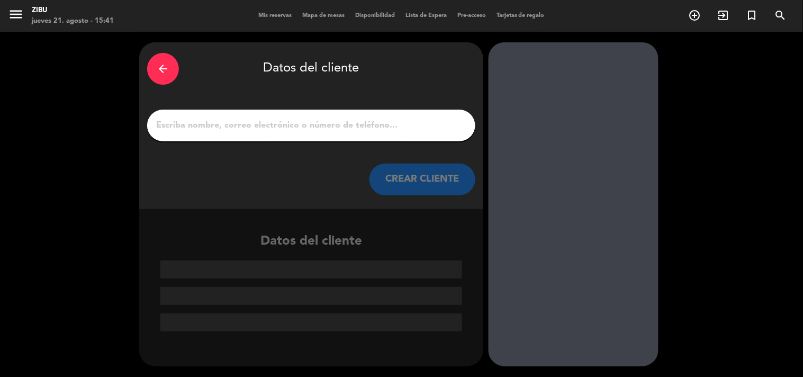
click at [398, 118] on input "1" at bounding box center [311, 125] width 312 height 15
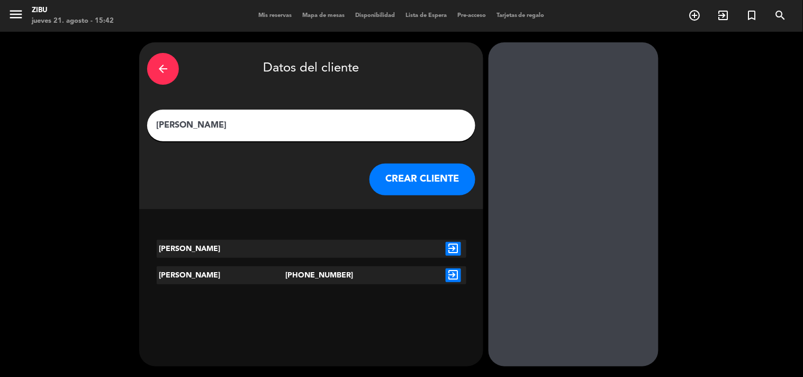
type input "[PERSON_NAME]"
click at [450, 270] on icon "exit_to_app" at bounding box center [453, 275] width 15 height 14
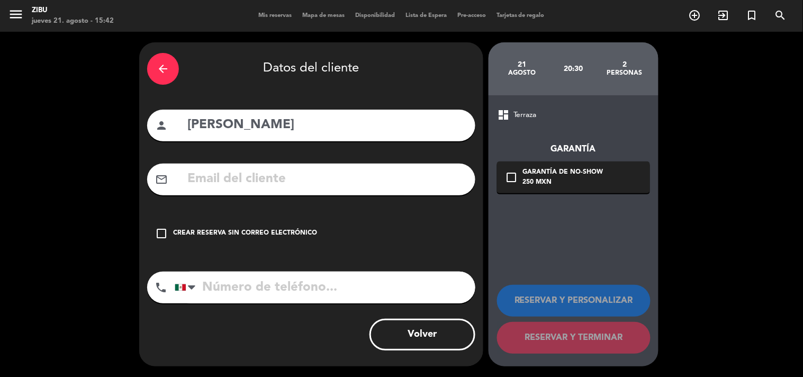
type input "[PHONE_NUMBER]"
click at [215, 218] on div "check_box_outline_blank Crear reserva sin correo electrónico" at bounding box center [311, 234] width 328 height 32
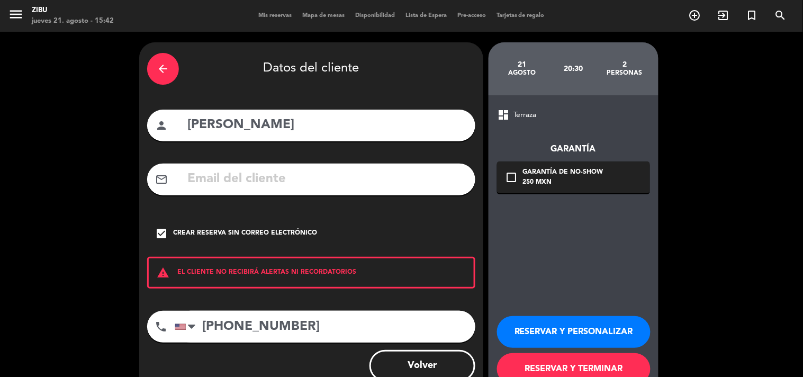
click at [558, 368] on button "RESERVAR Y TERMINAR" at bounding box center [574, 369] width 154 height 32
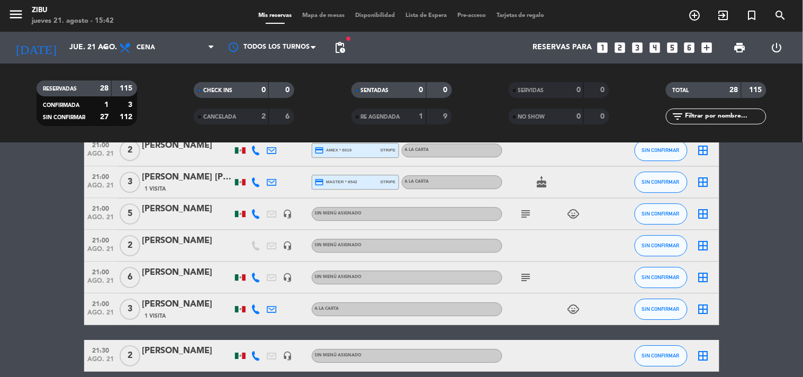
scroll to position [805, 0]
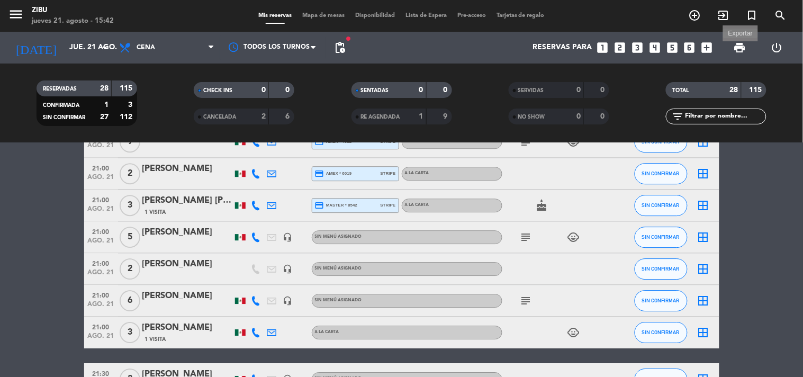
click at [736, 46] on span "print" at bounding box center [740, 47] width 13 height 13
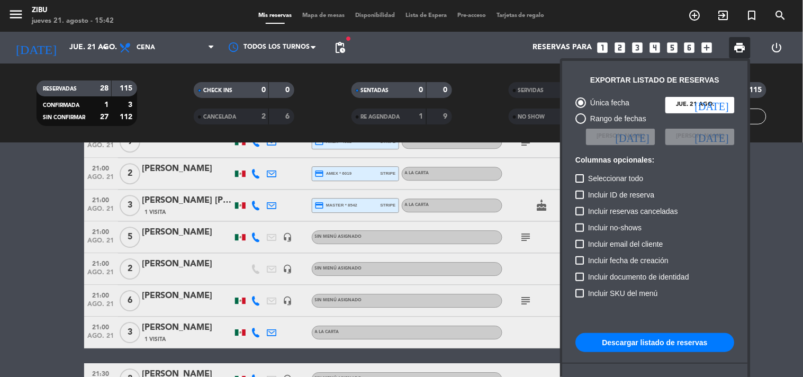
click at [684, 193] on div "Incluir ID de reserva" at bounding box center [655, 196] width 159 height 16
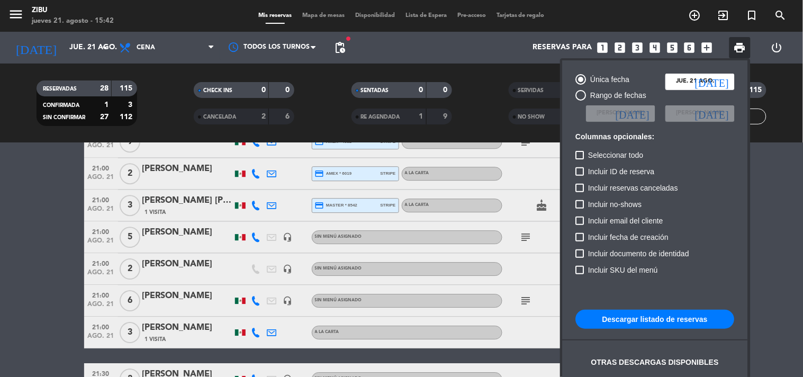
scroll to position [64, 0]
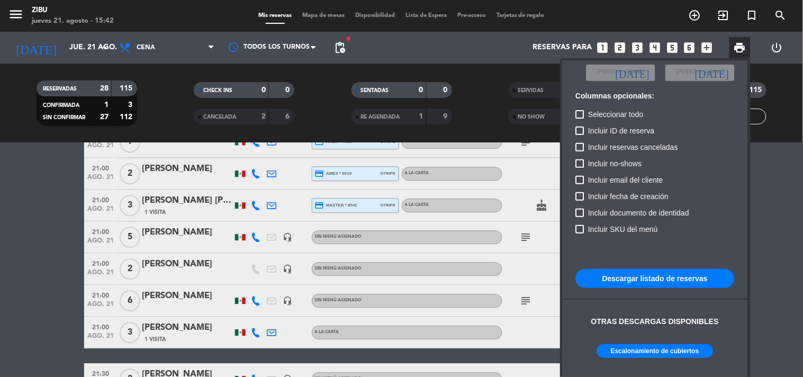
click at [640, 343] on div "Otras descargas disponibles" at bounding box center [655, 327] width 159 height 34
click at [630, 356] on button "Escalonamiento de cubiertos" at bounding box center [655, 351] width 116 height 14
click at [46, 245] on div at bounding box center [401, 188] width 803 height 377
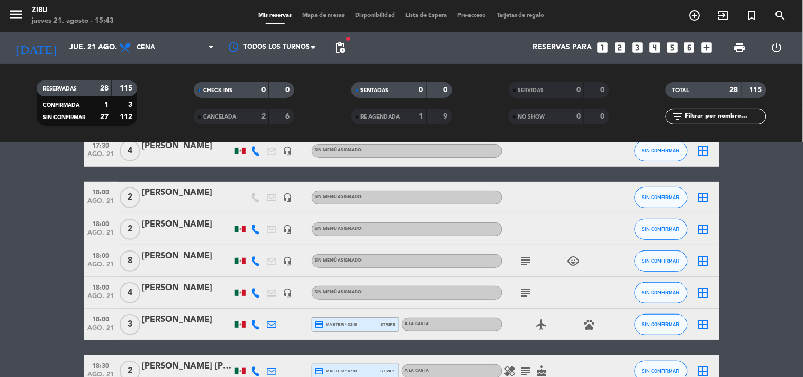
scroll to position [0, 0]
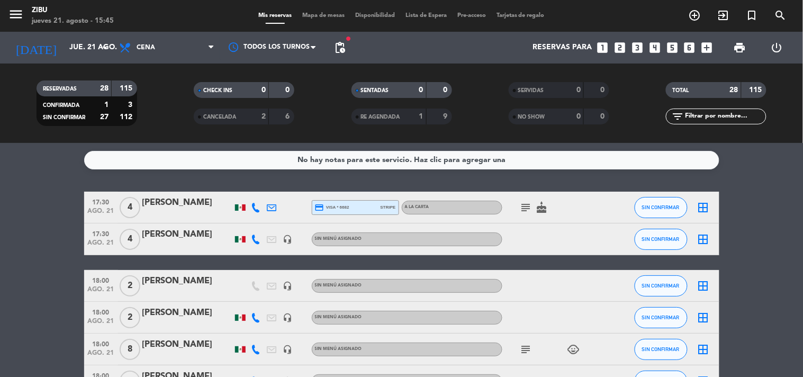
click at [33, 175] on div "No hay notas para este servicio. Haz clic para agregar una 17:30 ago. 21 4 [PER…" at bounding box center [401, 260] width 803 height 234
click at [715, 117] on input "text" at bounding box center [725, 117] width 82 height 12
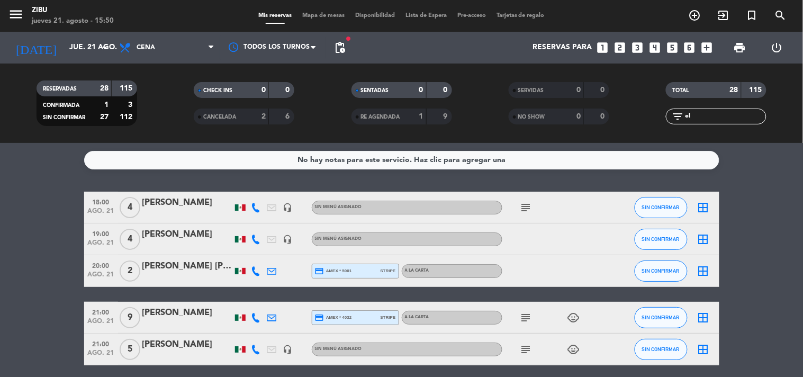
type input "e"
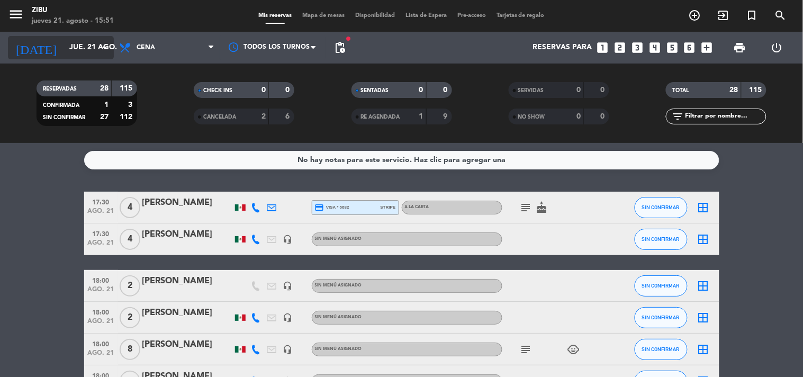
click at [70, 50] on input "jue. 21 ago." at bounding box center [114, 47] width 101 height 19
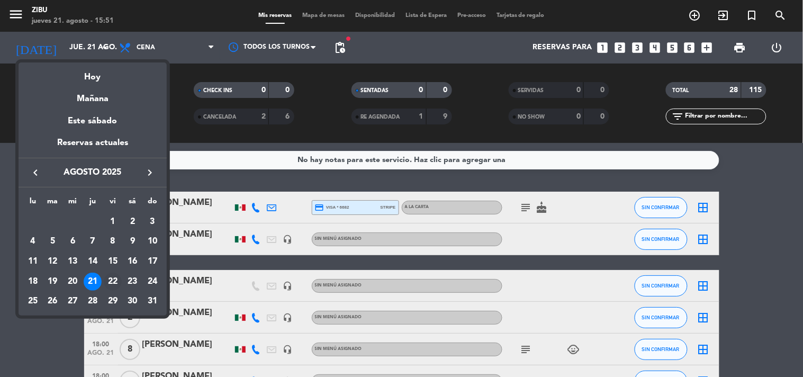
click at [112, 276] on div "22" at bounding box center [113, 282] width 18 height 18
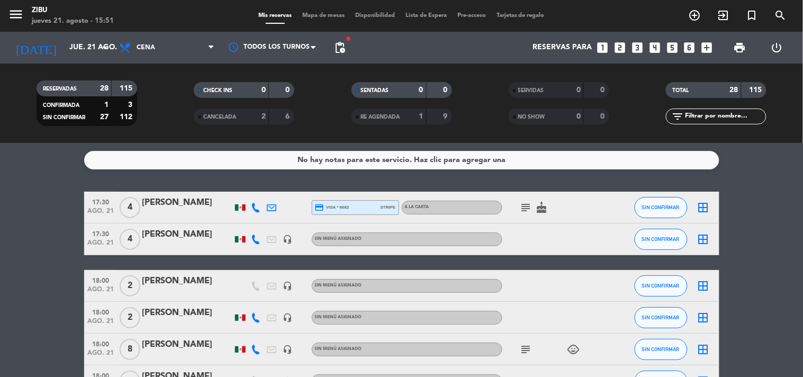
type input "vie. 22 ago."
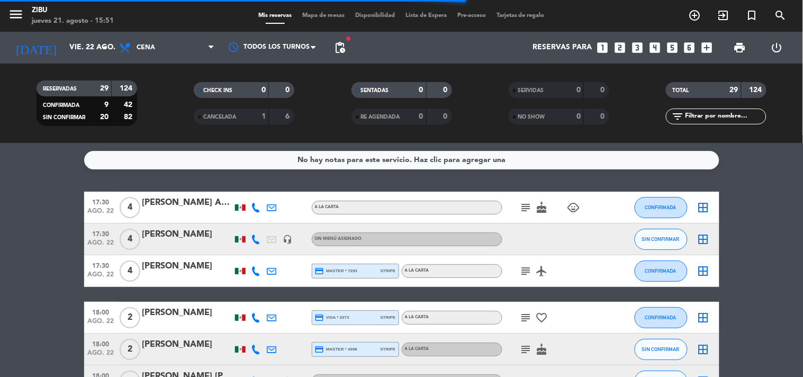
click at [715, 114] on input "text" at bounding box center [725, 117] width 82 height 12
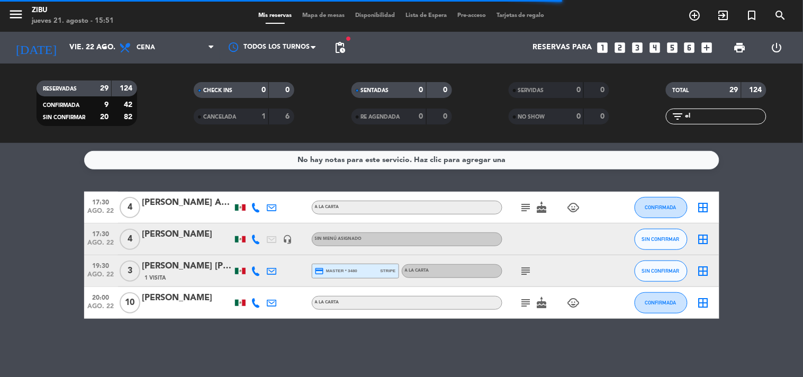
type input "e"
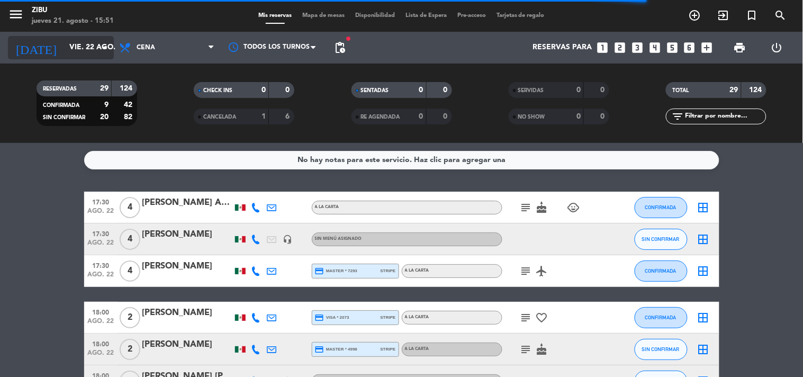
click at [33, 52] on icon "[DATE]" at bounding box center [36, 47] width 56 height 23
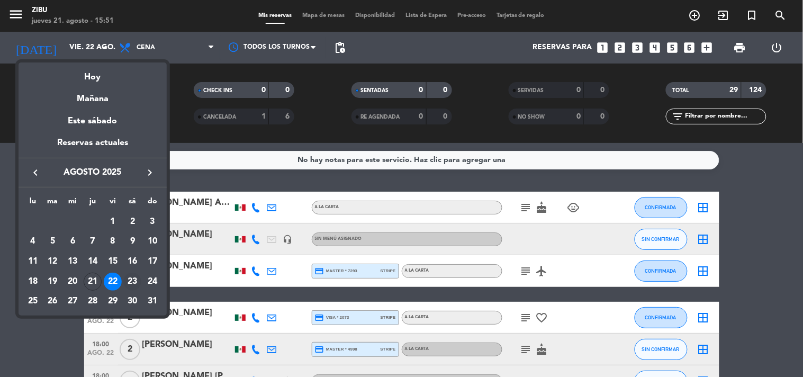
click at [134, 278] on div "23" at bounding box center [132, 282] width 18 height 18
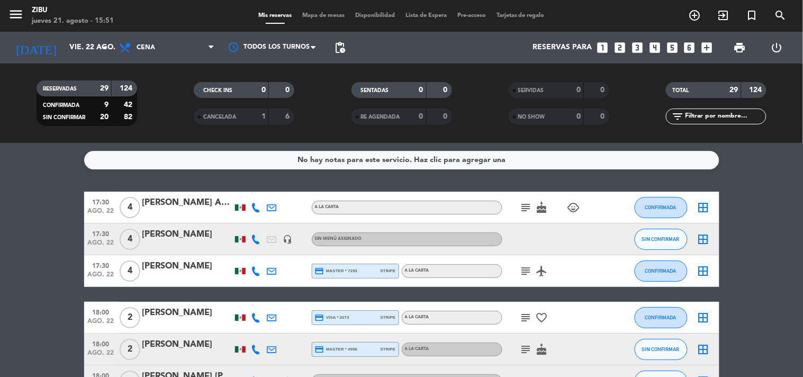
type input "sáb. 23 ago."
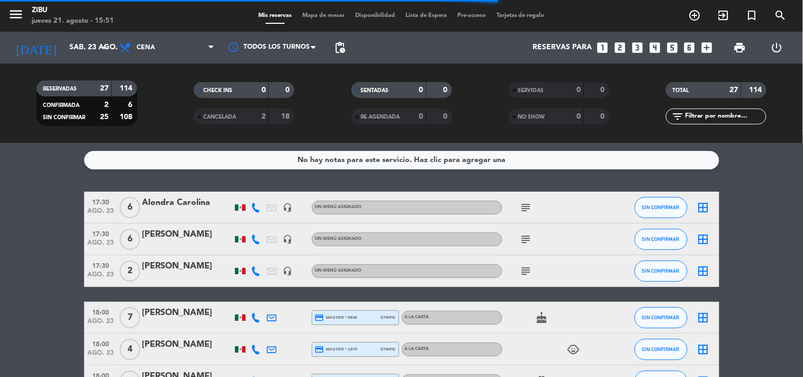
click at [699, 121] on input "text" at bounding box center [725, 117] width 82 height 12
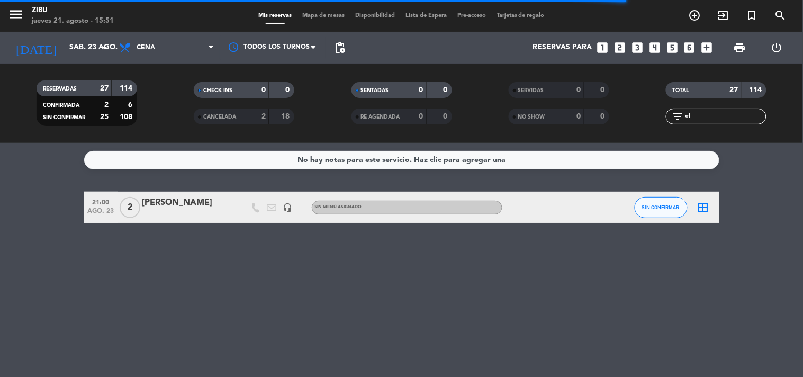
type input "e"
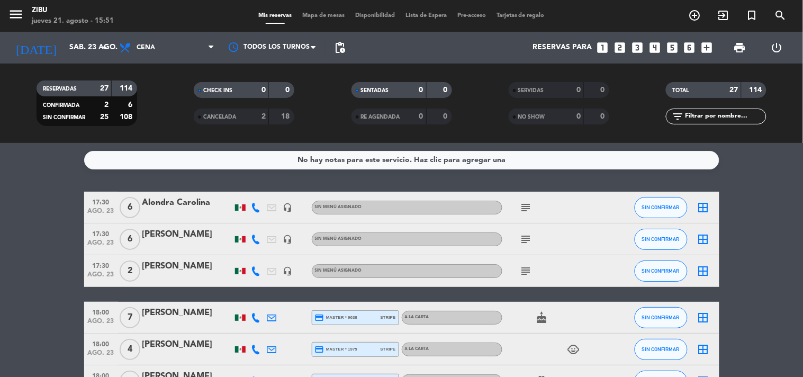
click at [14, 186] on div "No hay notas para este servicio. Haz clic para agregar una 17:30 ago. 23 6 Alon…" at bounding box center [401, 260] width 803 height 234
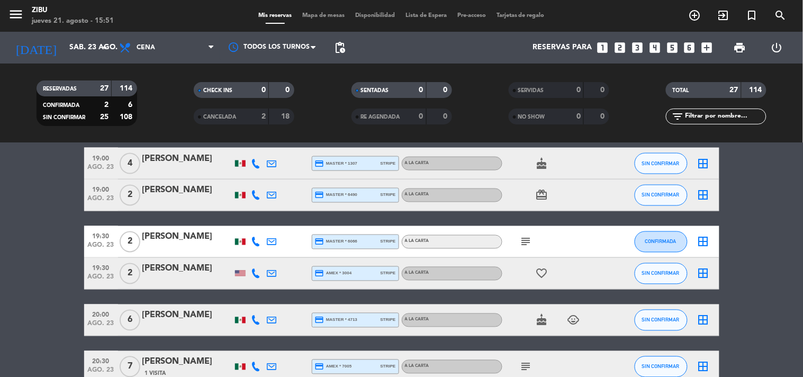
scroll to position [470, 0]
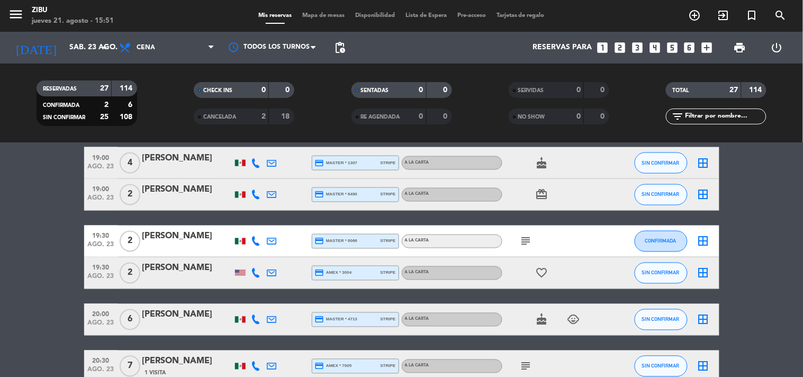
click at [85, 26] on div "menu Zibu jueves 21. agosto - 15:51" at bounding box center [100, 16] width 201 height 25
click at [82, 41] on input "sáb. 23 ago." at bounding box center [114, 47] width 101 height 19
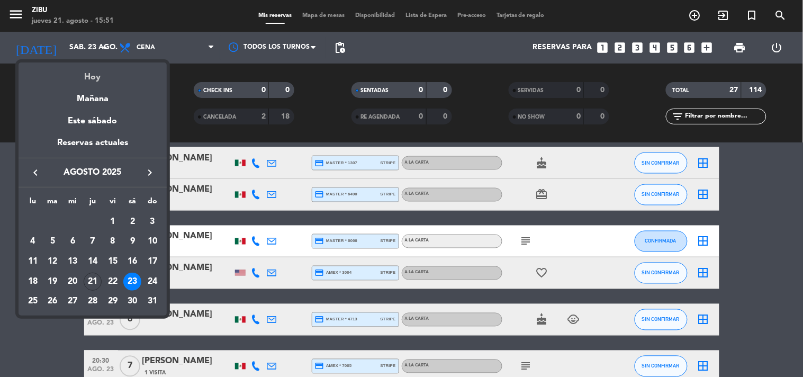
click at [99, 72] on div "Hoy" at bounding box center [93, 73] width 148 height 22
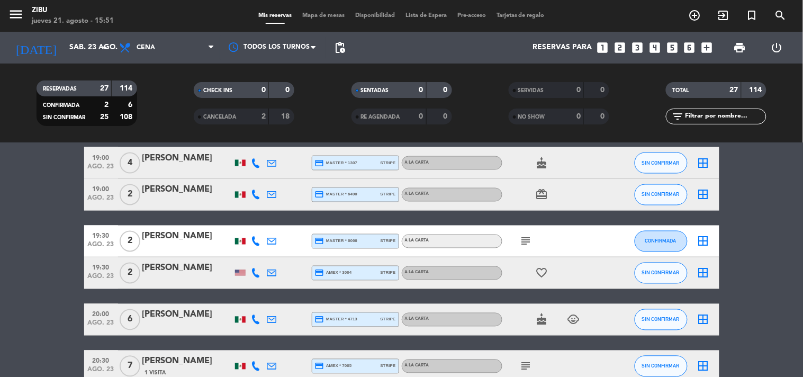
type input "jue. 21 ago."
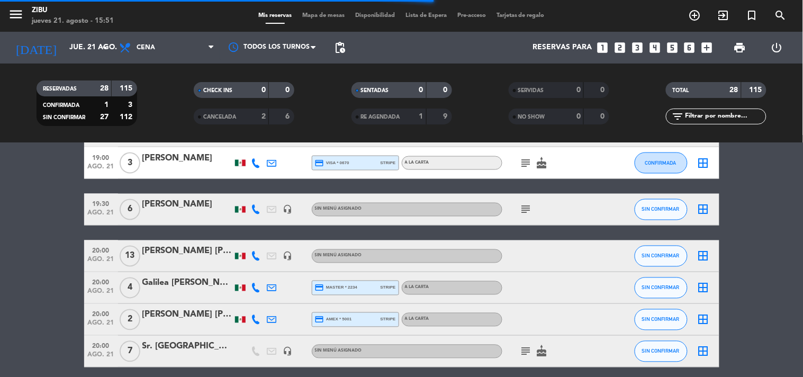
click at [49, 163] on bookings-row "17:30 ago. 21 4 [PERSON_NAME] credit_card visa * 6682 stripe A LA CARTA subject…" at bounding box center [401, 226] width 803 height 1008
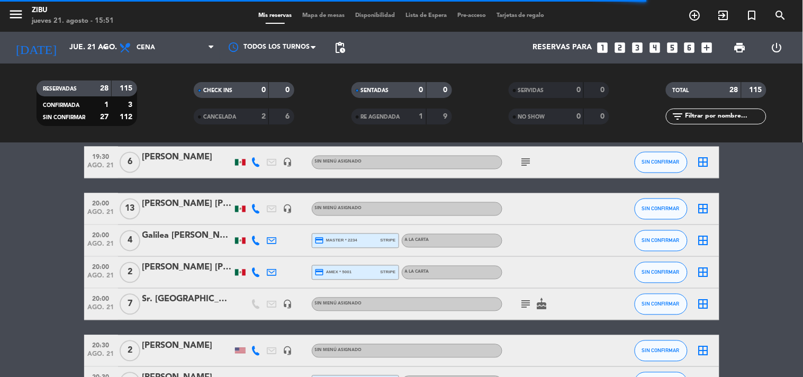
scroll to position [541, 0]
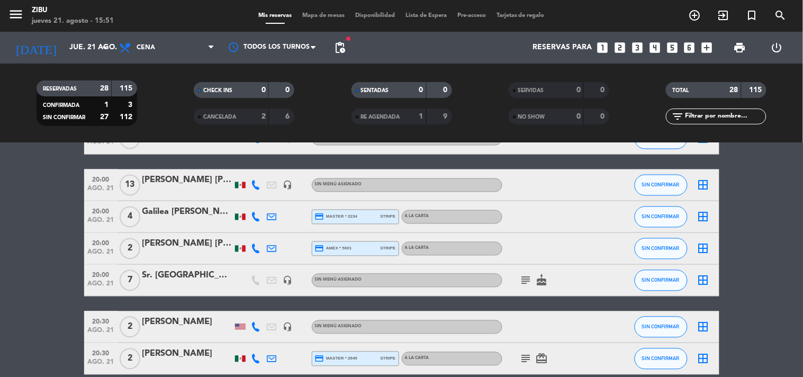
click at [526, 278] on icon "subject" at bounding box center [526, 280] width 13 height 13
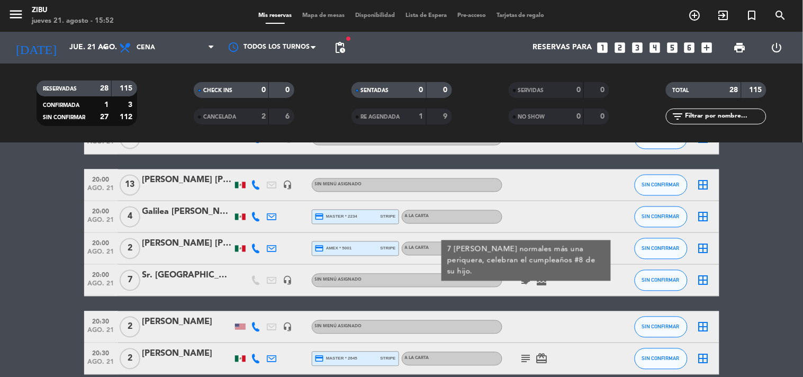
click at [97, 277] on span "20:00" at bounding box center [101, 274] width 26 height 12
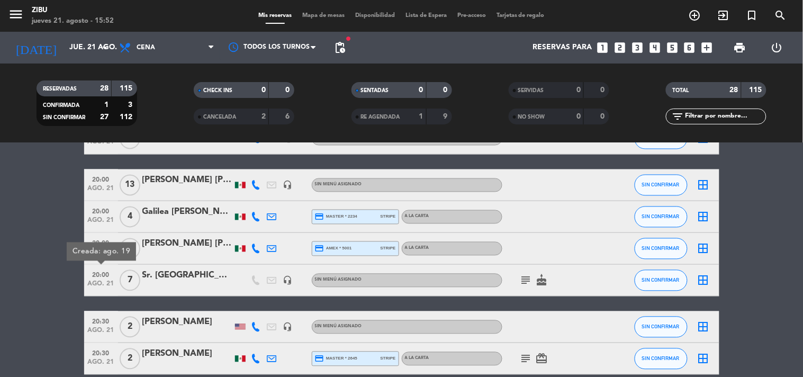
click at [284, 282] on icon "headset_mic" at bounding box center [288, 281] width 10 height 10
click at [0, 290] on bookings-row "17:30 ago. 21 4 [PERSON_NAME] credit_card visa * 6682 stripe A LA CARTA subject…" at bounding box center [401, 155] width 803 height 1008
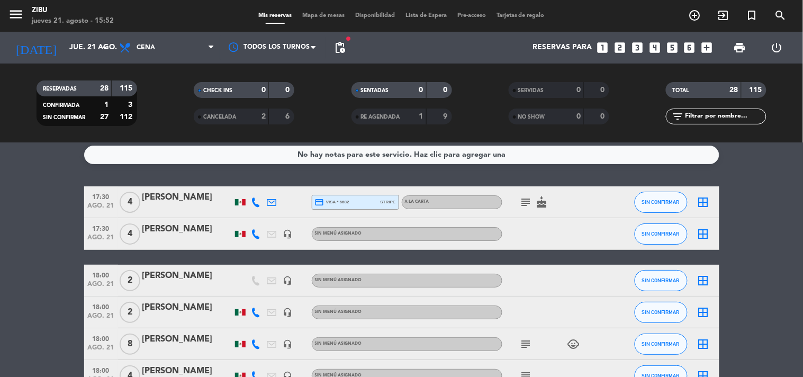
scroll to position [0, 0]
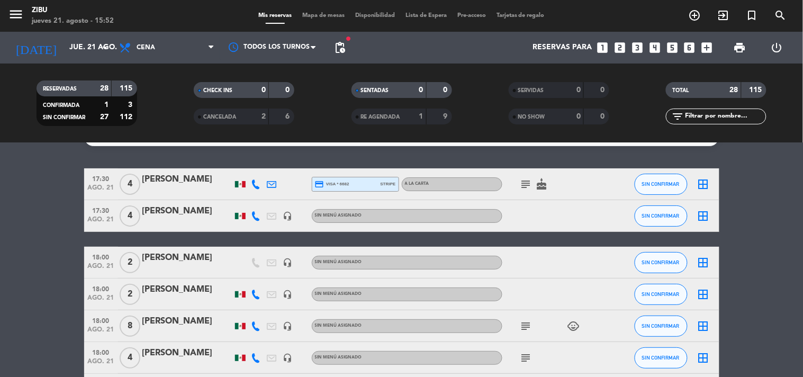
scroll to position [47, 0]
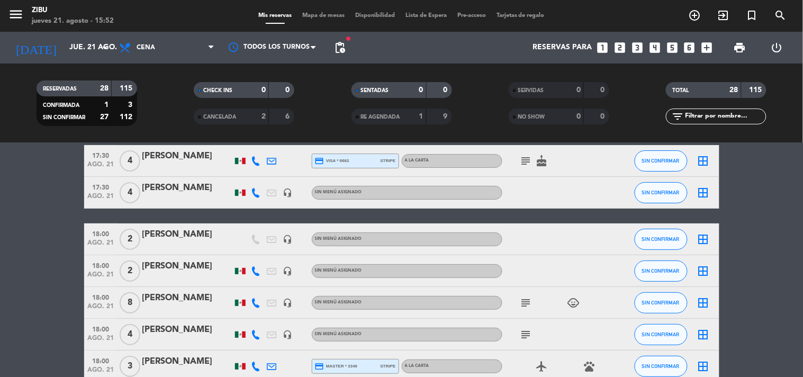
click at [523, 306] on icon "subject" at bounding box center [526, 302] width 13 height 13
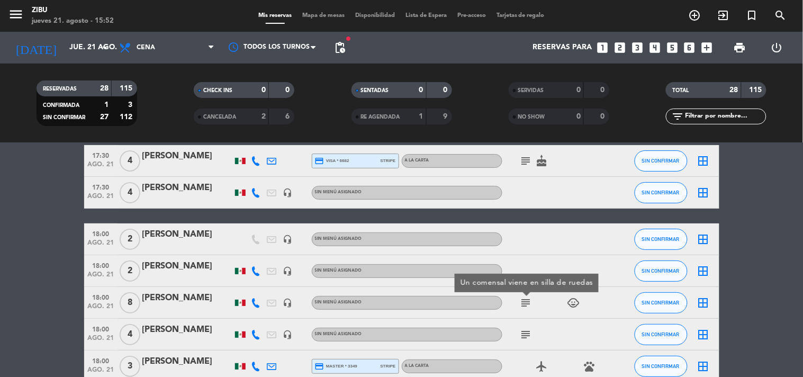
click at [527, 340] on icon "subject" at bounding box center [526, 334] width 13 height 13
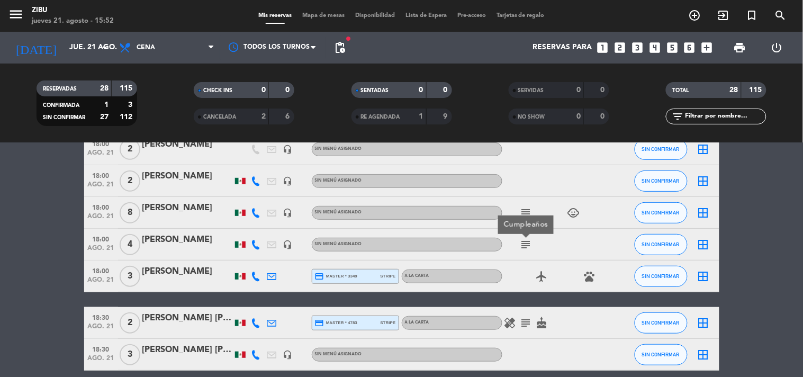
scroll to position [141, 0]
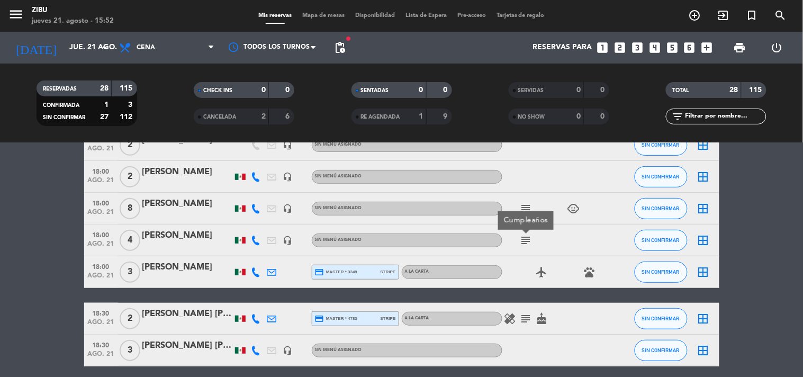
click at [525, 319] on icon "subject" at bounding box center [526, 318] width 13 height 13
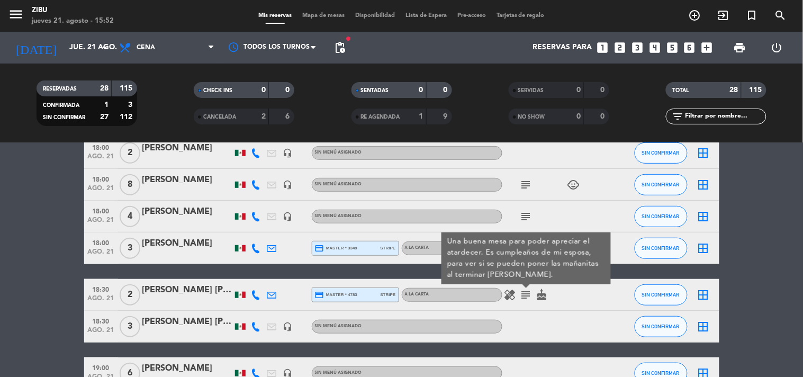
scroll to position [188, 0]
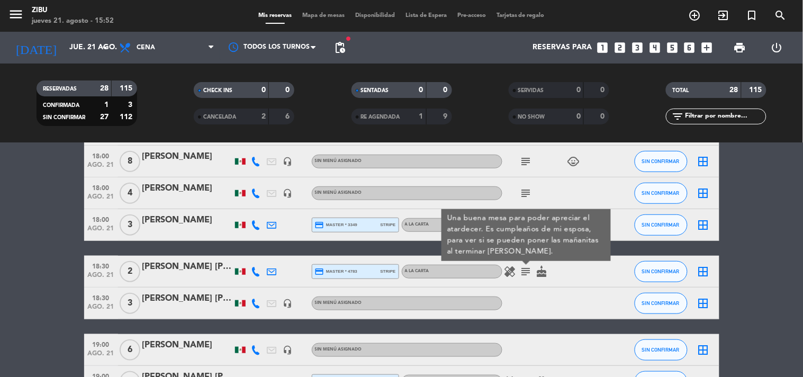
click at [94, 268] on span "18:30" at bounding box center [101, 265] width 26 height 12
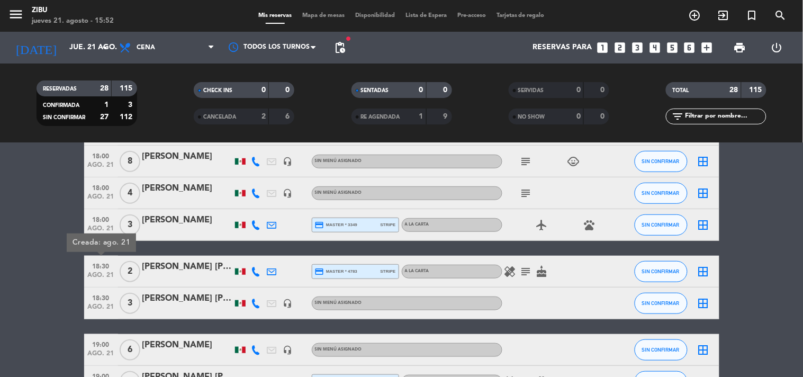
click at [531, 269] on icon "subject" at bounding box center [526, 271] width 13 height 13
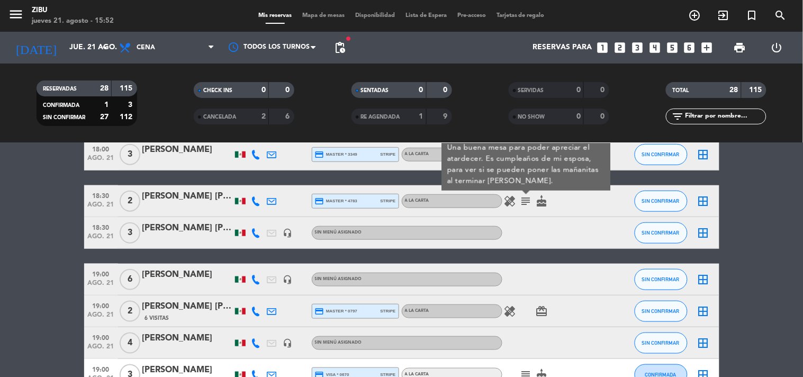
scroll to position [282, 0]
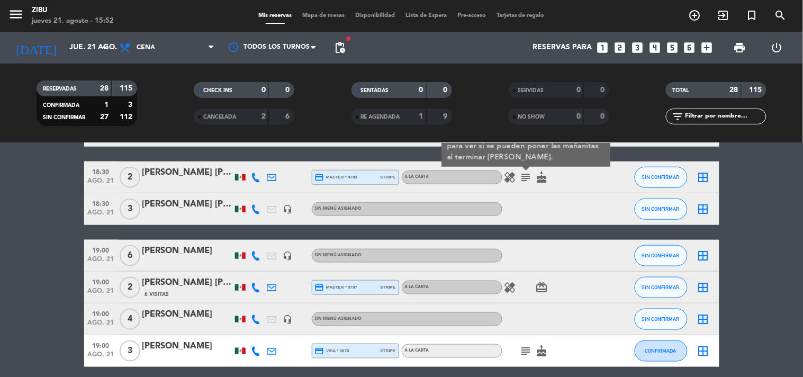
click at [526, 350] on icon "subject" at bounding box center [526, 351] width 13 height 13
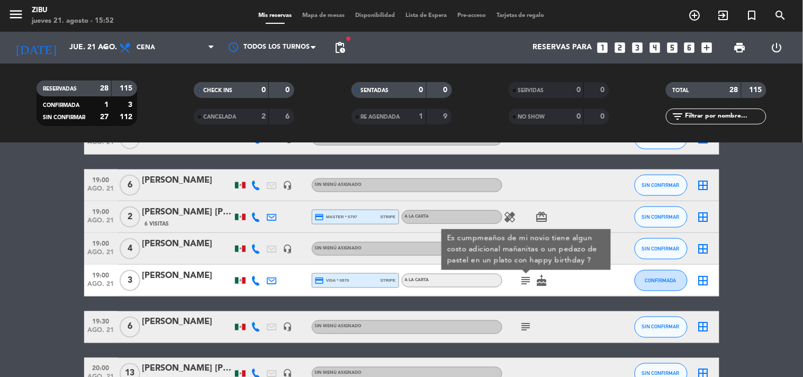
scroll to position [376, 0]
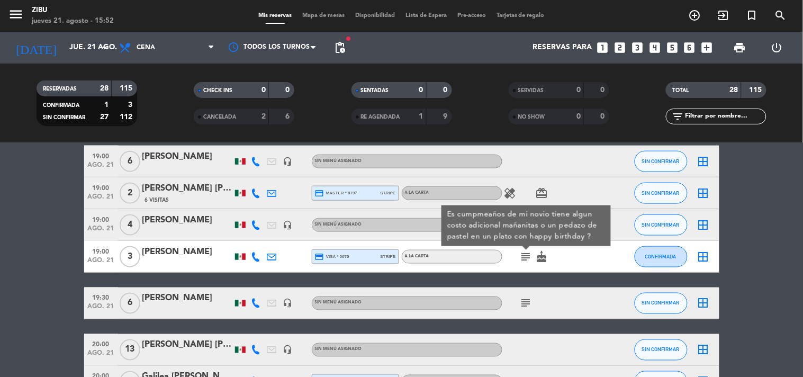
click at [527, 302] on icon "subject" at bounding box center [526, 303] width 13 height 13
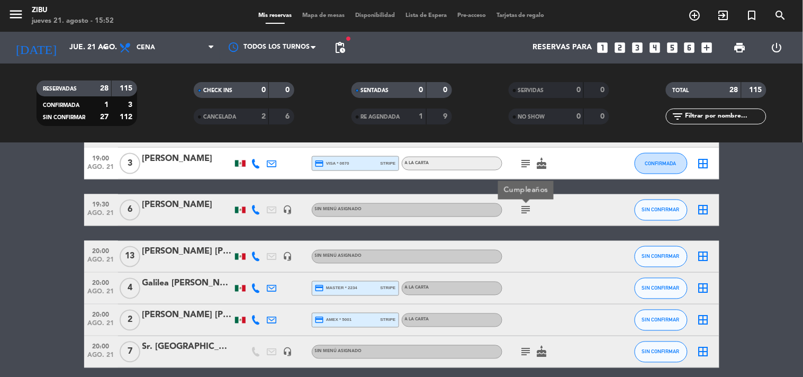
scroll to position [470, 0]
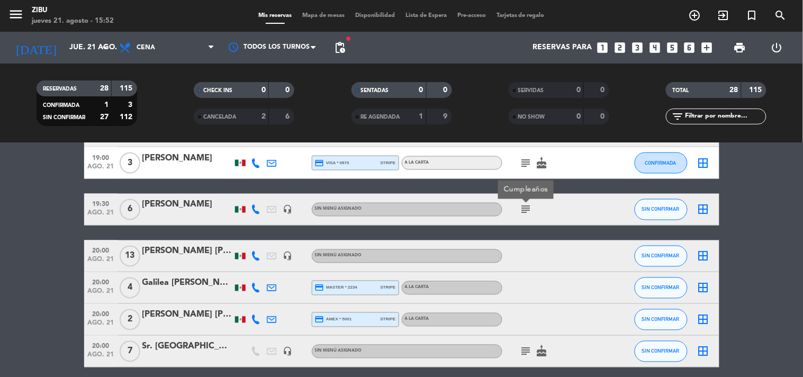
click at [528, 351] on icon "subject" at bounding box center [526, 351] width 13 height 13
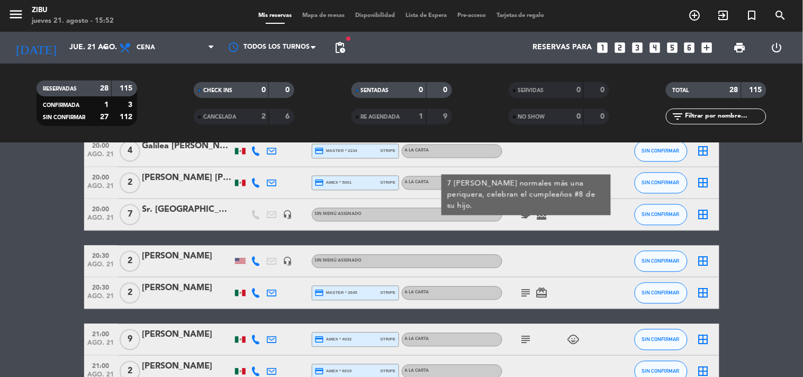
scroll to position [611, 0]
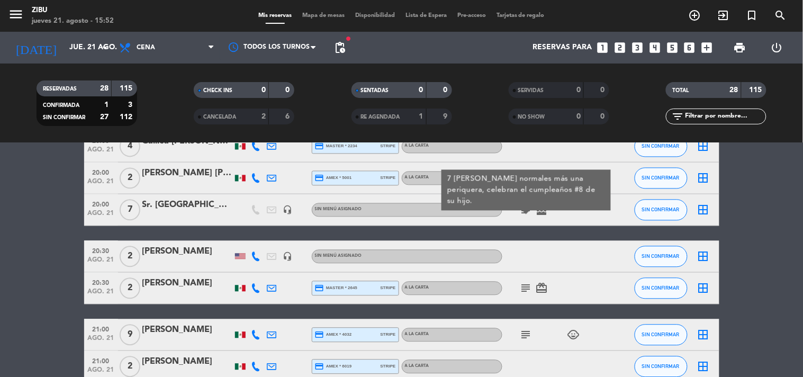
click at [526, 287] on icon "subject" at bounding box center [526, 288] width 13 height 13
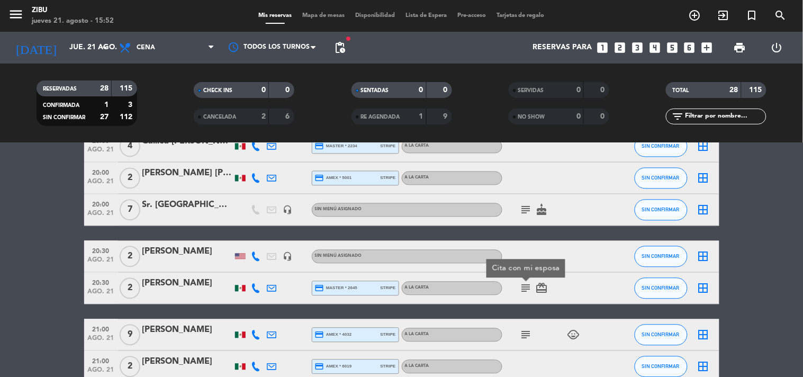
click at [526, 329] on icon "subject" at bounding box center [526, 335] width 13 height 13
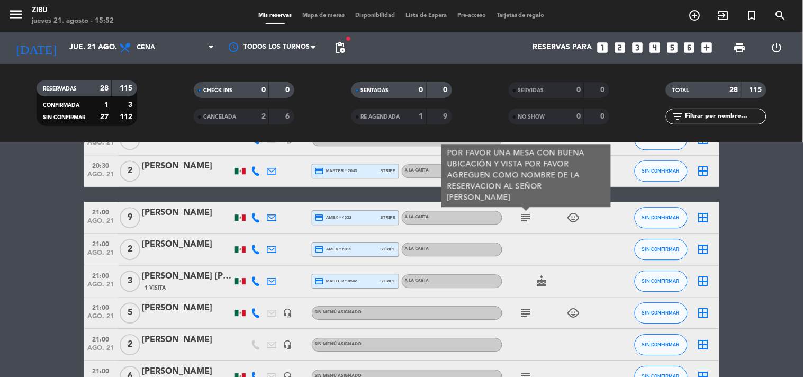
scroll to position [753, 0]
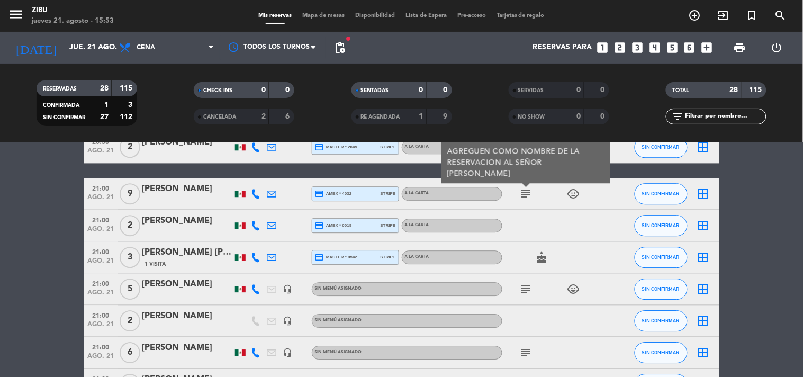
click at [526, 281] on div "subject child_care" at bounding box center [549, 288] width 95 height 31
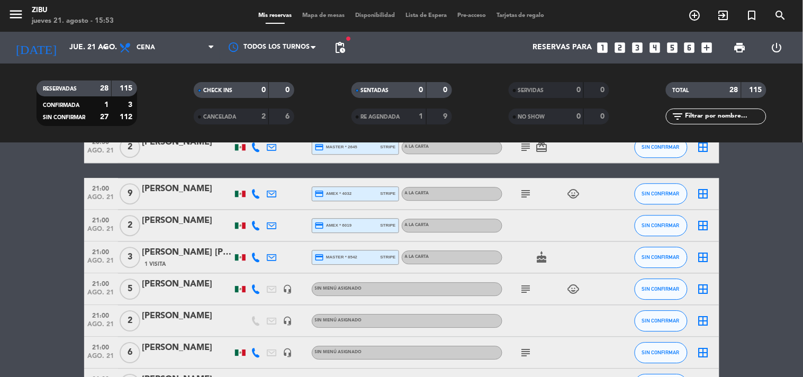
click at [525, 286] on icon "subject" at bounding box center [526, 289] width 13 height 13
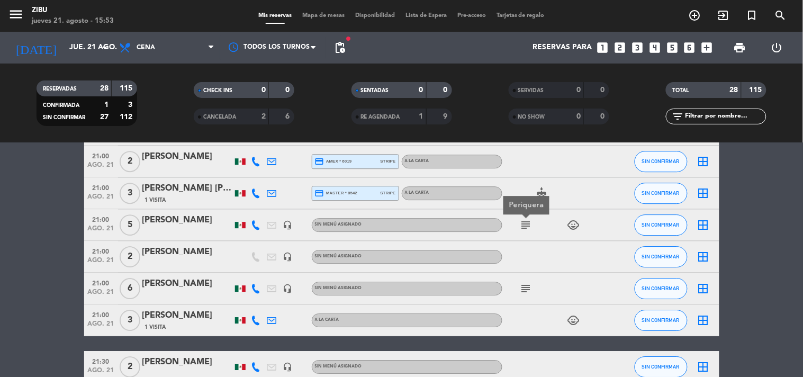
scroll to position [847, 0]
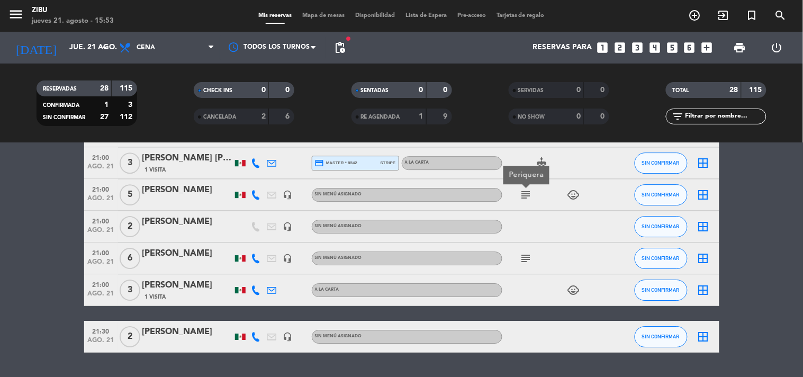
click at [525, 260] on icon "subject" at bounding box center [526, 258] width 13 height 13
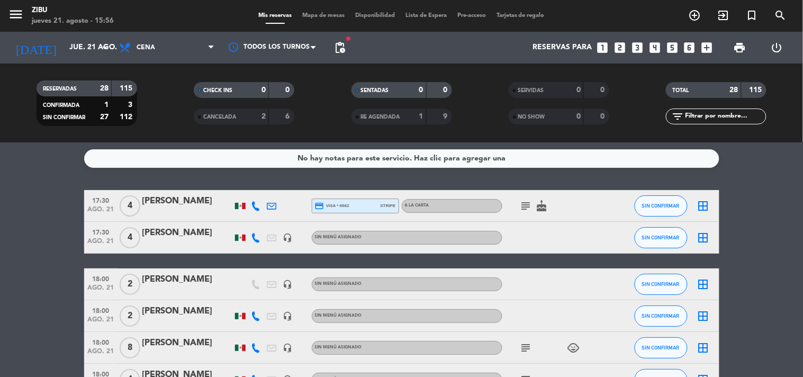
scroll to position [0, 0]
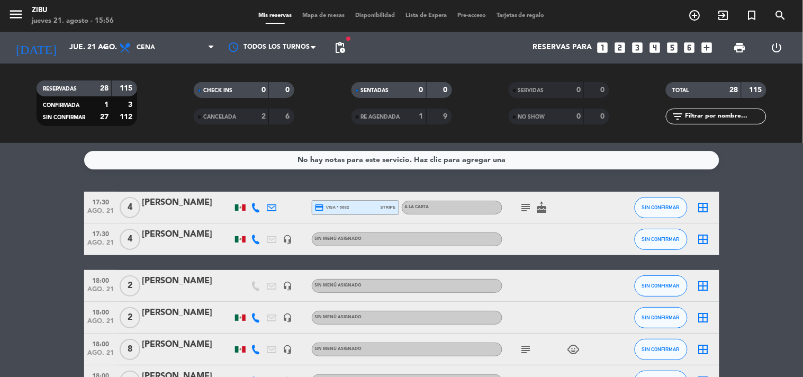
click at [88, 237] on span "17:30" at bounding box center [101, 233] width 26 height 12
click at [85, 49] on input "jue. 21 ago." at bounding box center [114, 47] width 101 height 19
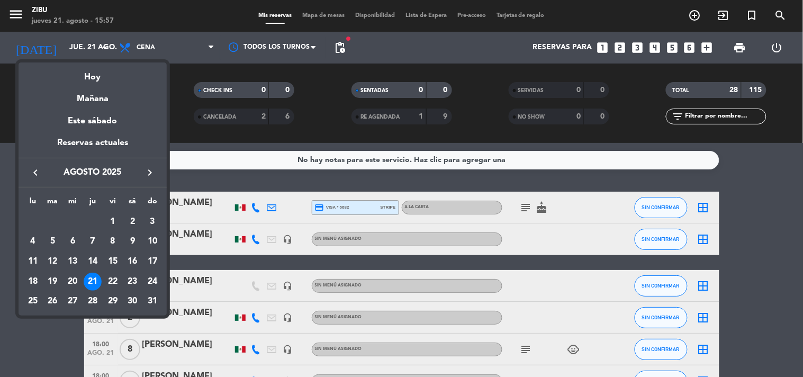
click at [671, 54] on div at bounding box center [401, 188] width 803 height 377
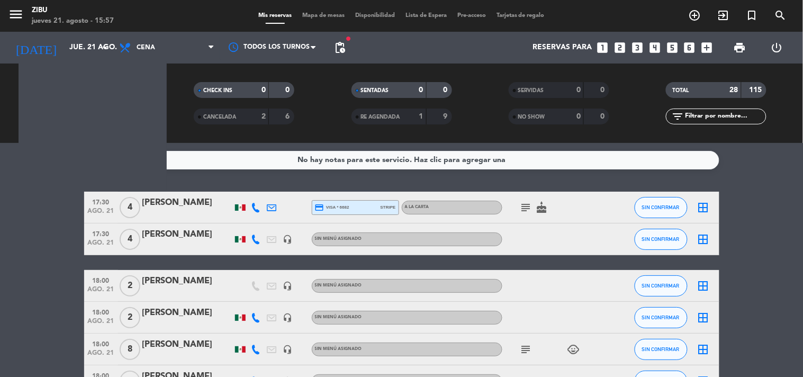
click at [670, 48] on icon "looks_5" at bounding box center [672, 48] width 14 height 14
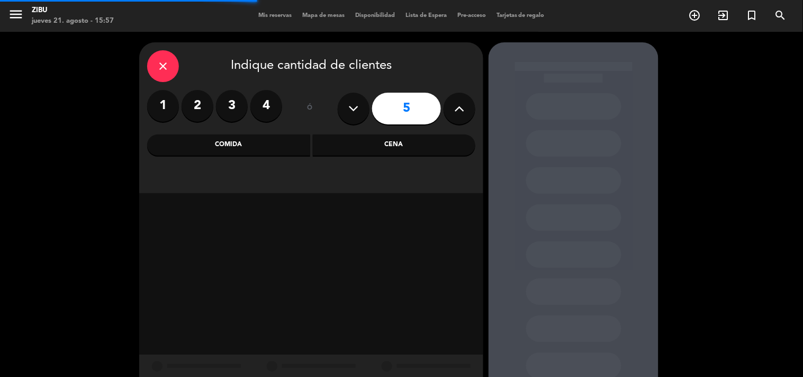
click at [436, 144] on div "Cena" at bounding box center [394, 144] width 163 height 21
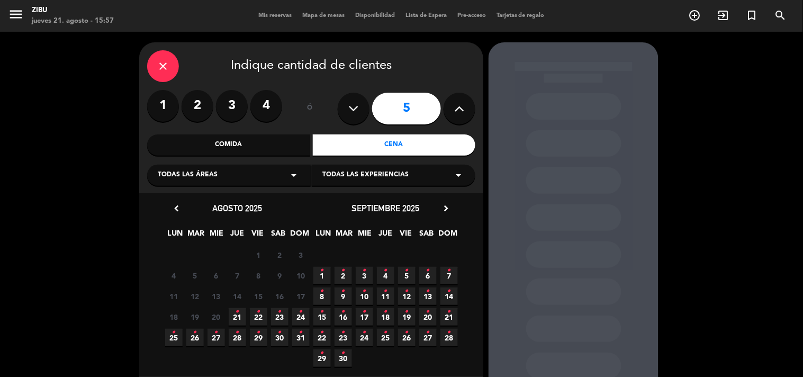
click at [237, 315] on icon "•" at bounding box center [238, 311] width 4 height 17
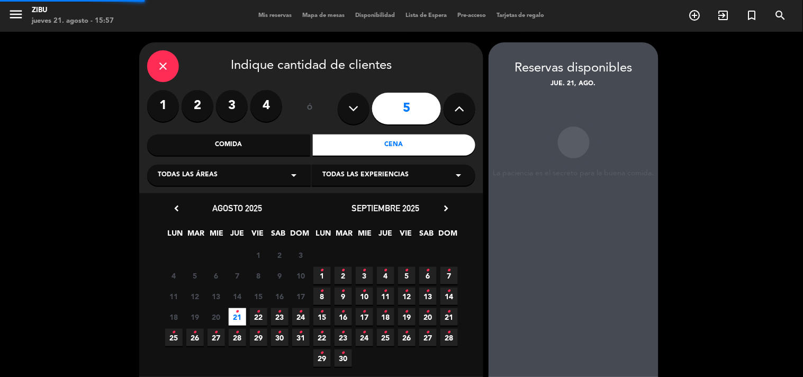
scroll to position [42, 0]
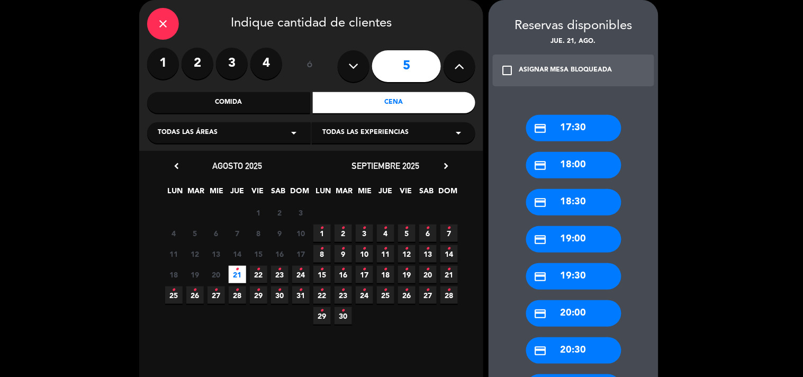
click at [594, 137] on div "credit_card 17:30" at bounding box center [573, 128] width 95 height 26
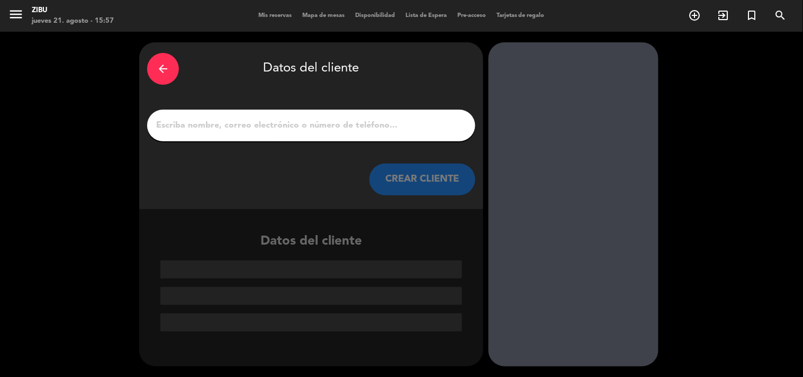
scroll to position [0, 0]
click at [419, 131] on input "1" at bounding box center [311, 125] width 312 height 15
paste input "[PERSON_NAME]"
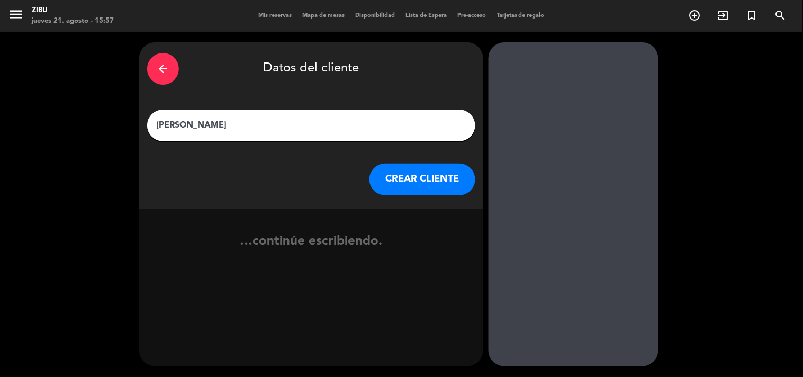
type input "[PERSON_NAME]"
click at [440, 192] on button "CREAR CLIENTE" at bounding box center [422, 180] width 106 height 32
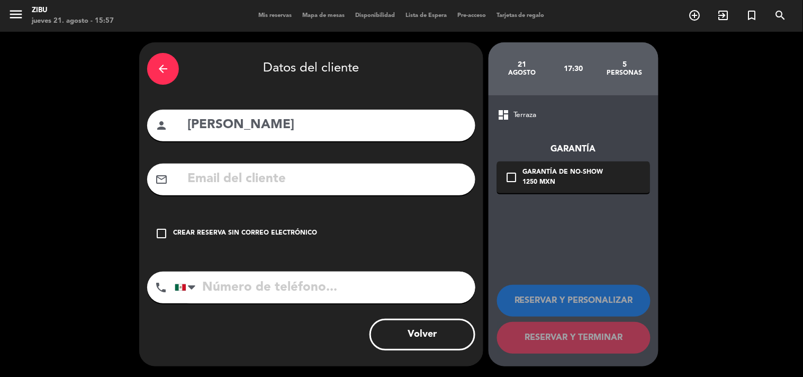
click at [209, 243] on div "check_box_outline_blank Crear reserva sin correo electrónico" at bounding box center [311, 234] width 328 height 32
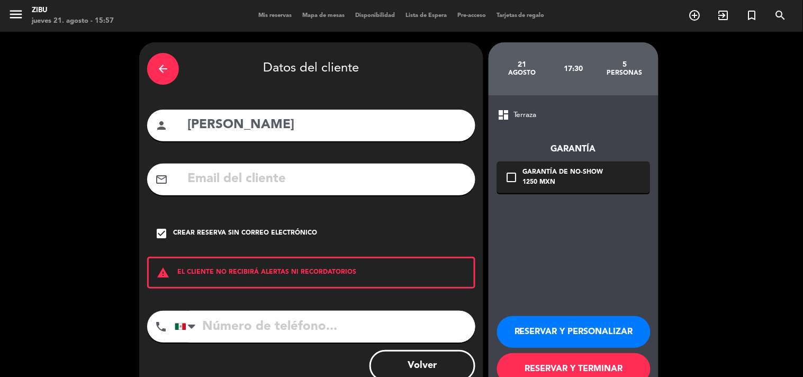
click at [234, 321] on input "tel" at bounding box center [325, 327] width 301 height 32
paste input "241 112 6004"
type input "241 112 6004"
click at [583, 325] on button "RESERVAR Y PERSONALIZAR" at bounding box center [574, 332] width 154 height 32
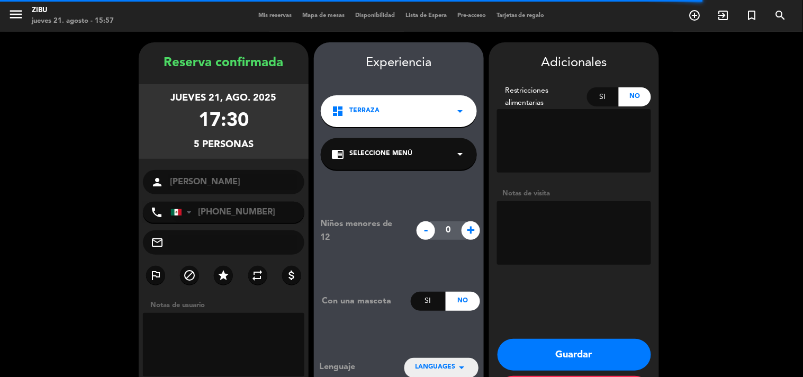
scroll to position [42, 0]
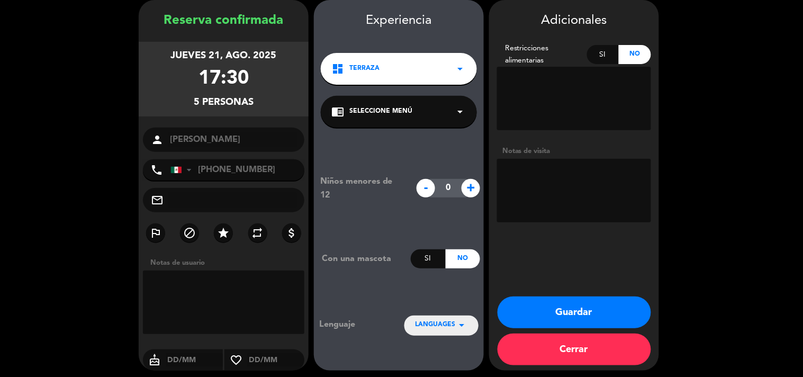
click at [541, 186] on textarea at bounding box center [574, 191] width 154 height 64
type textarea "Cumpleaños de su mamá"
click at [566, 320] on button "Guardar" at bounding box center [575, 312] width 154 height 32
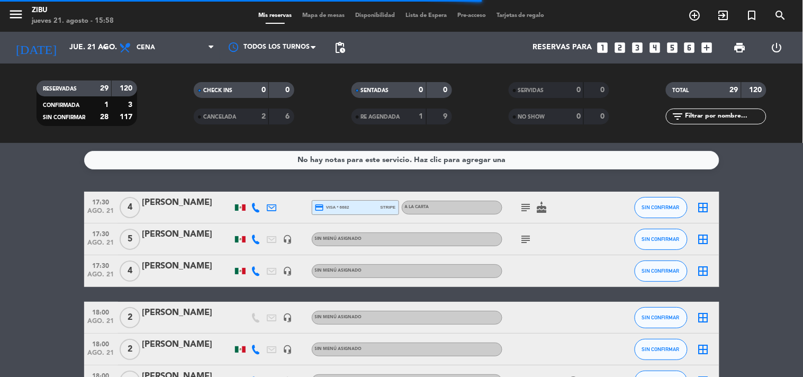
drag, startPoint x: 23, startPoint y: 270, endPoint x: 0, endPoint y: 234, distance: 43.3
click at [167, 199] on div "[PERSON_NAME]" at bounding box center [187, 203] width 90 height 14
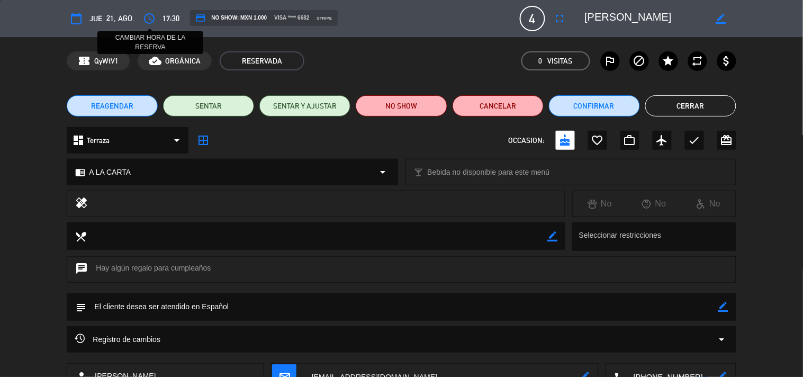
click at [154, 19] on icon "access_time" at bounding box center [149, 18] width 13 height 13
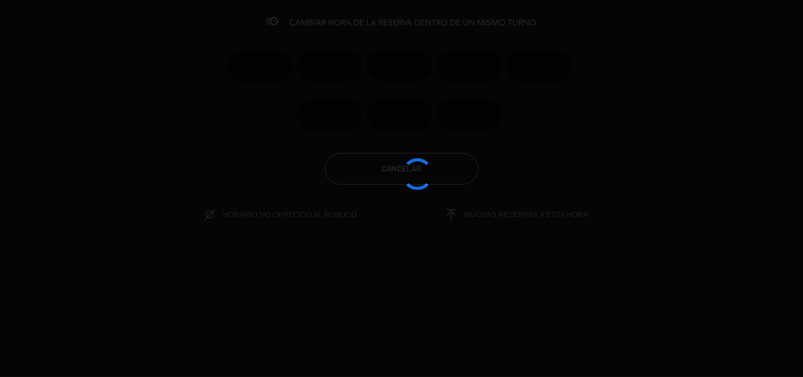
click at [342, 132] on div at bounding box center [401, 188] width 803 height 377
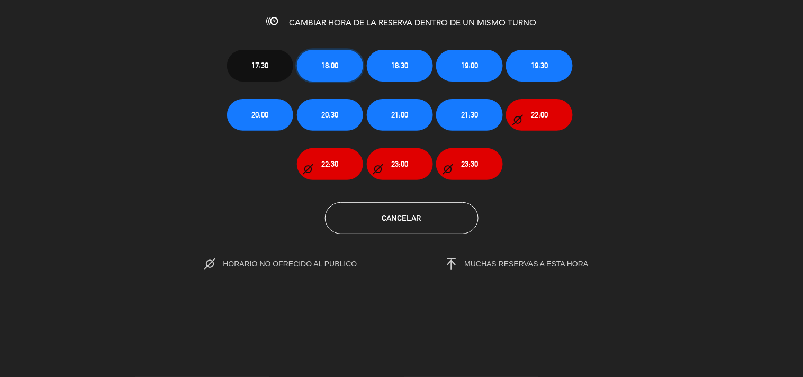
click at [348, 62] on button "18:00" at bounding box center [330, 66] width 66 height 32
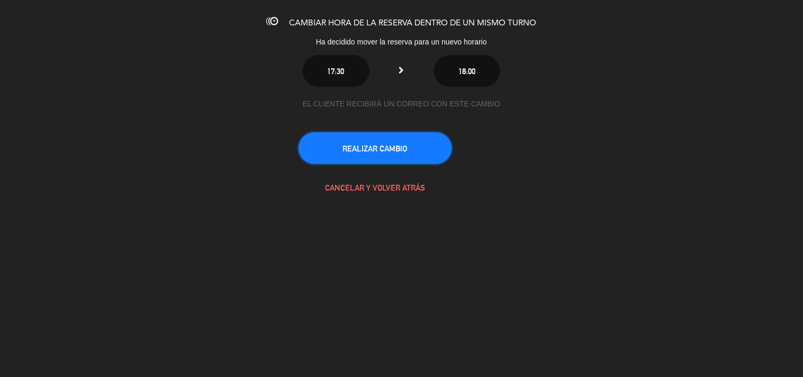
click at [367, 151] on button "REALIZAR CAMBIO" at bounding box center [376, 148] width 154 height 32
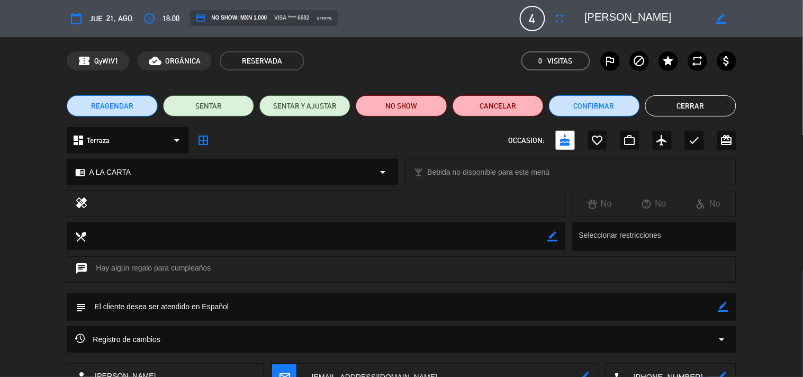
click at [678, 104] on button "Cerrar" at bounding box center [690, 105] width 91 height 21
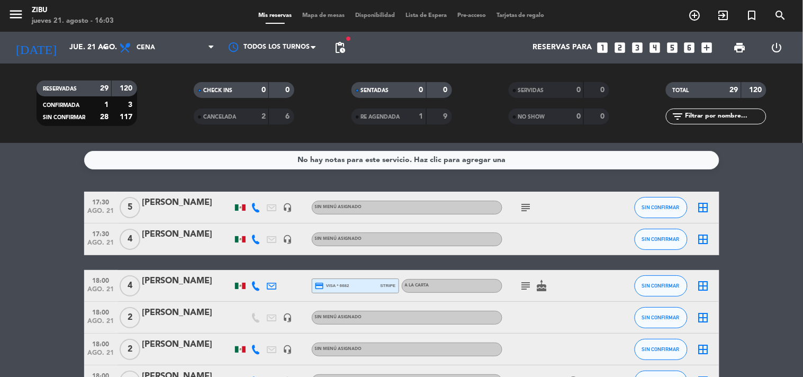
click at [692, 46] on icon "looks_6" at bounding box center [690, 48] width 14 height 14
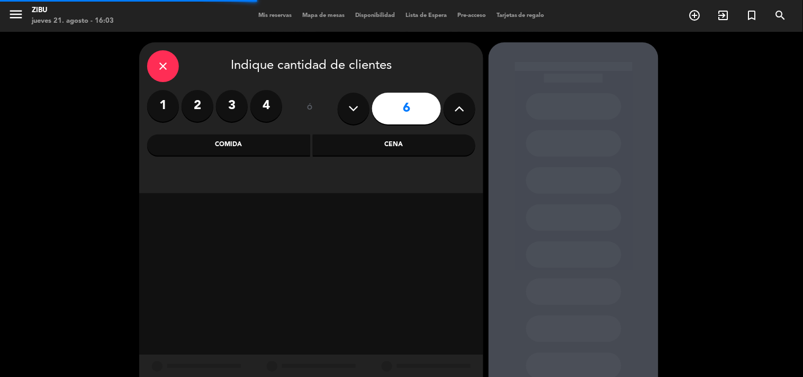
click at [374, 145] on div "Cena" at bounding box center [394, 144] width 163 height 21
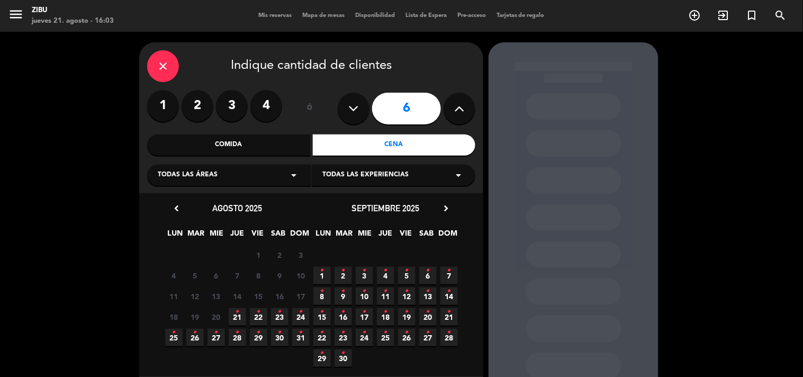
click at [257, 334] on icon "•" at bounding box center [259, 332] width 4 height 17
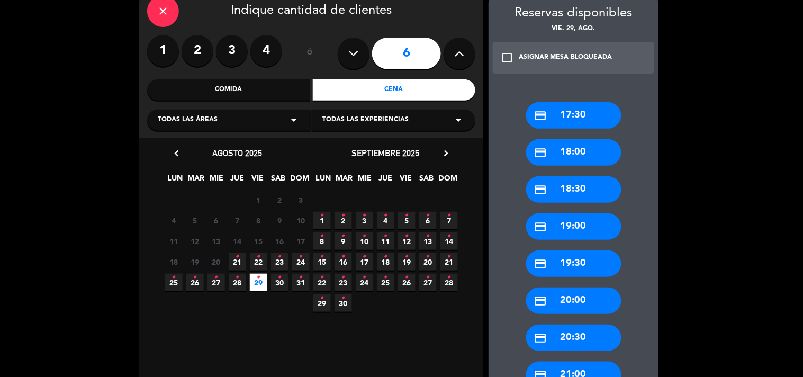
scroll to position [78, 0]
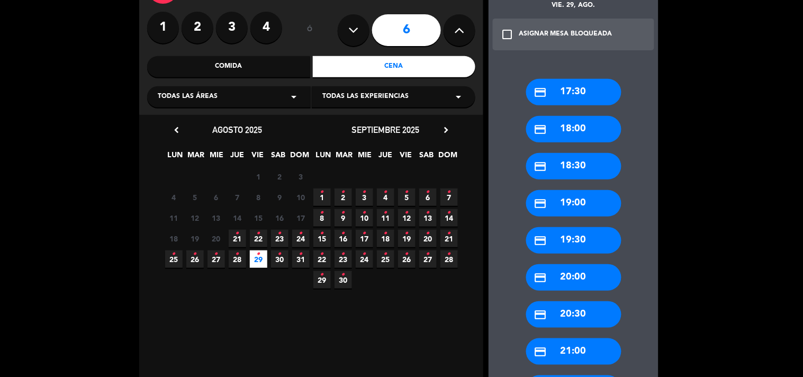
click at [574, 281] on div "credit_card 20:00" at bounding box center [573, 277] width 95 height 26
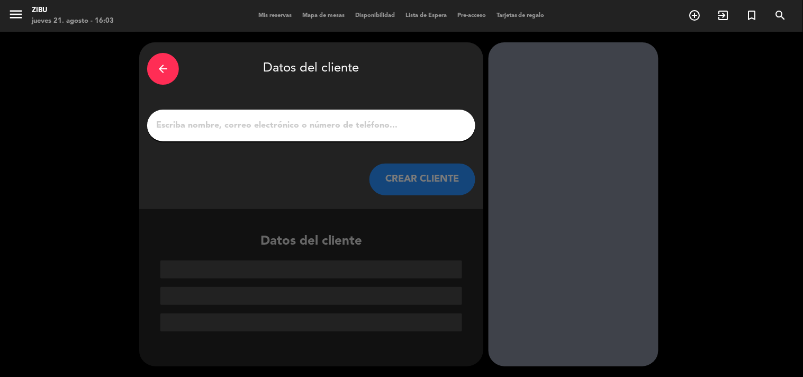
scroll to position [0, 0]
click at [422, 122] on input "1" at bounding box center [311, 125] width 312 height 15
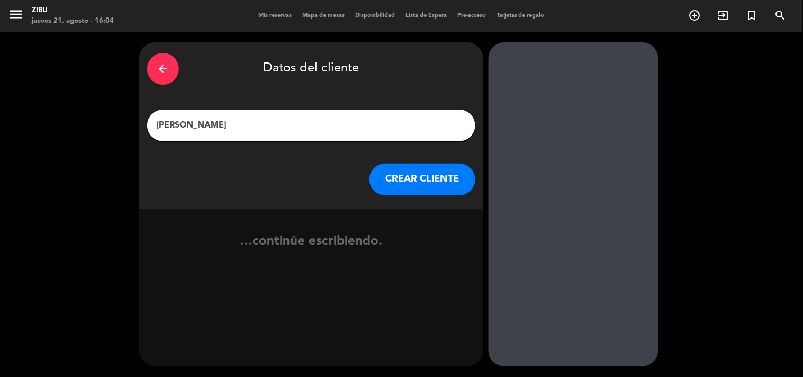
type input "[PERSON_NAME]"
click at [452, 181] on button "CREAR CLIENTE" at bounding box center [422, 180] width 106 height 32
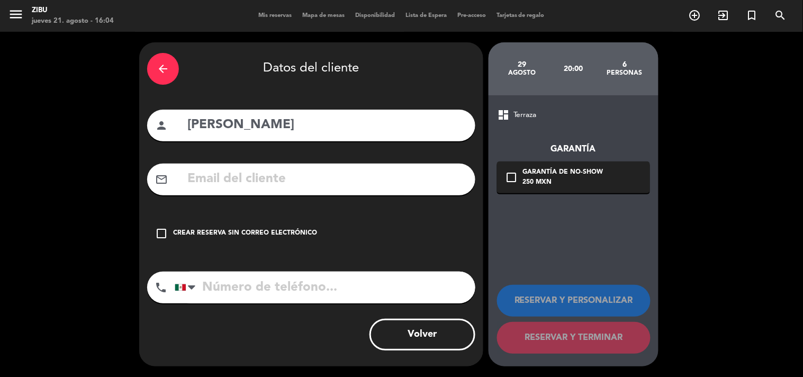
click at [294, 233] on div "Crear reserva sin correo electrónico" at bounding box center [245, 233] width 144 height 11
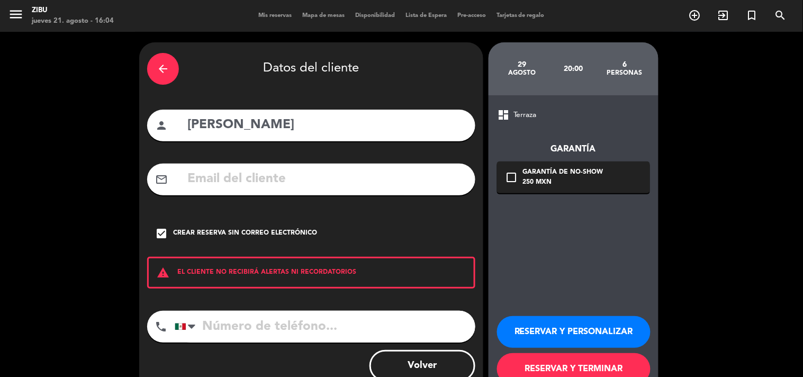
click at [251, 325] on input "tel" at bounding box center [325, 327] width 301 height 32
type input "5560301681"
click at [565, 367] on button "RESERVAR Y TERMINAR" at bounding box center [574, 369] width 154 height 32
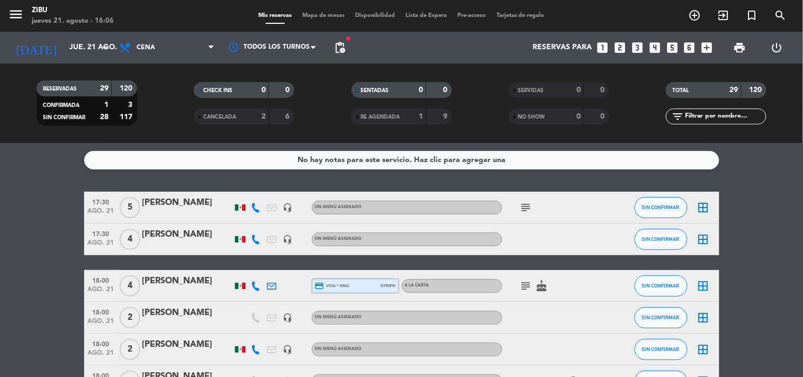
drag, startPoint x: 718, startPoint y: 115, endPoint x: 701, endPoint y: 85, distance: 34.1
click at [718, 115] on input "text" at bounding box center [725, 117] width 82 height 12
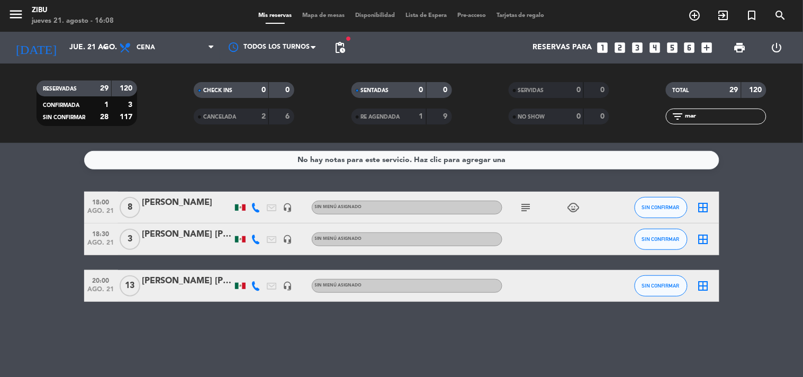
type input "mar"
click at [187, 231] on div "[PERSON_NAME] [PERSON_NAME]" at bounding box center [187, 235] width 90 height 14
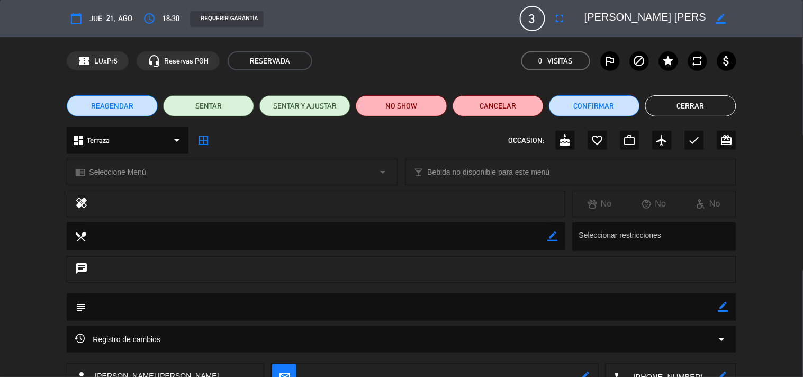
click at [720, 12] on div "border_color" at bounding box center [721, 18] width 30 height 19
click at [721, 20] on icon "border_color" at bounding box center [721, 19] width 10 height 10
click at [686, 17] on textarea at bounding box center [645, 18] width 121 height 19
type textarea "[PERSON_NAME]"
click at [721, 20] on icon at bounding box center [721, 19] width 10 height 10
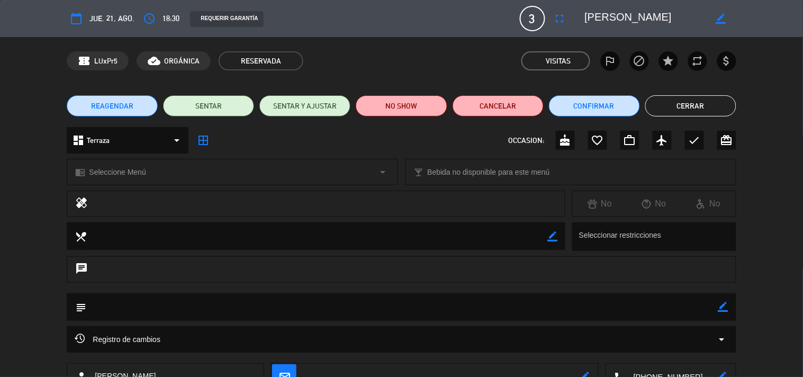
click at [705, 104] on button "Cerrar" at bounding box center [690, 105] width 91 height 21
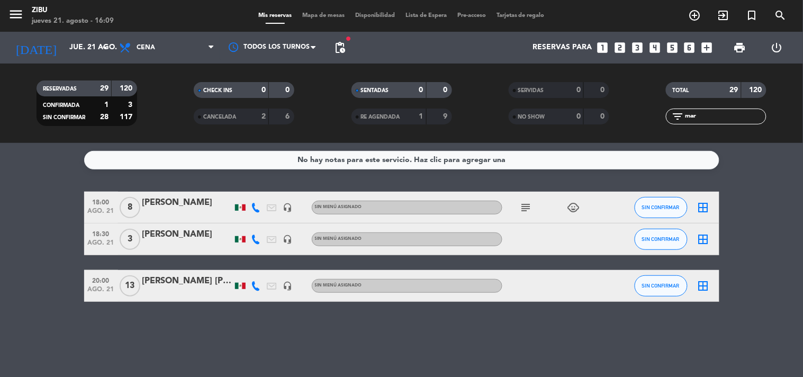
drag, startPoint x: 66, startPoint y: 231, endPoint x: 68, endPoint y: 225, distance: 6.0
click at [68, 225] on bookings-row "18:00 ago. 21 8 [PERSON_NAME] headset_mic Sin menú asignado subject child_care …" at bounding box center [401, 247] width 803 height 110
drag, startPoint x: 702, startPoint y: 117, endPoint x: 620, endPoint y: 124, distance: 82.9
click at [620, 124] on div "RESERVADAS 29 120 CONFIRMADA 1 3 SIN CONFIRMAR 28 117 CHECK INS 0 0 CANCELADA 2…" at bounding box center [401, 103] width 803 height 58
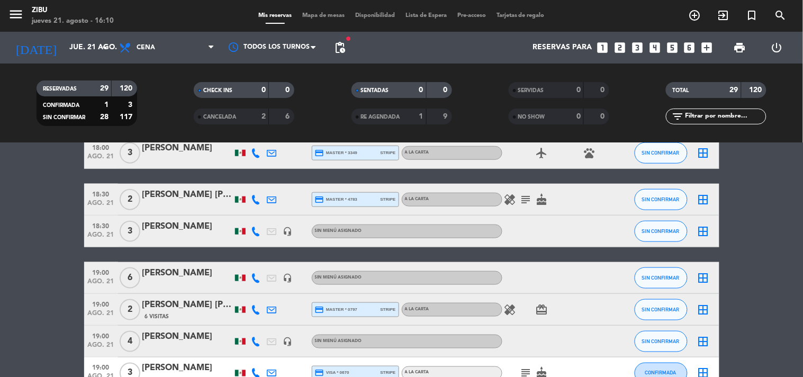
scroll to position [353, 0]
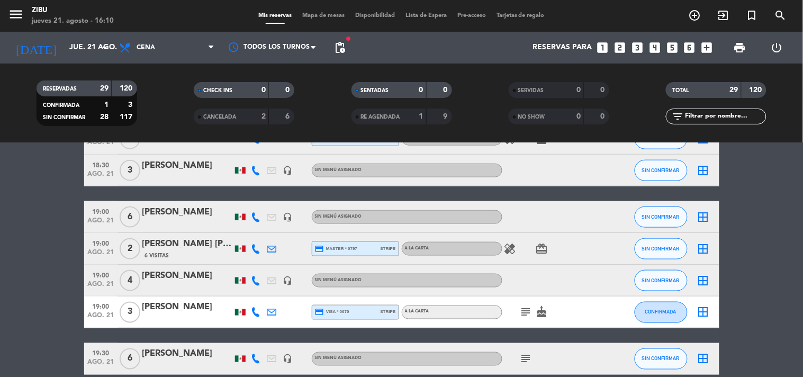
click at [521, 357] on icon "subject" at bounding box center [526, 359] width 13 height 13
click at [766, 355] on bookings-row "17:30 ago. 21 5 [PERSON_NAME] headset_mic Sin menú asignado subject SIN CONFIRM…" at bounding box center [401, 359] width 803 height 1040
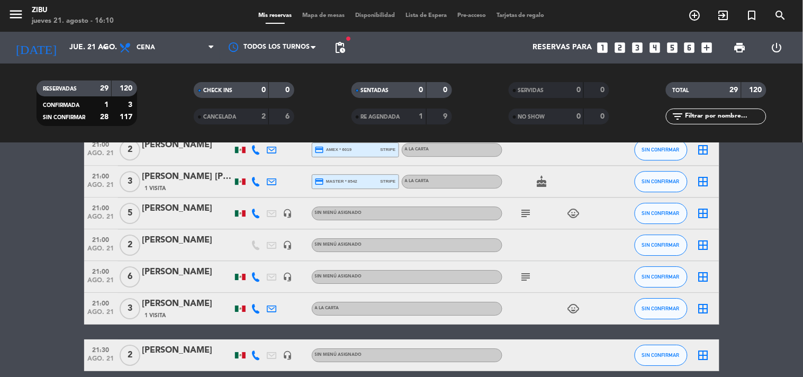
scroll to position [907, 0]
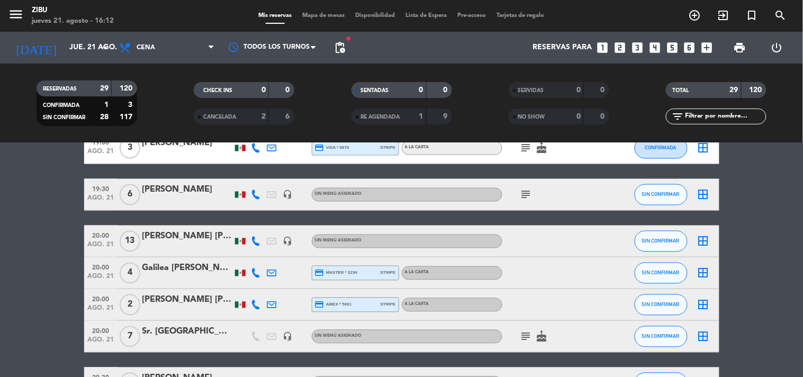
scroll to position [564, 0]
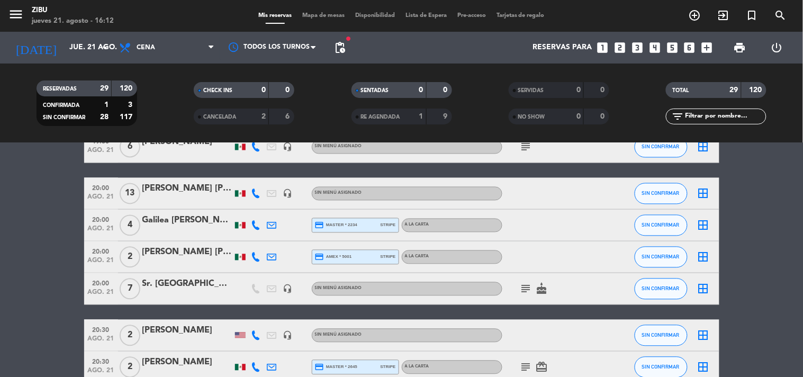
click at [198, 253] on div "[PERSON_NAME] [PERSON_NAME]" at bounding box center [187, 253] width 90 height 14
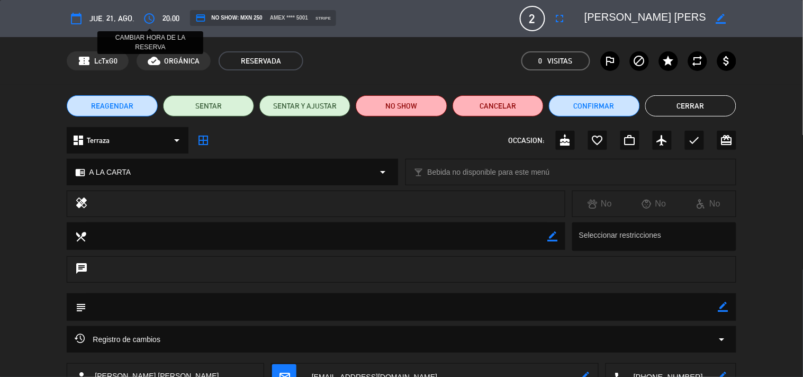
click at [151, 14] on icon "access_time" at bounding box center [149, 18] width 13 height 13
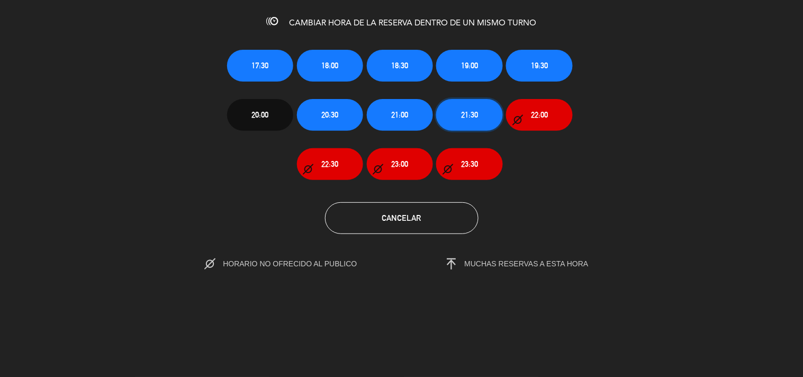
click at [482, 109] on button "21:30" at bounding box center [469, 115] width 66 height 32
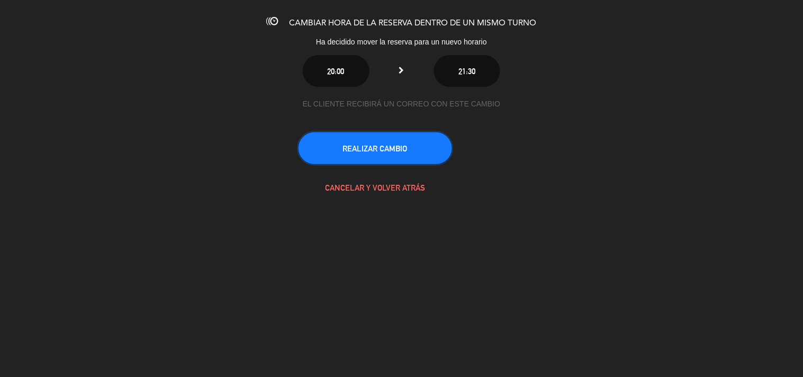
click at [393, 146] on button "REALIZAR CAMBIO" at bounding box center [376, 148] width 154 height 32
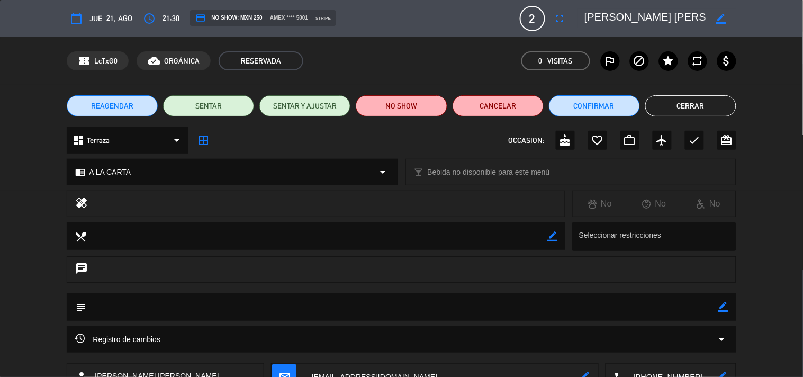
click at [669, 103] on button "Cerrar" at bounding box center [690, 105] width 91 height 21
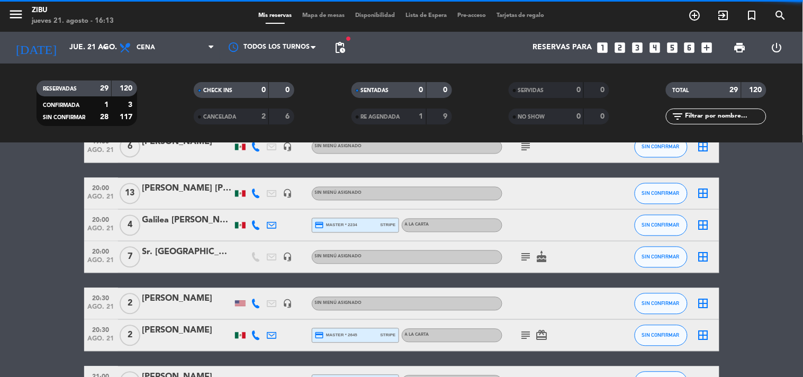
click at [19, 239] on bookings-row "17:30 ago. 21 5 [PERSON_NAME] headset_mic Sin menú asignado subject SIN CONFIRM…" at bounding box center [401, 147] width 803 height 1040
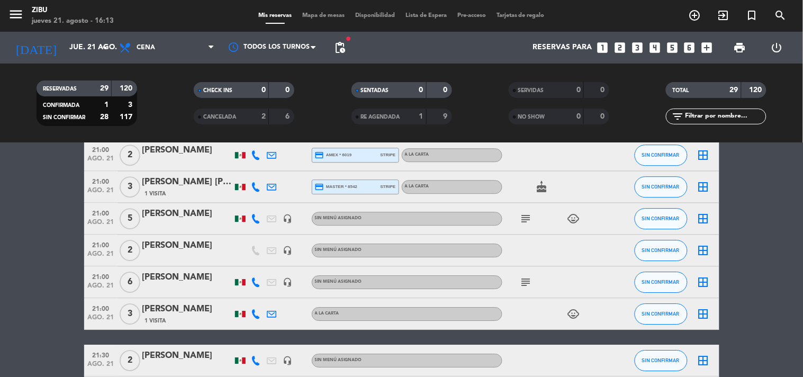
scroll to position [847, 0]
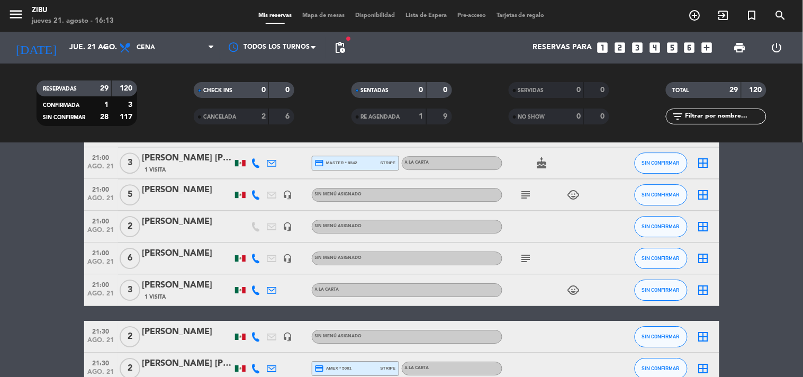
click at [532, 263] on icon "subject" at bounding box center [526, 258] width 13 height 13
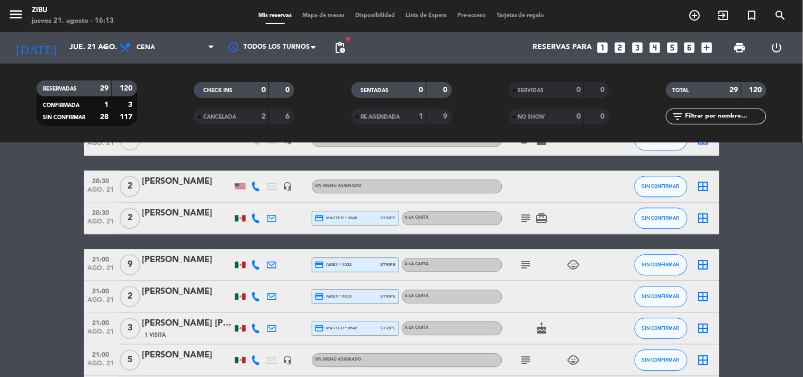
scroll to position [706, 0]
